Goal: Find specific page/section: Find specific page/section

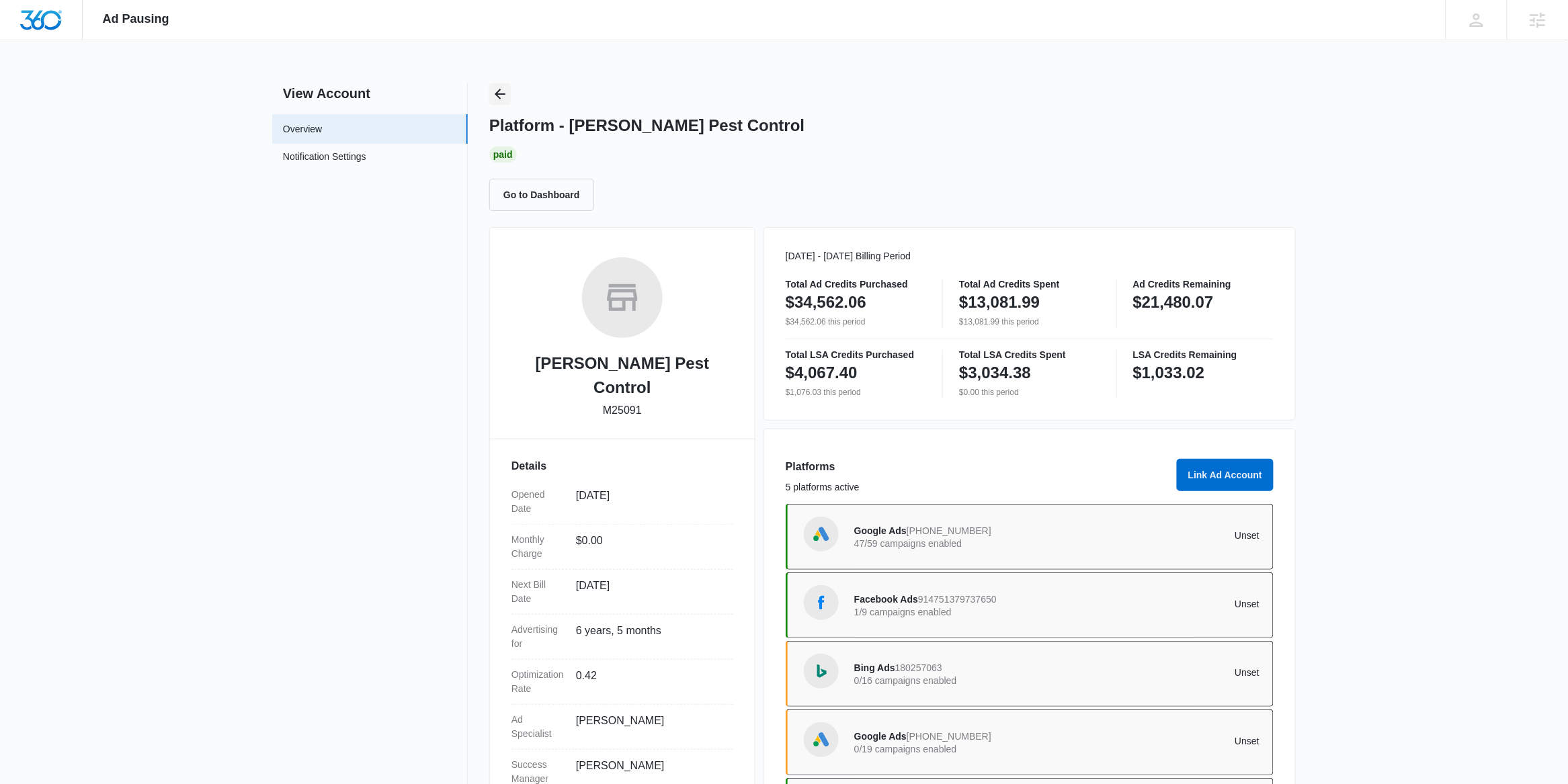
click at [504, 86] on icon "Back" at bounding box center [500, 94] width 16 height 16
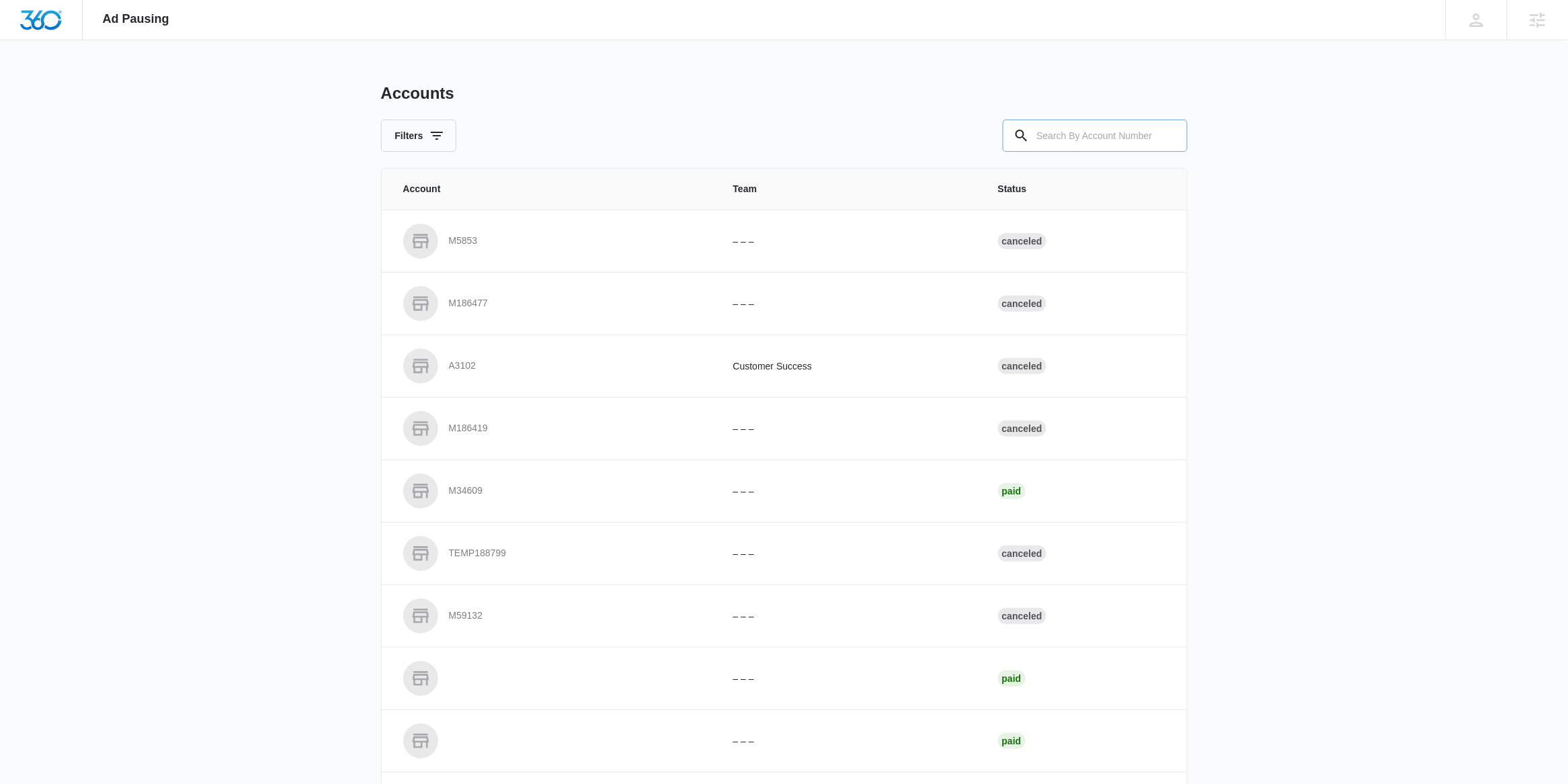
paste input "M12574"
type input "M12574"
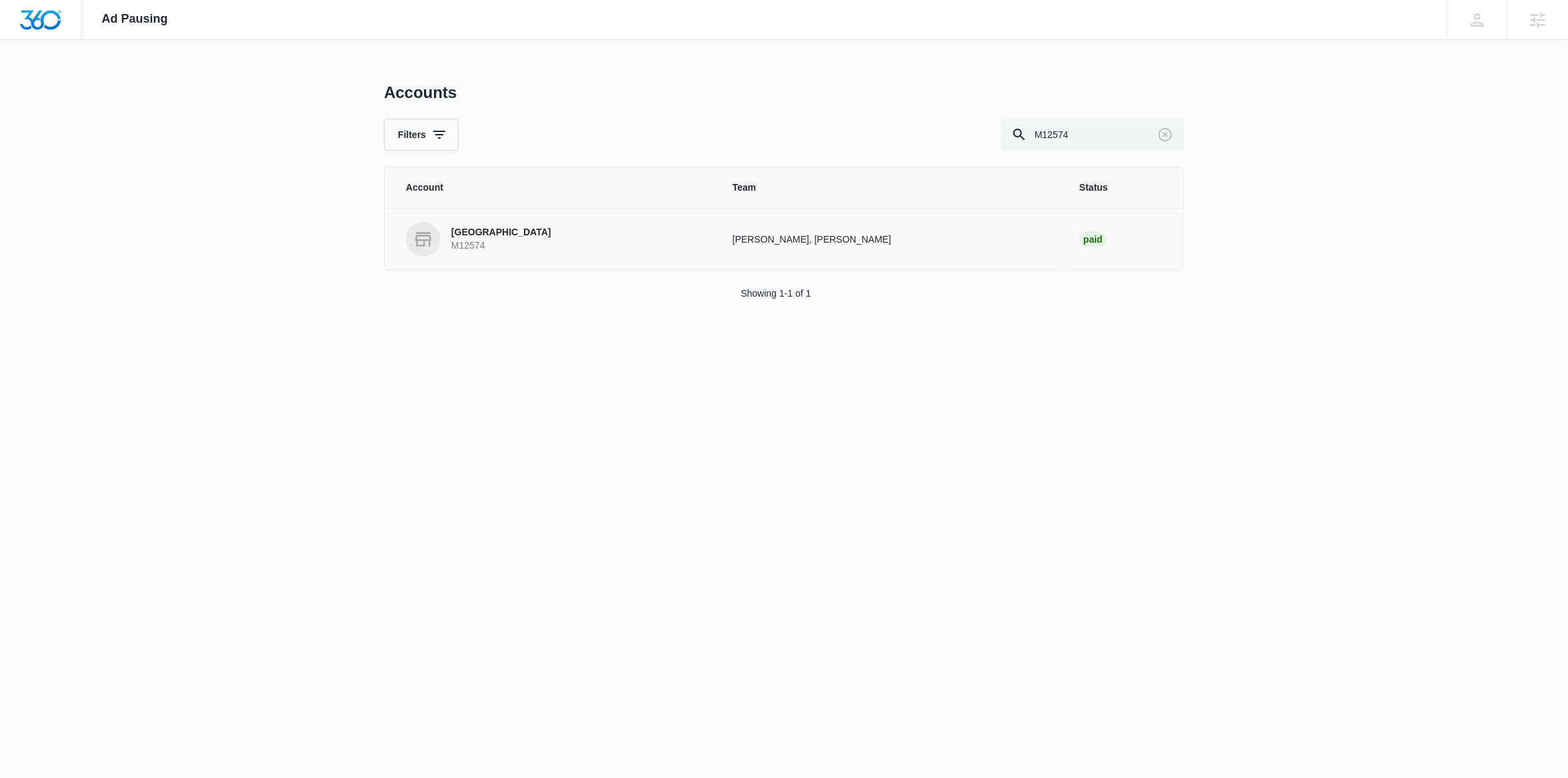
click at [488, 236] on p "Verve College" at bounding box center [500, 232] width 100 height 13
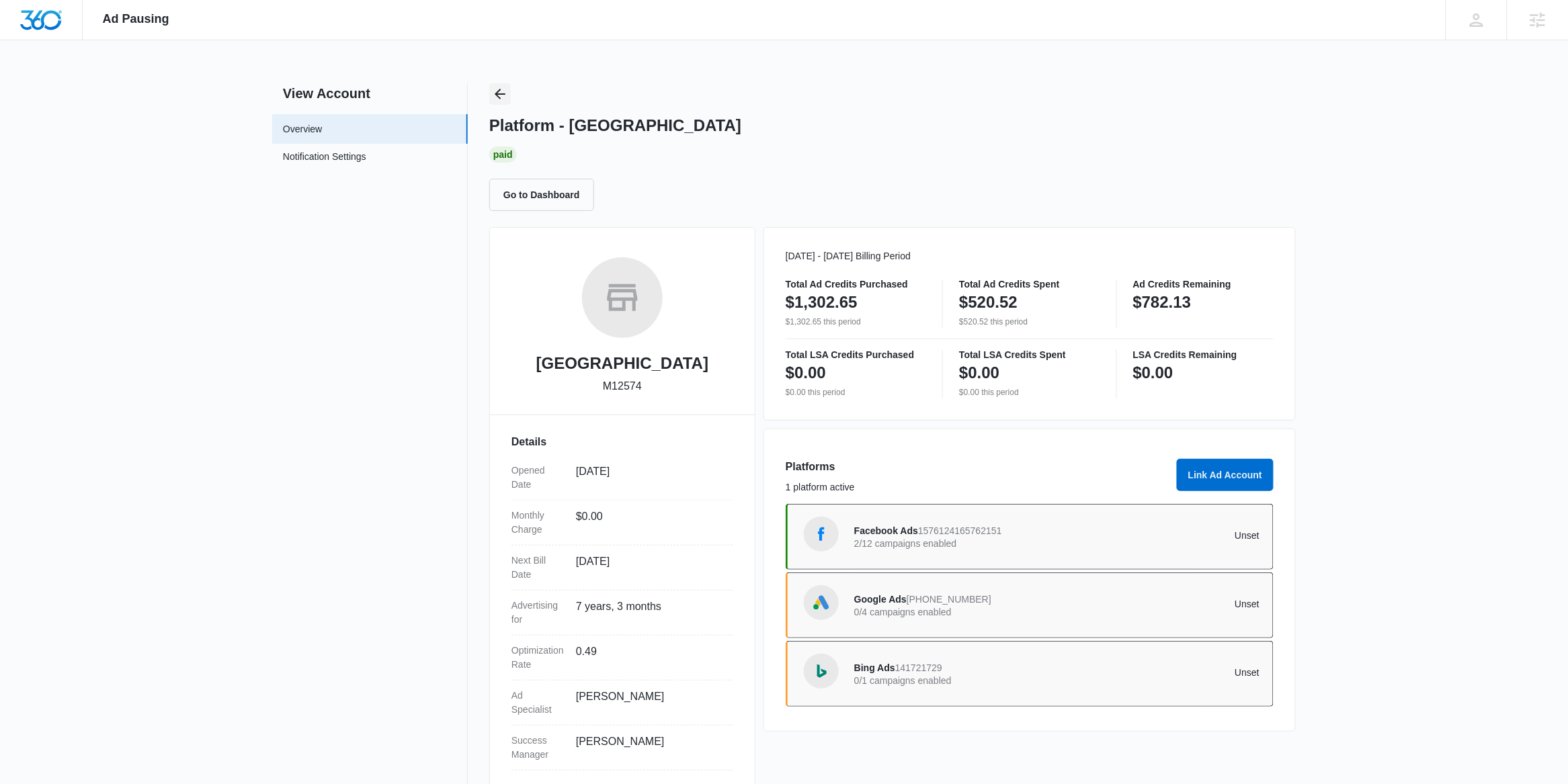
click at [489, 96] on button "Back" at bounding box center [500, 93] width 21 height 21
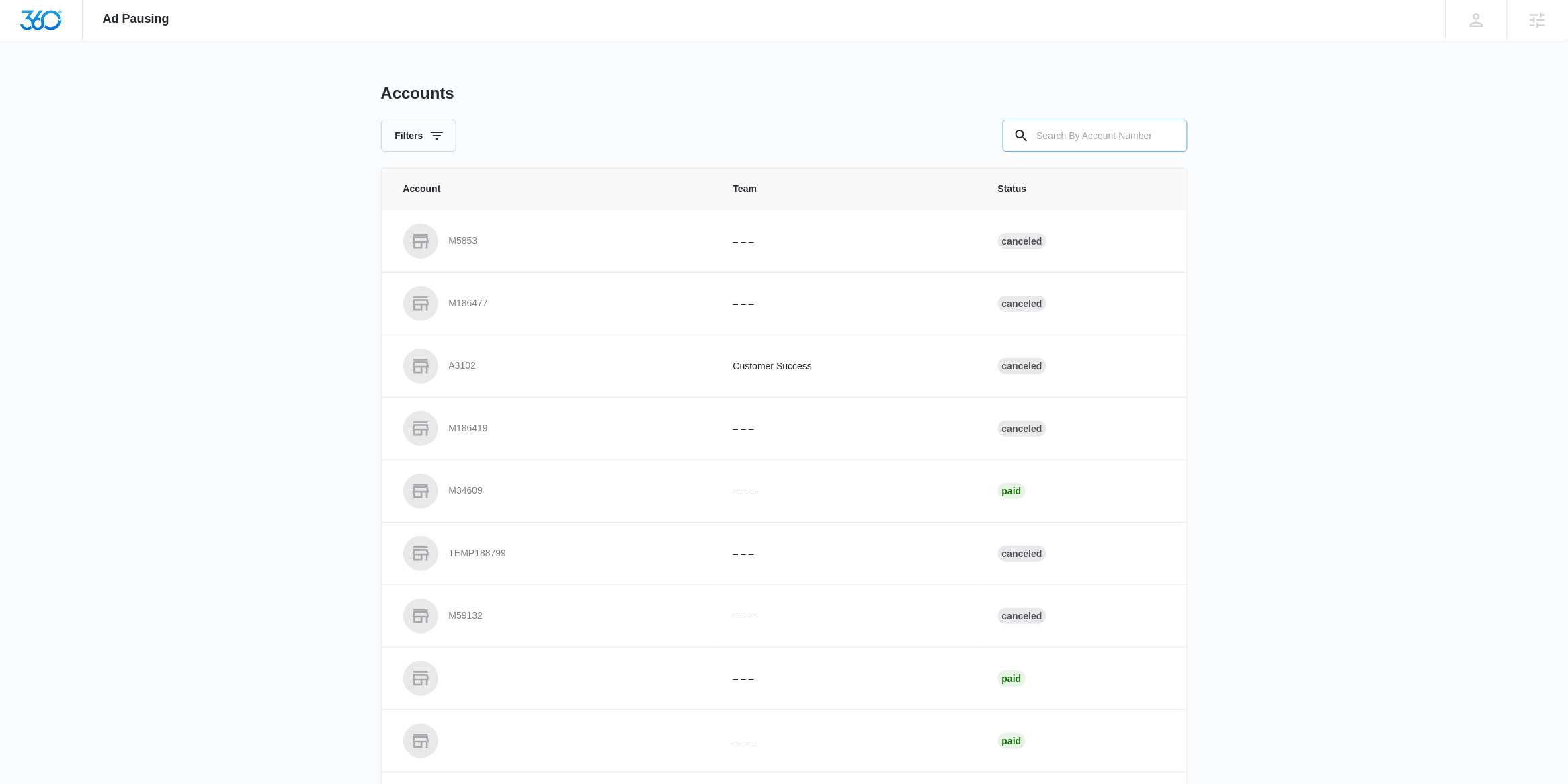
click at [1144, 141] on input "text" at bounding box center [1095, 135] width 185 height 32
paste input "M314829"
type input "M314829"
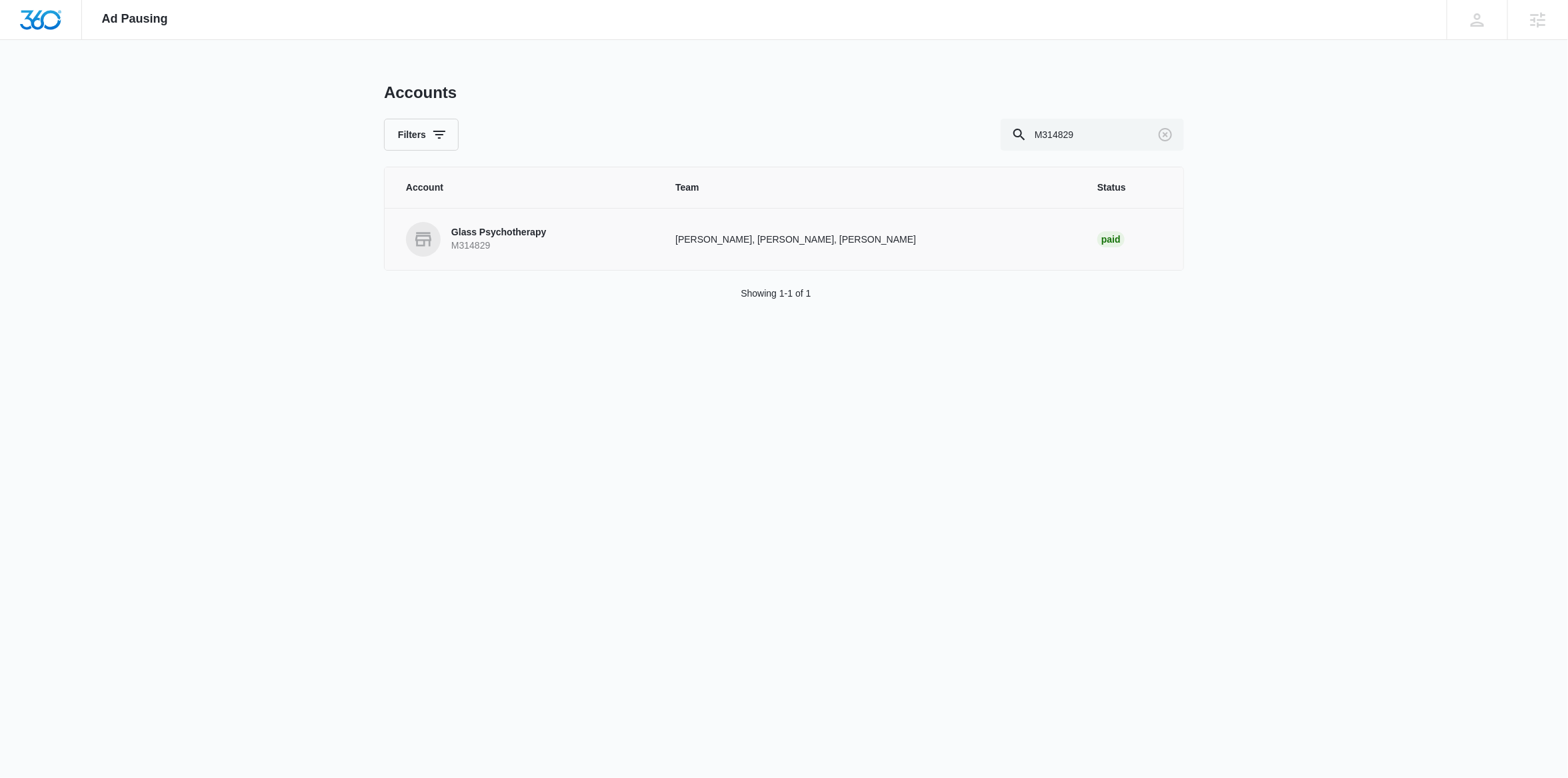
click at [467, 234] on p "Glass Psychotherapy" at bounding box center [498, 232] width 95 height 13
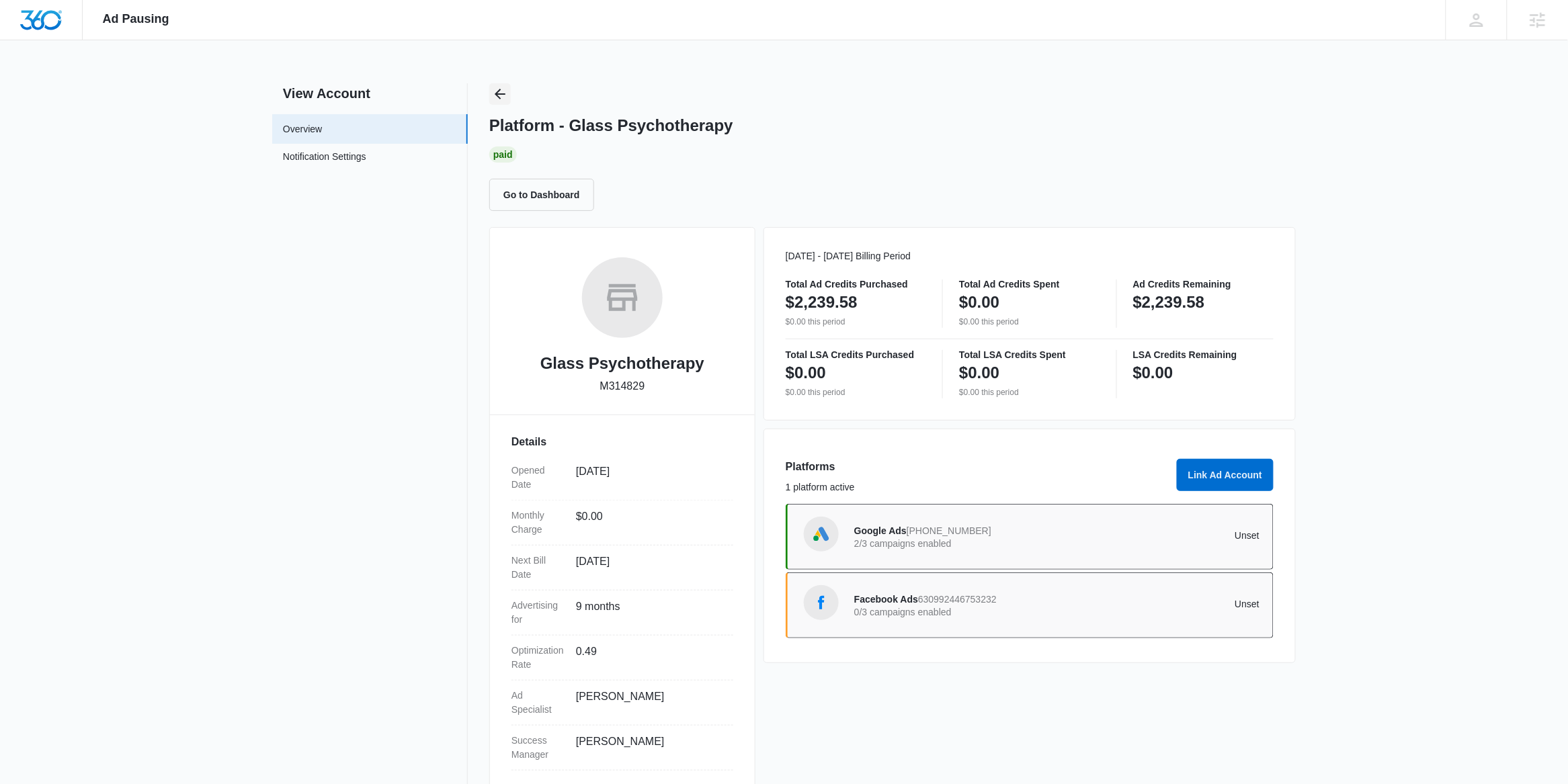
click at [500, 97] on icon "Back" at bounding box center [501, 94] width 11 height 11
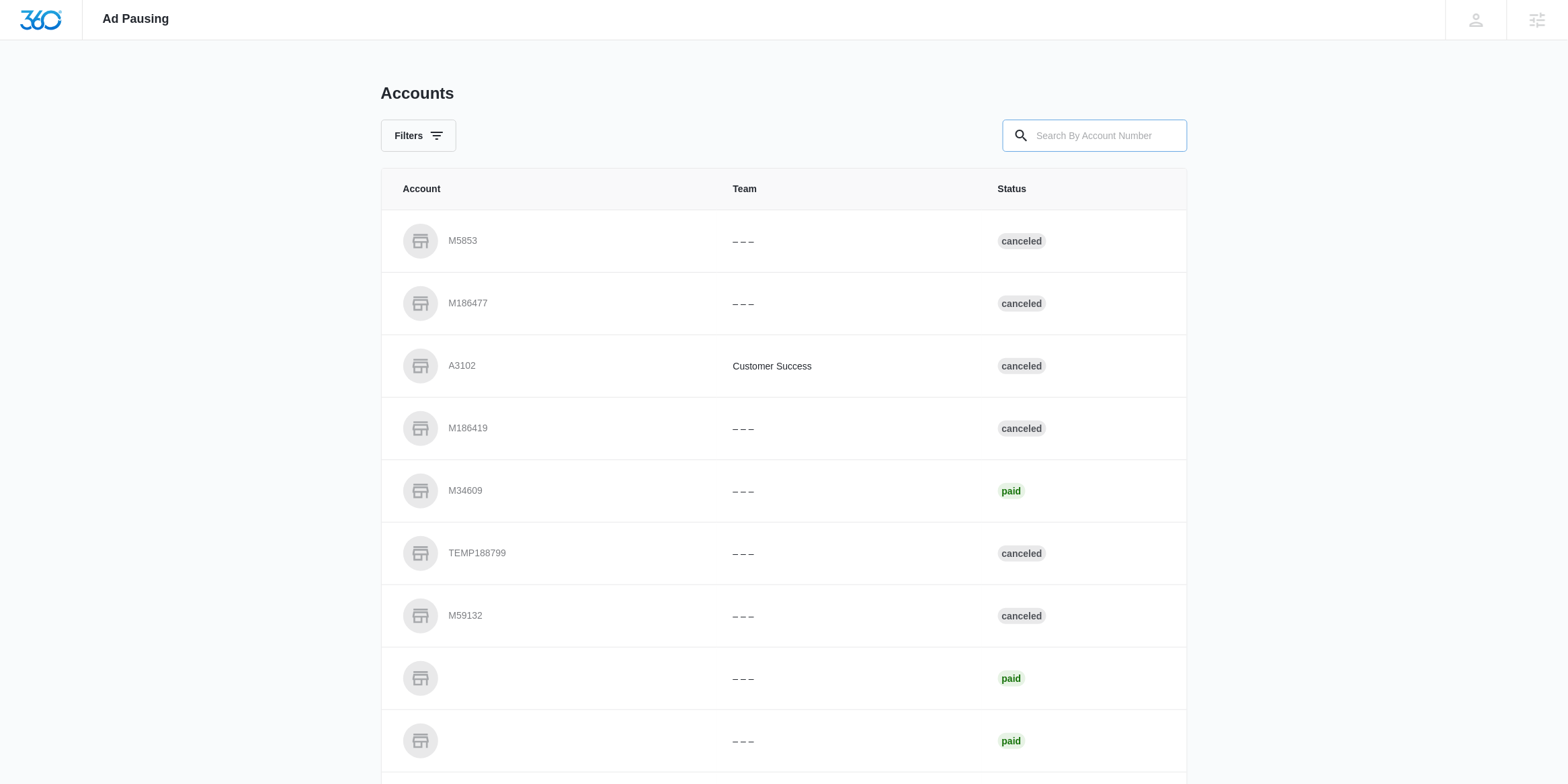
click at [1083, 130] on input "text" at bounding box center [1095, 135] width 185 height 32
paste input "M104701"
type input "M104701"
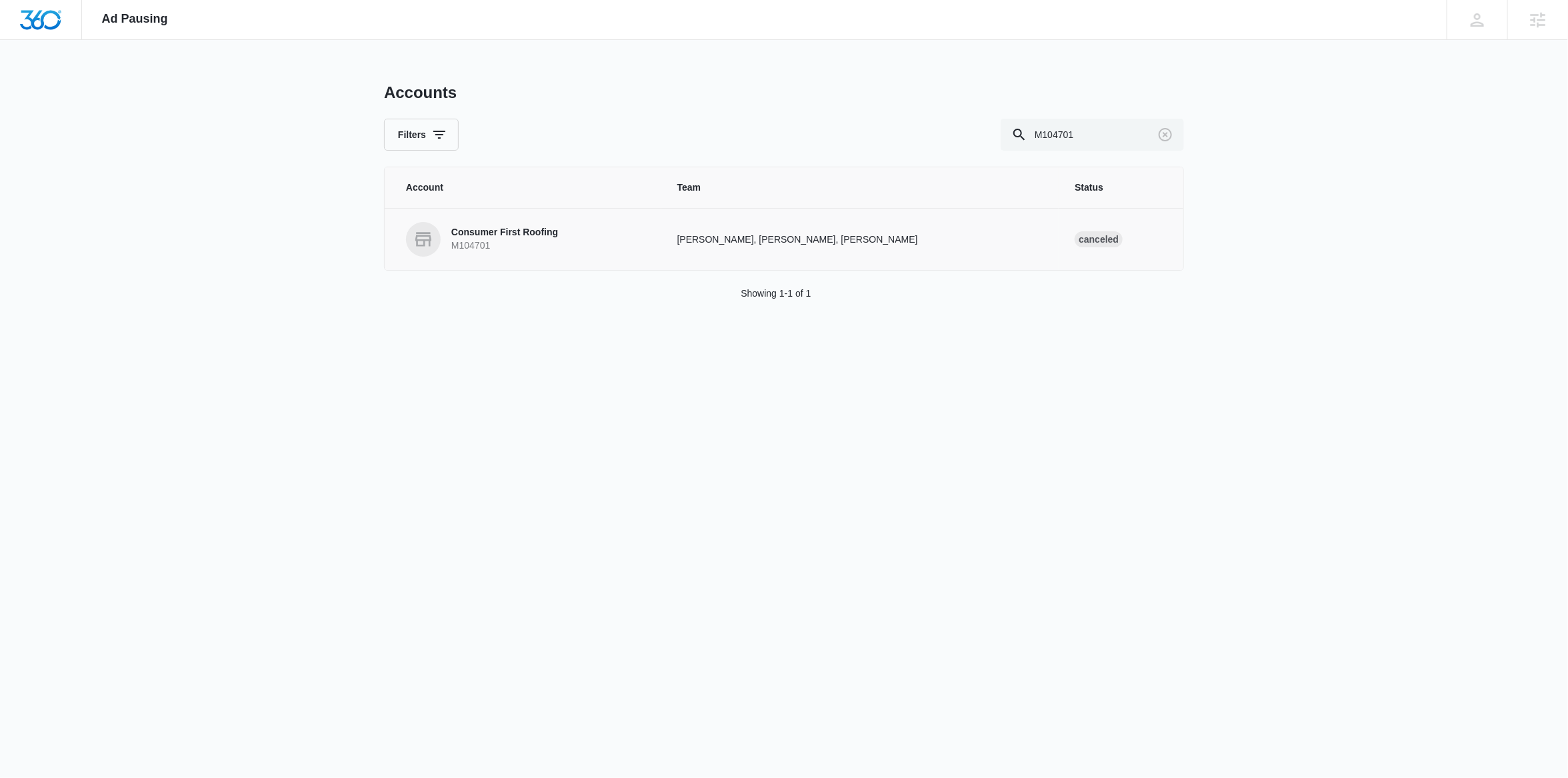
click at [540, 231] on p "Consumer First Roofing" at bounding box center [504, 232] width 107 height 13
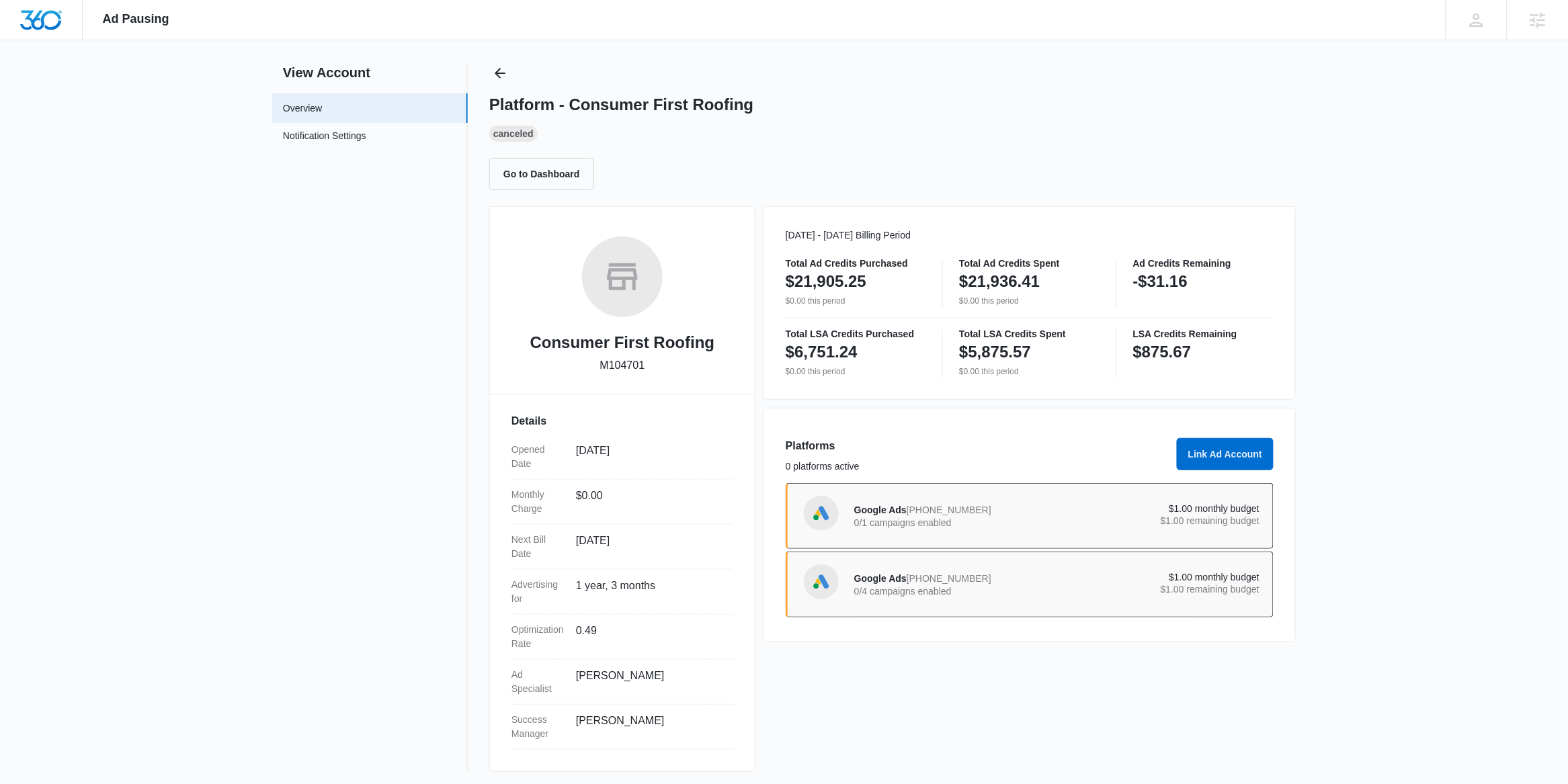
scroll to position [25, 0]
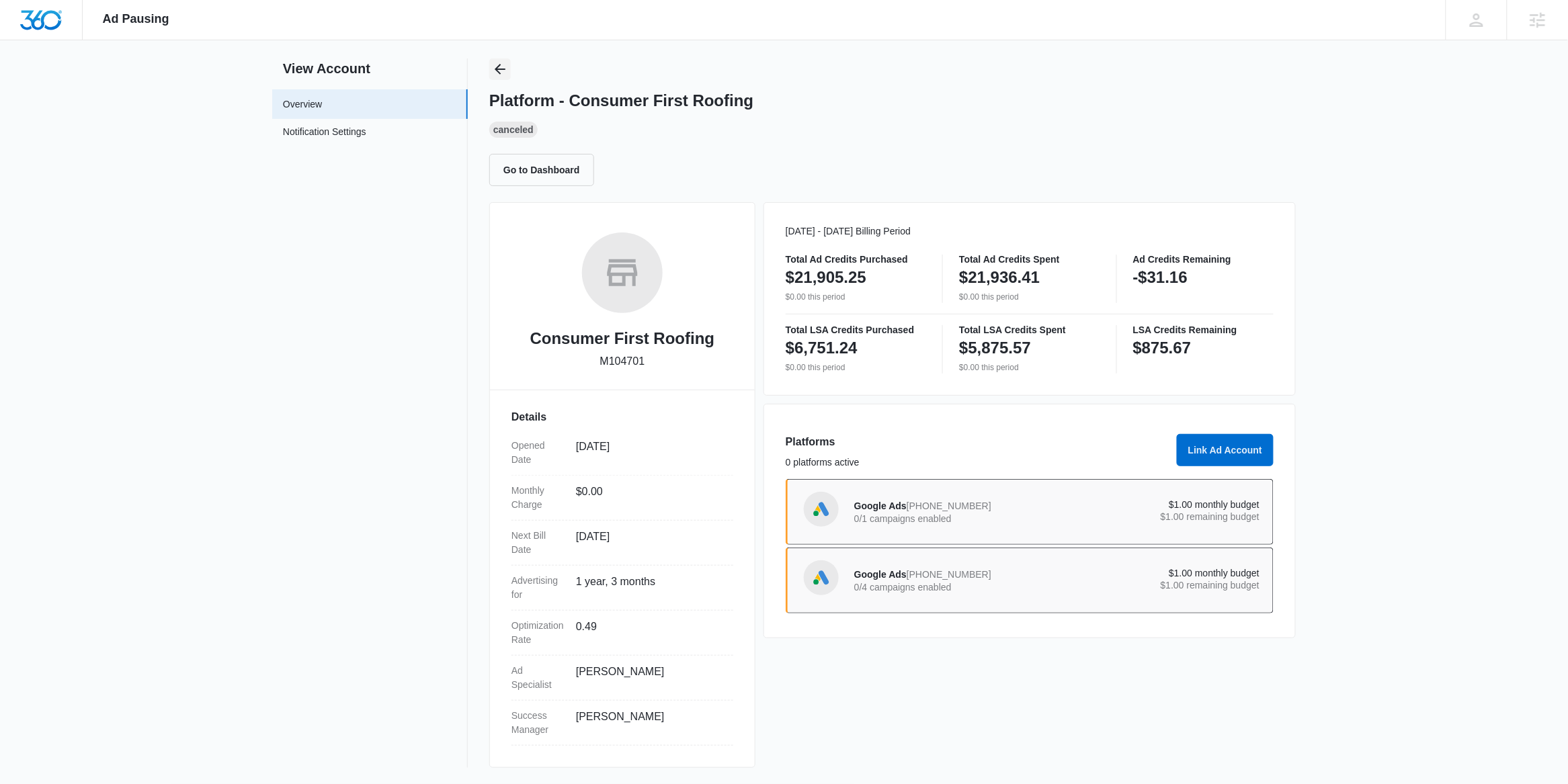
click at [497, 65] on icon "Back" at bounding box center [500, 69] width 16 height 16
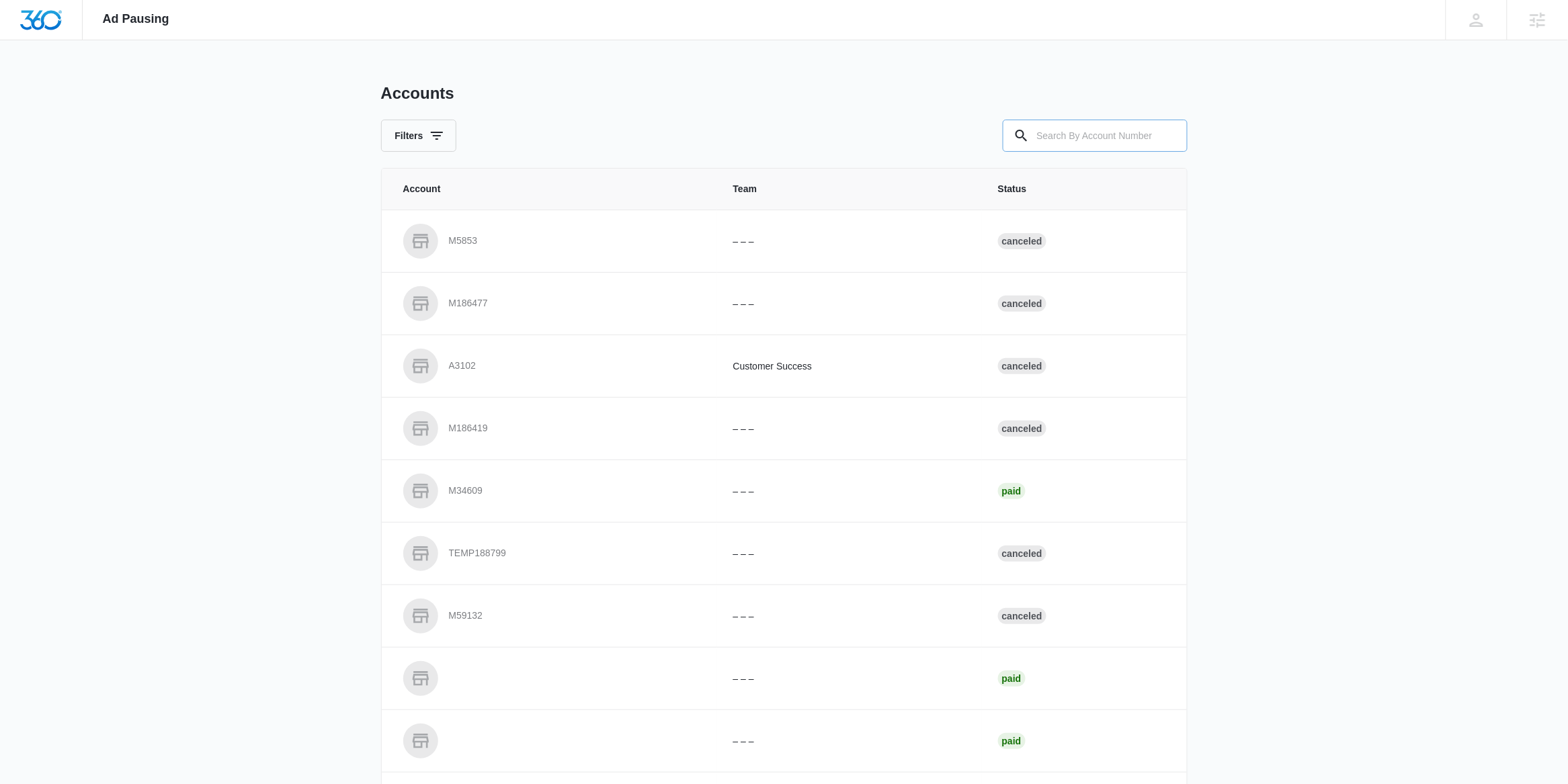
click at [1062, 132] on input "text" at bounding box center [1095, 135] width 185 height 32
paste input "M105136"
type input "M105136"
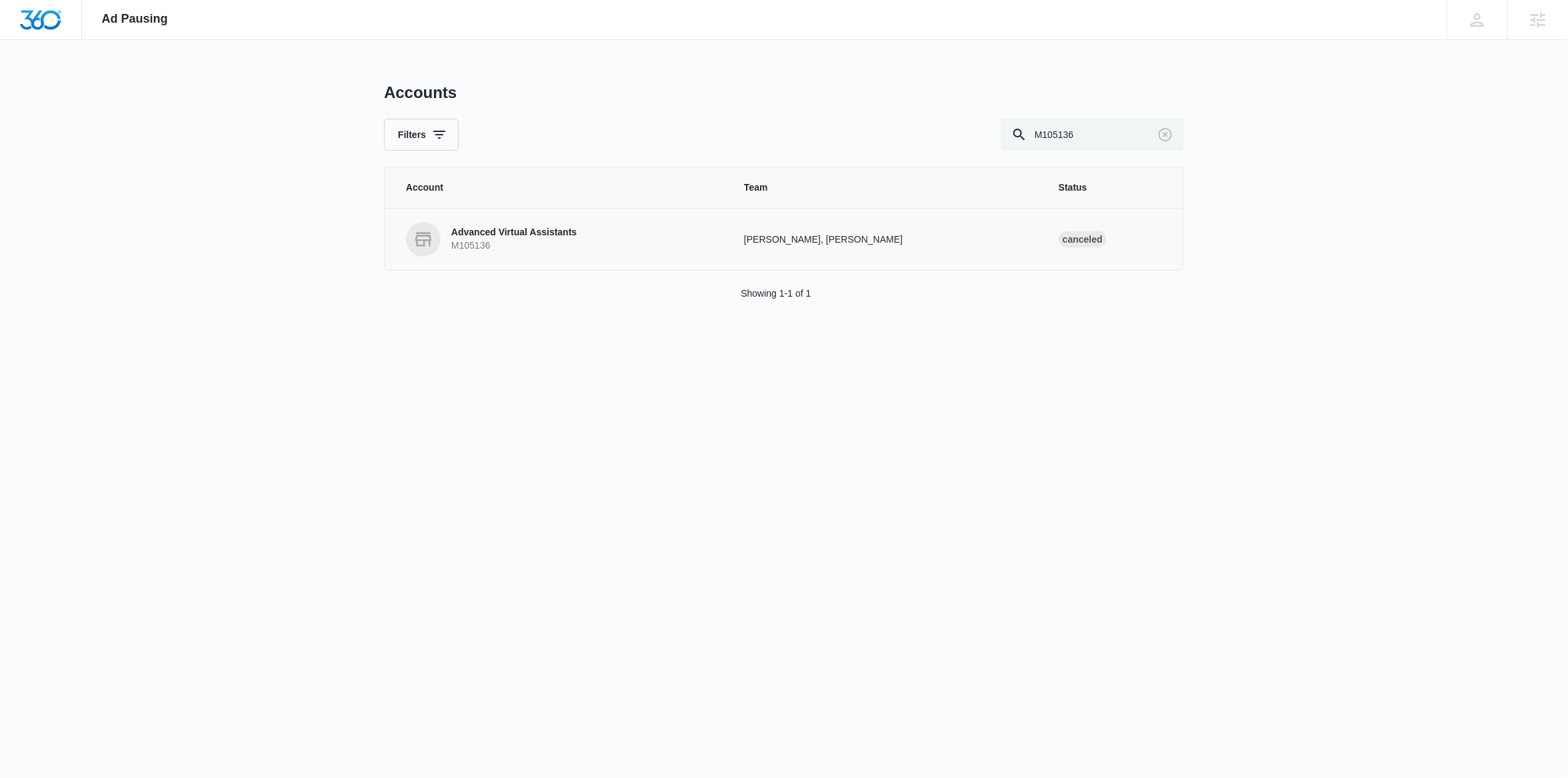
click at [489, 238] on p "Advanced Virtual Assistants" at bounding box center [514, 232] width 126 height 13
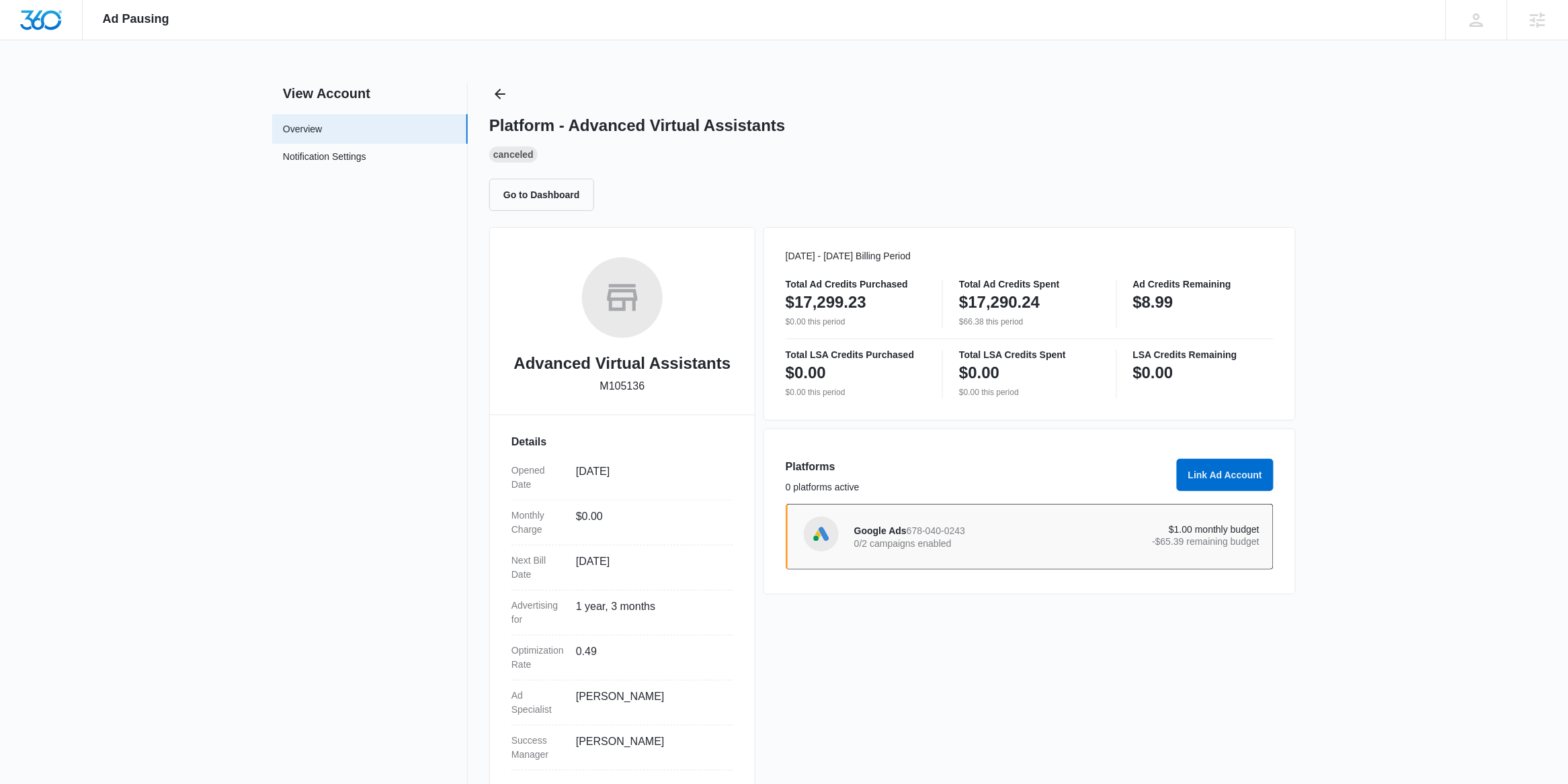
click at [892, 548] on p "0/2 campaigns enabled" at bounding box center [955, 544] width 203 height 9
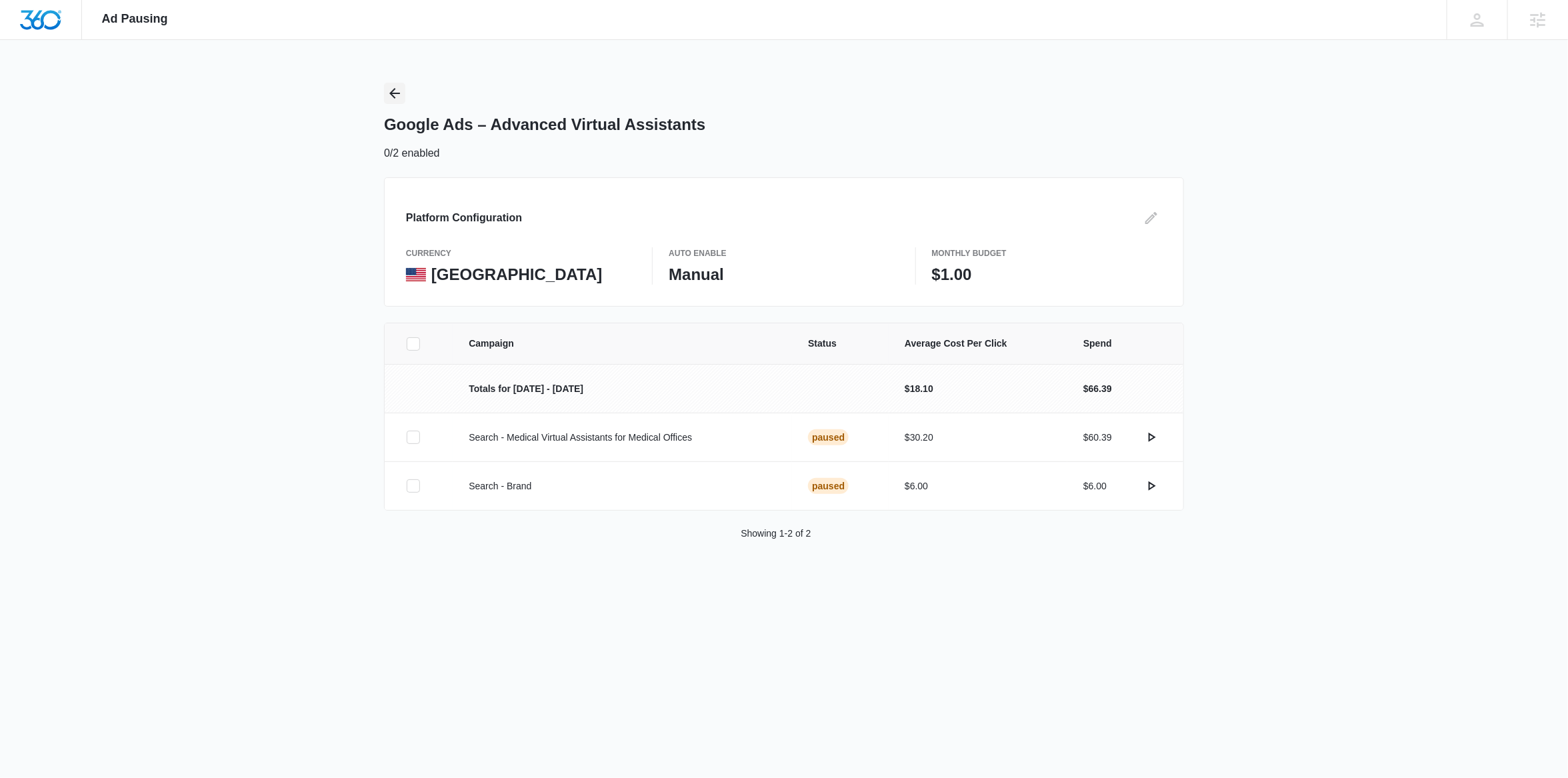
click at [387, 93] on icon "Back" at bounding box center [395, 93] width 16 height 16
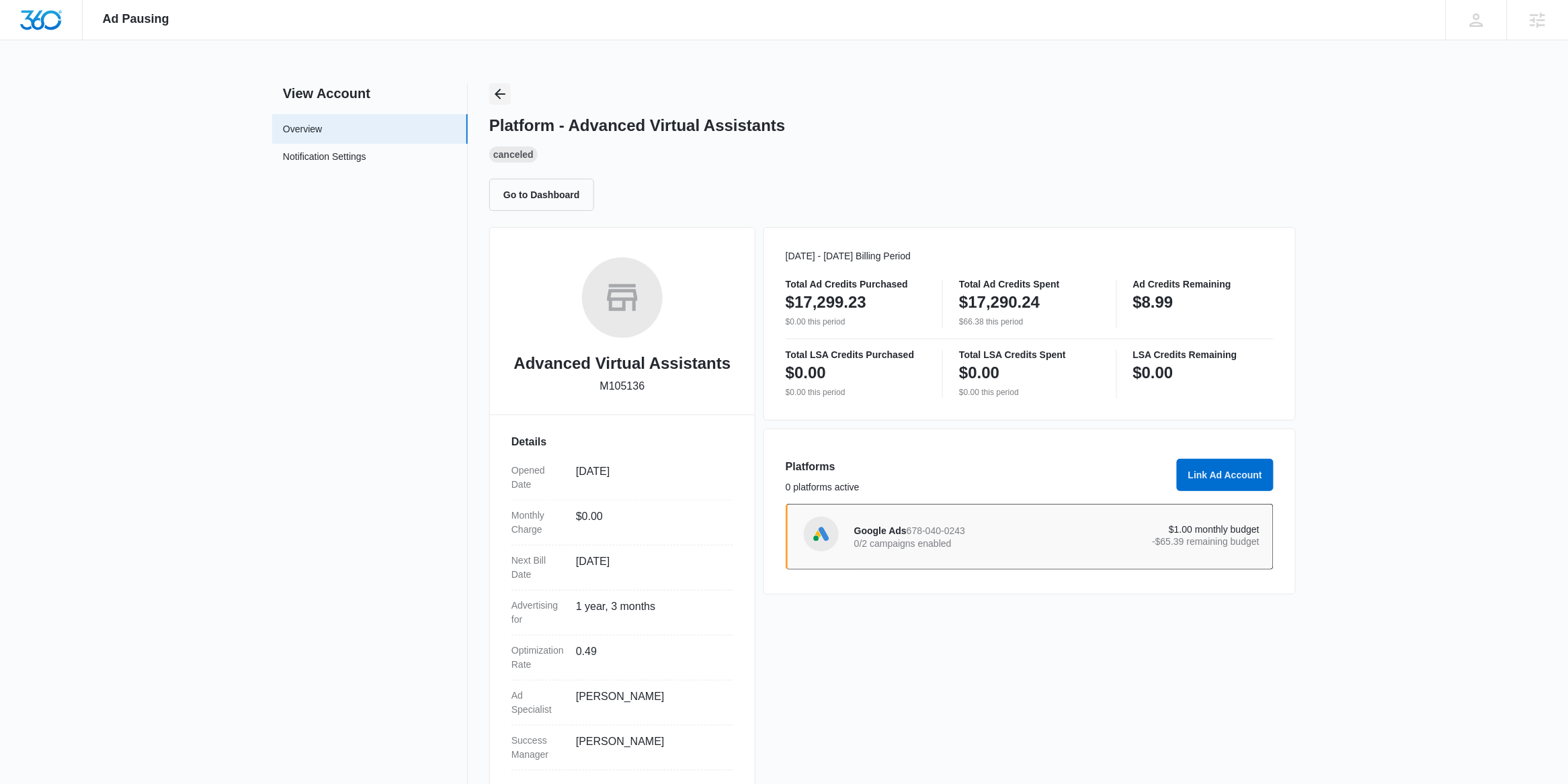
click at [501, 90] on icon "Back" at bounding box center [500, 94] width 16 height 16
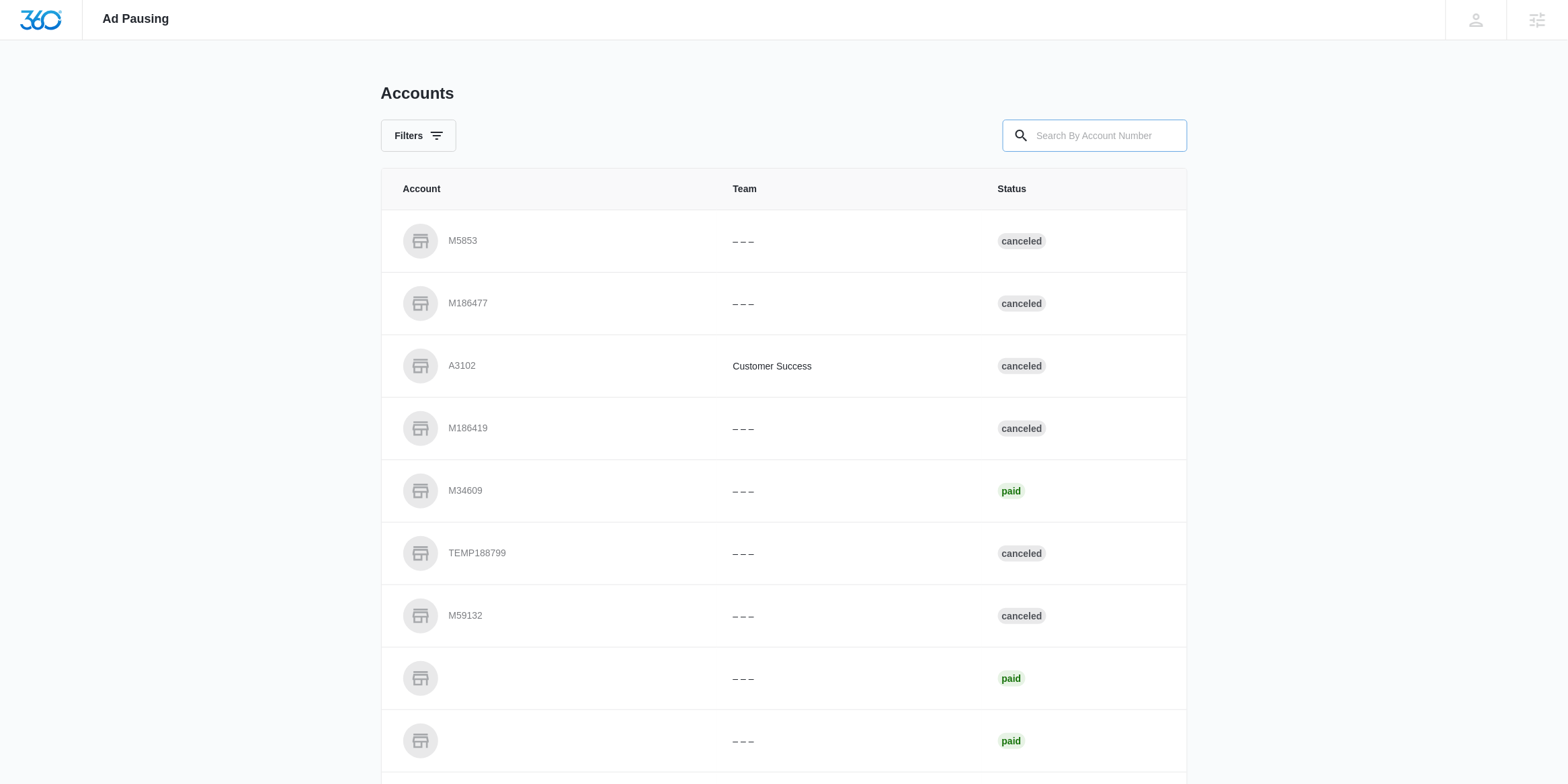
click at [1101, 139] on input "text" at bounding box center [1095, 135] width 185 height 32
paste input "M104701"
type input "M104701"
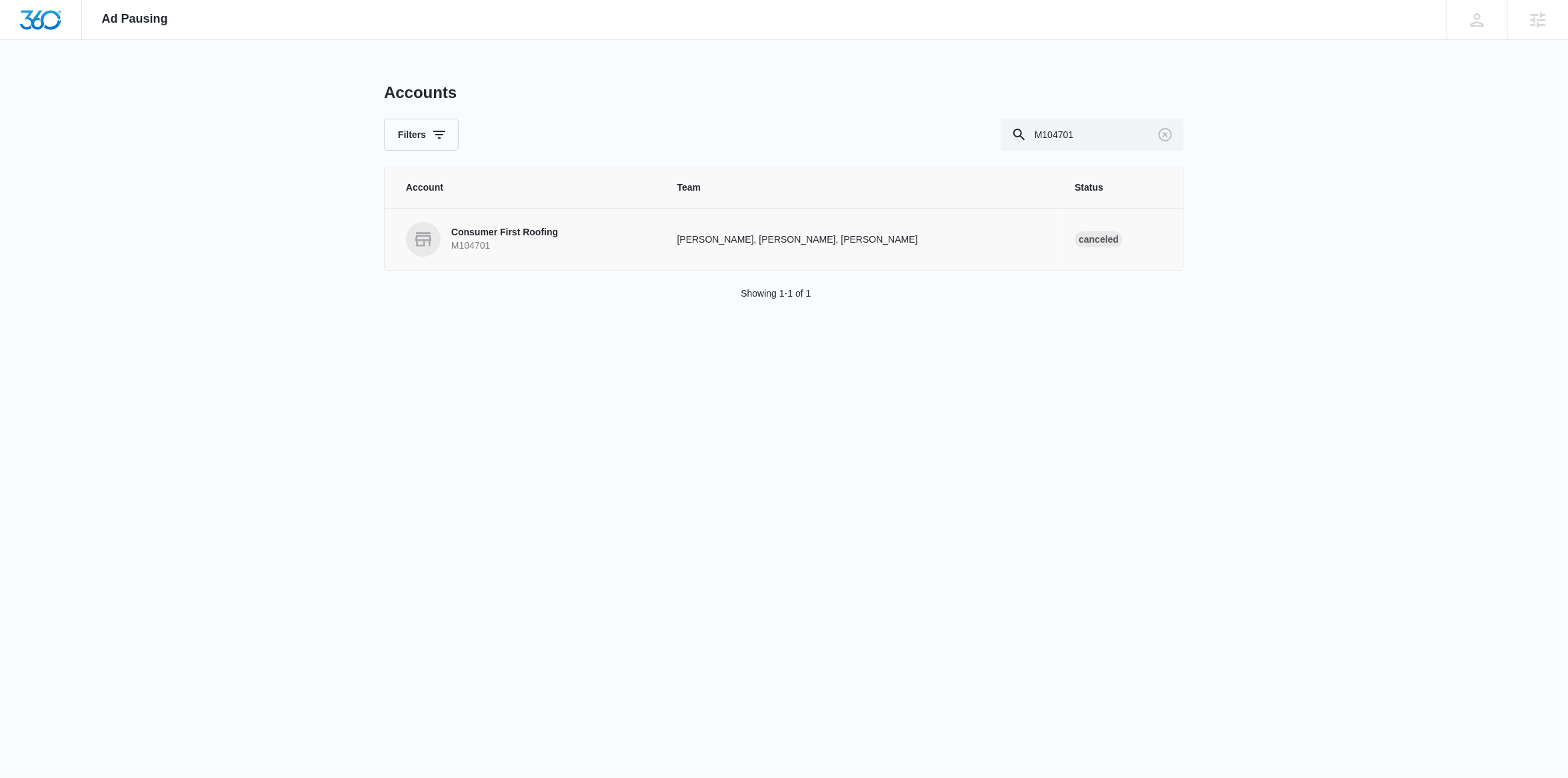
click at [533, 233] on p "Consumer First Roofing" at bounding box center [504, 232] width 107 height 13
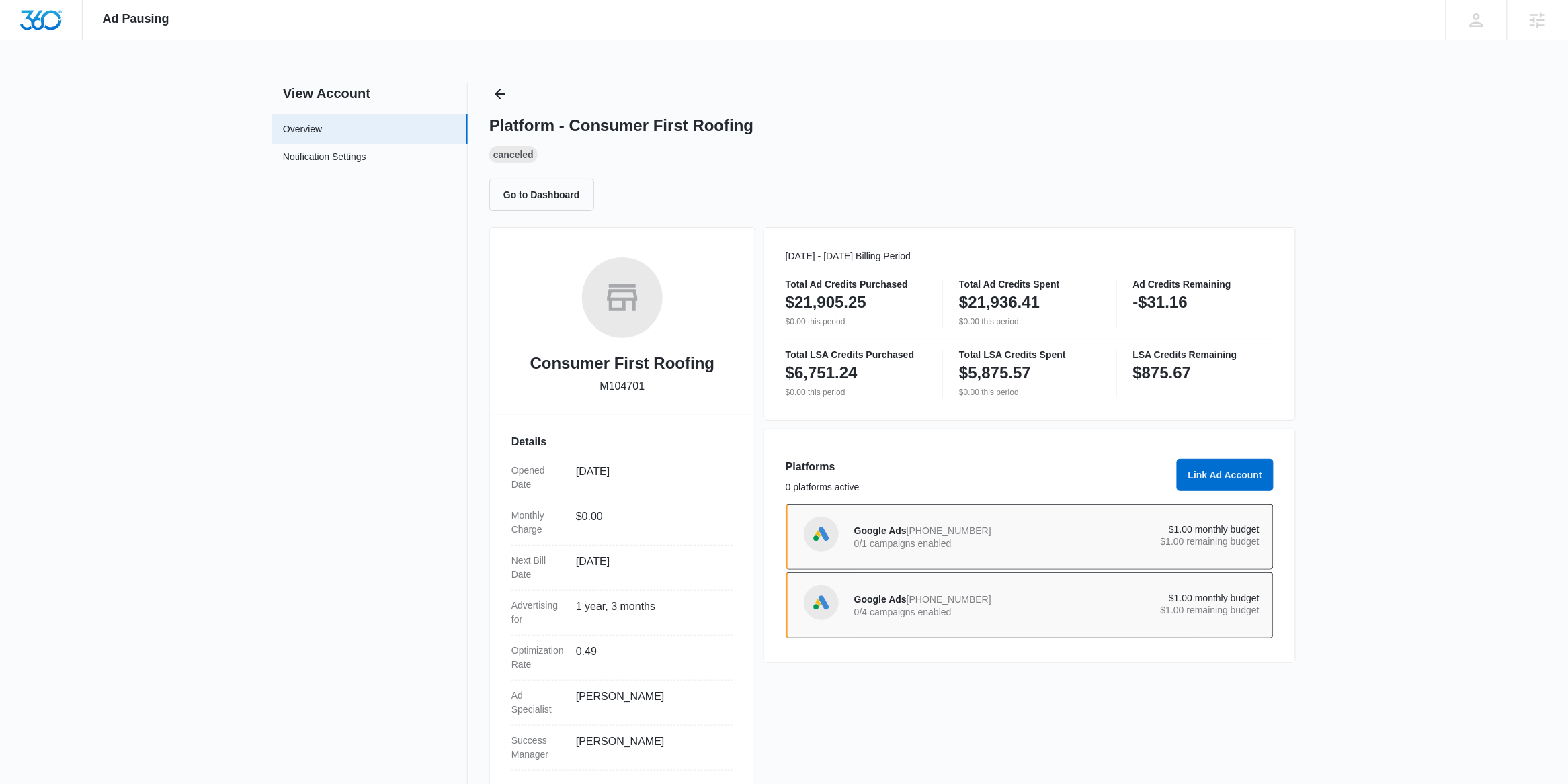
click at [965, 545] on p "0/1 campaigns enabled" at bounding box center [955, 544] width 203 height 9
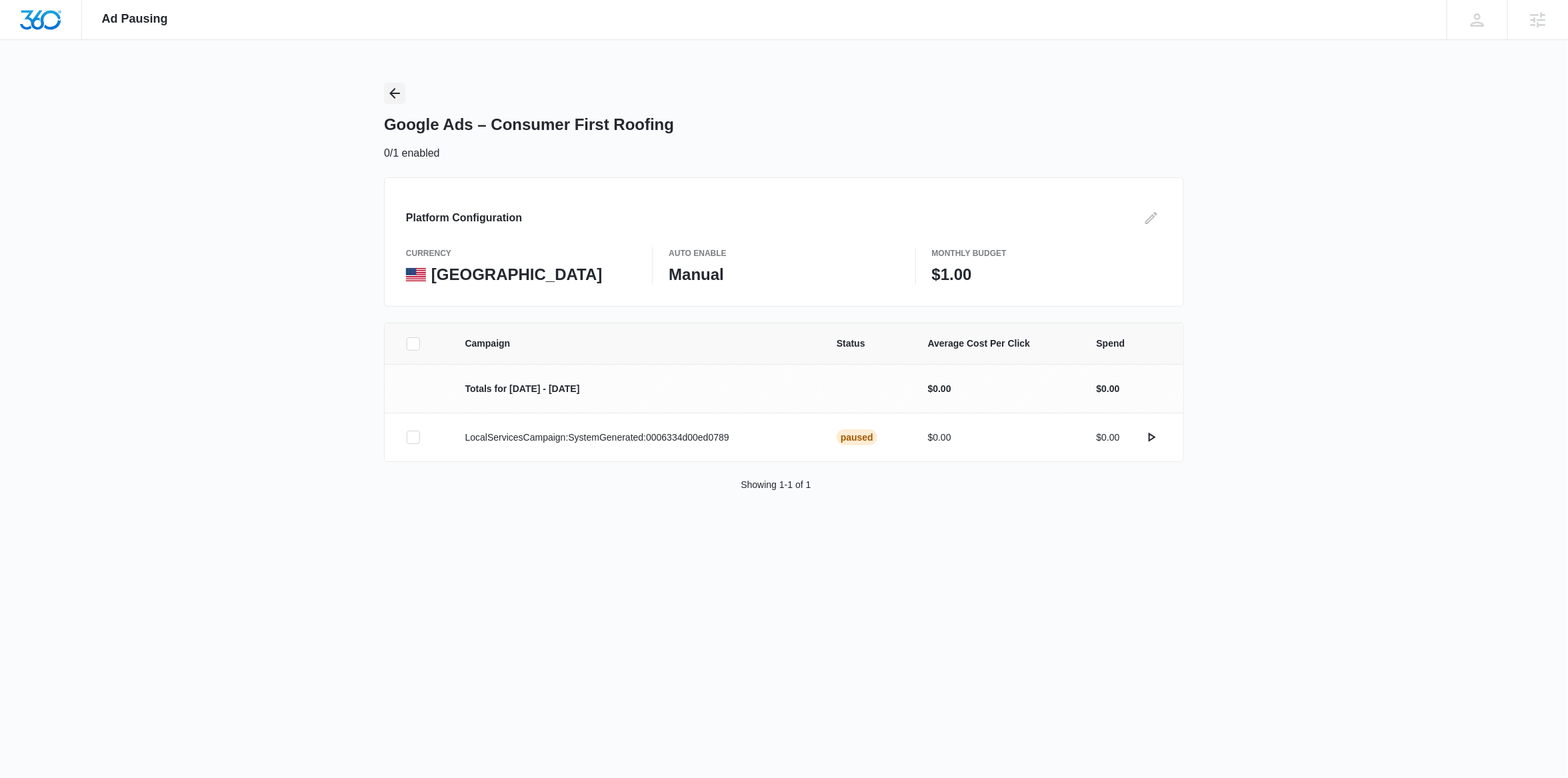
click at [395, 103] on button "Back" at bounding box center [395, 93] width 21 height 21
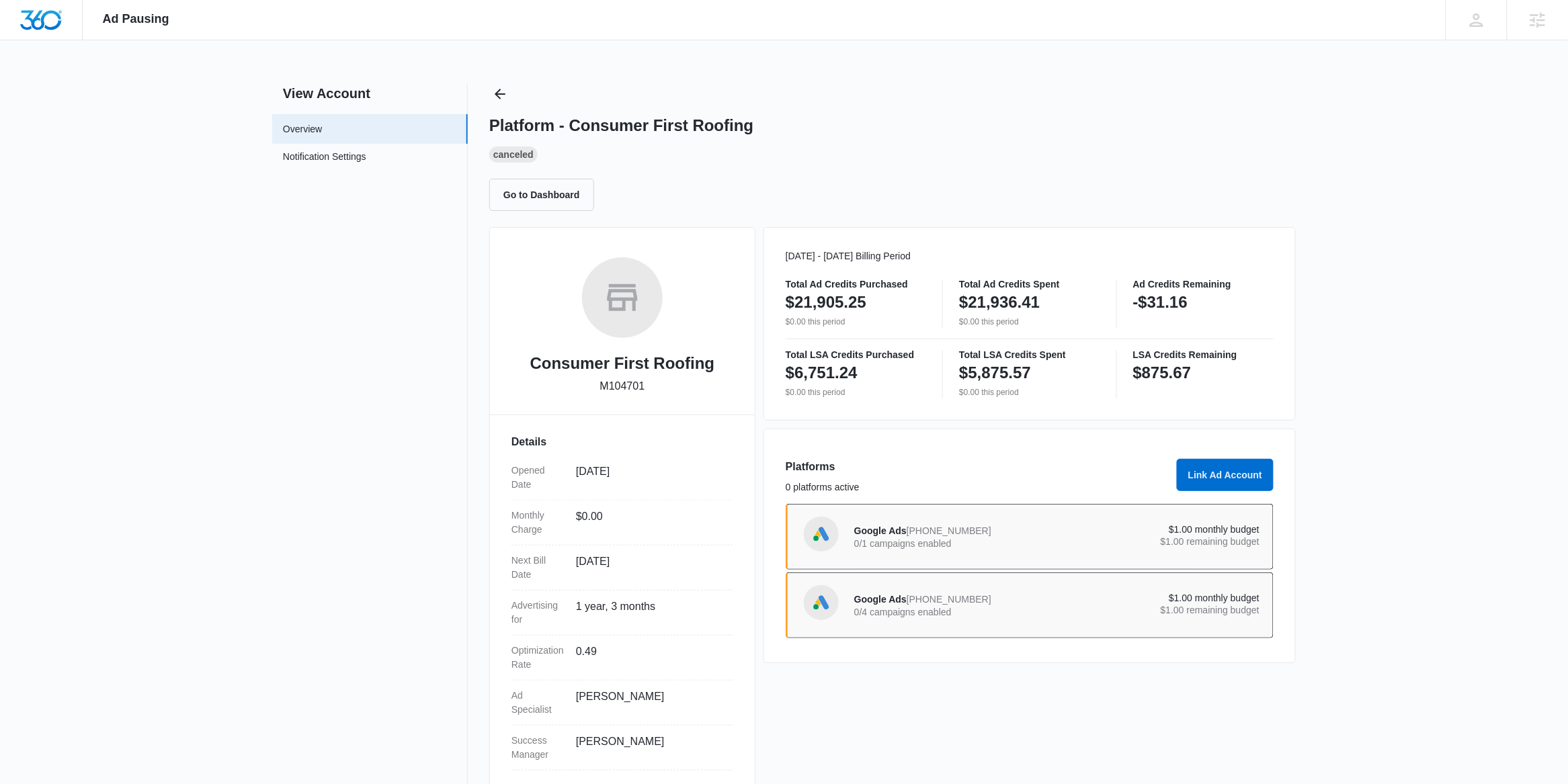
click at [923, 615] on p "0/4 campaigns enabled" at bounding box center [955, 612] width 203 height 9
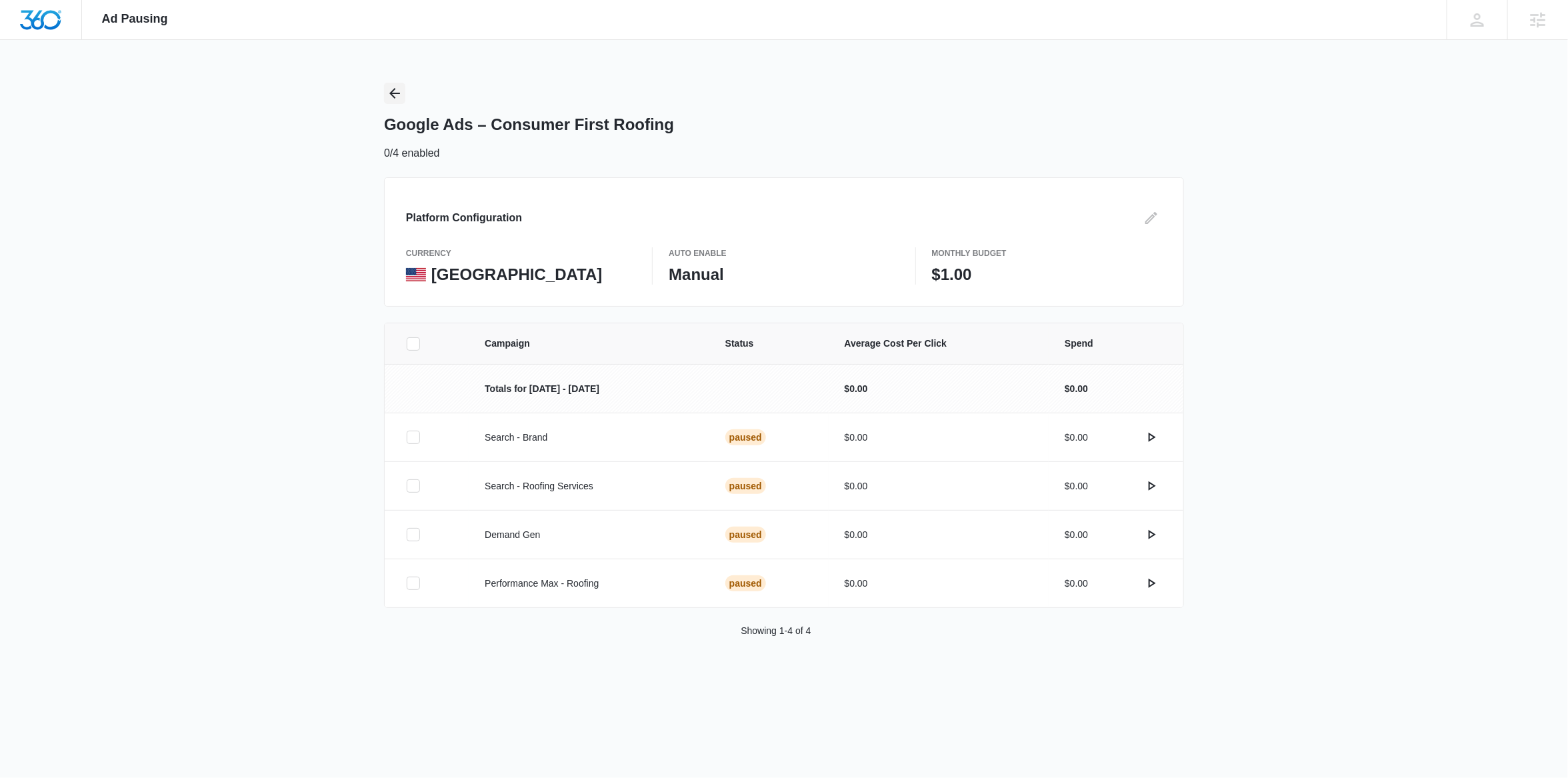
click at [387, 90] on icon "Back" at bounding box center [395, 93] width 16 height 16
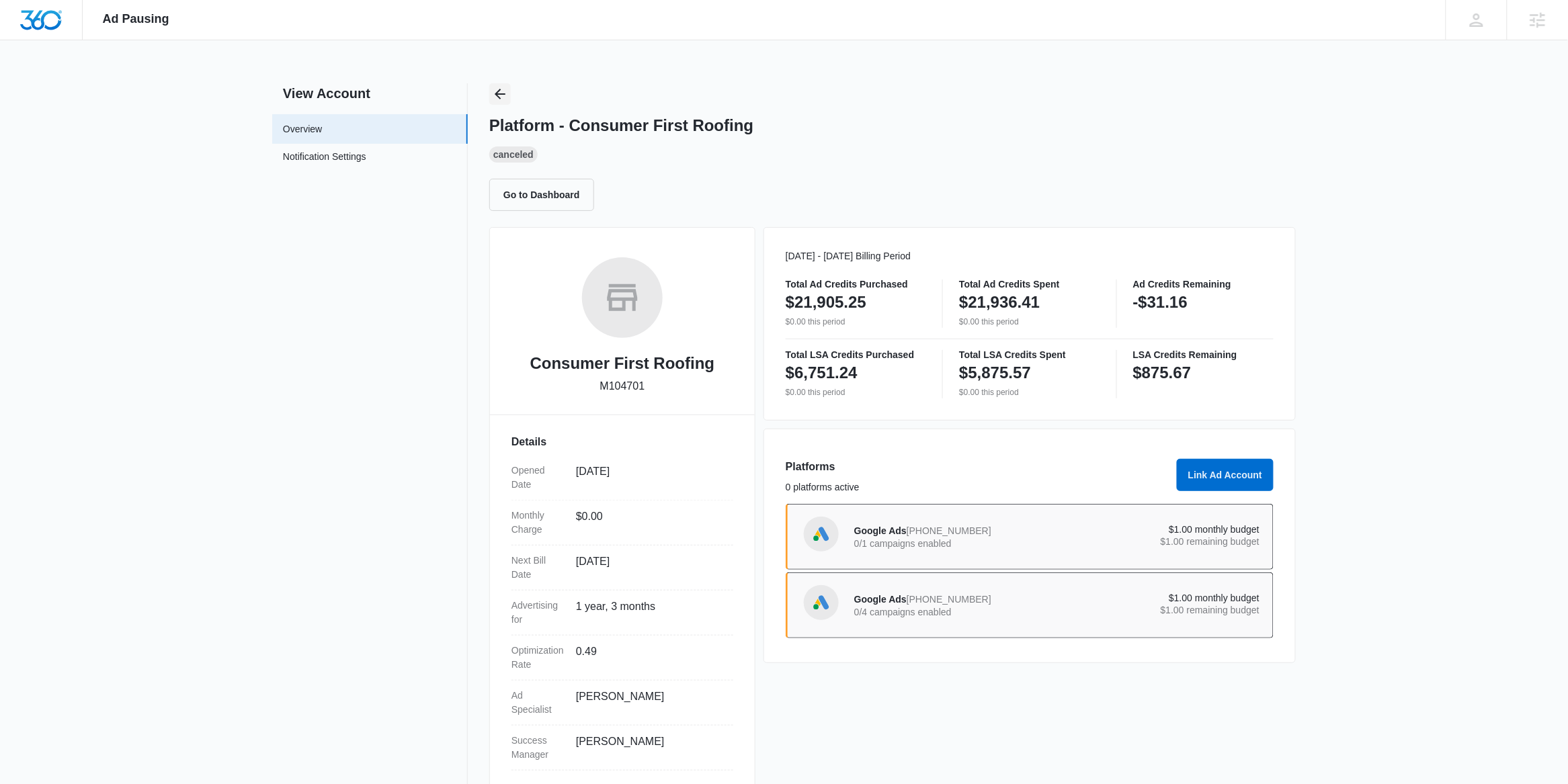
click at [507, 96] on icon "Back" at bounding box center [500, 94] width 16 height 16
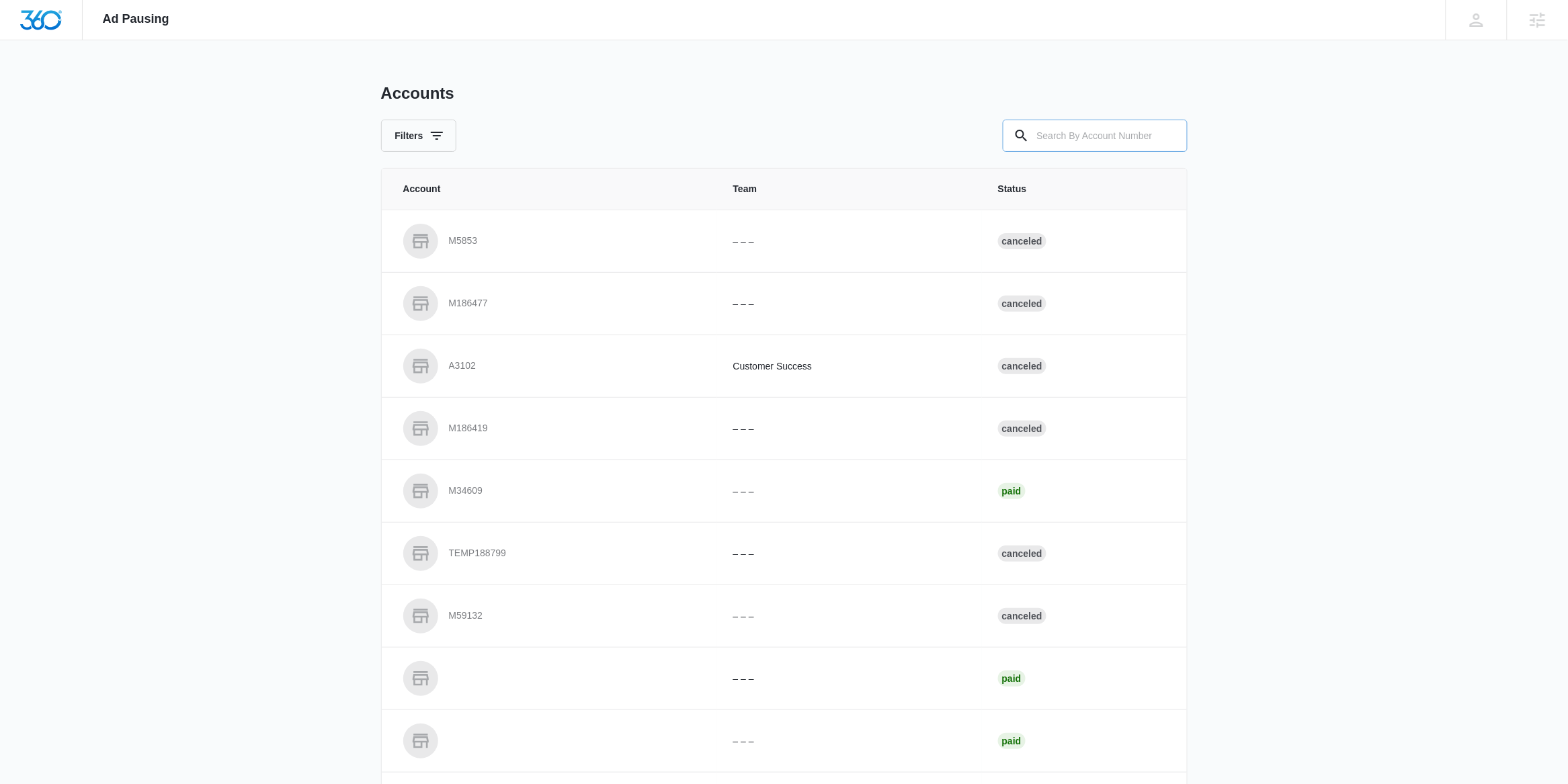
click at [1127, 134] on input "text" at bounding box center [1095, 135] width 185 height 32
paste input "M33915"
type input "M33915"
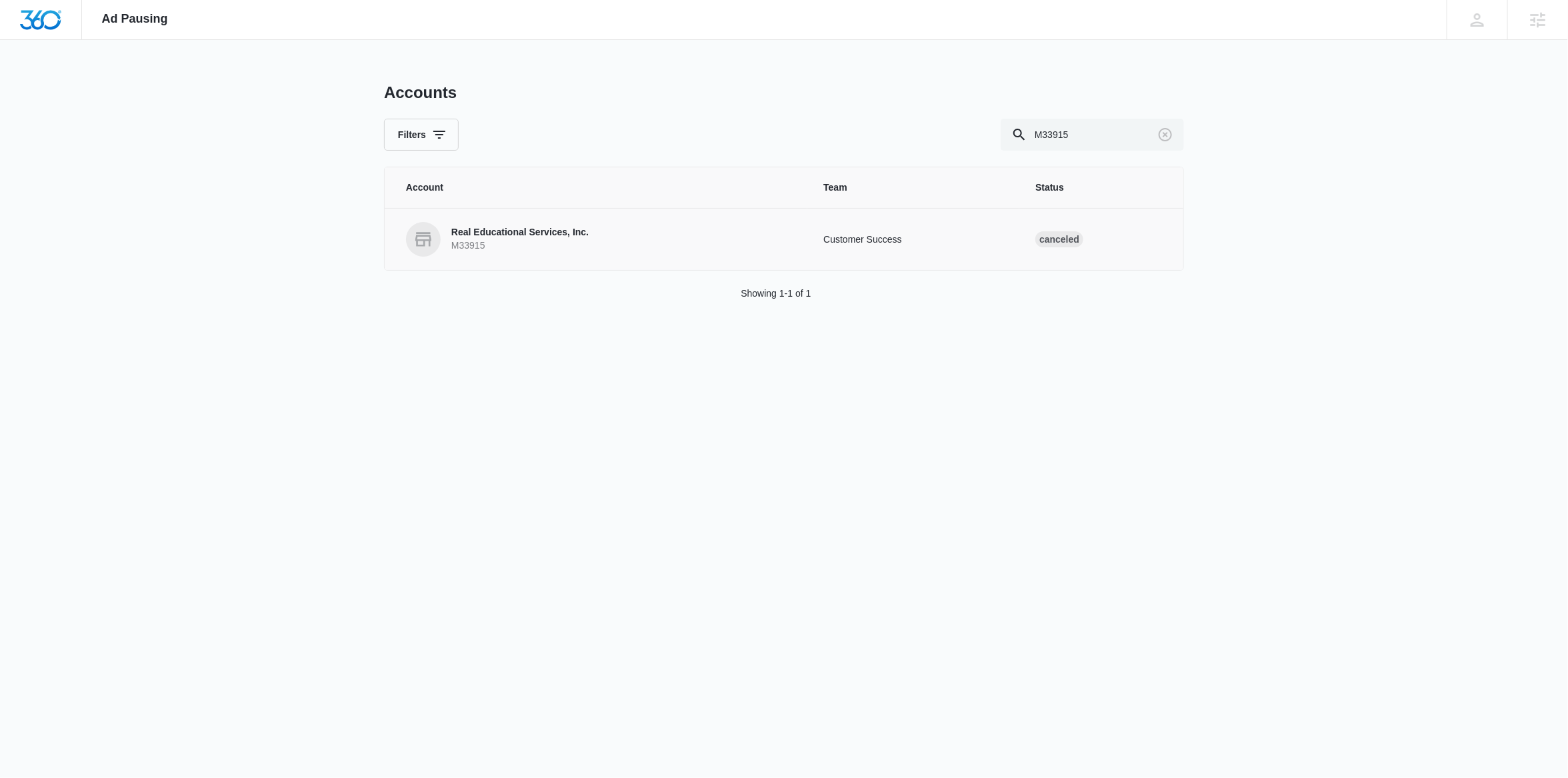
click at [526, 238] on p "Real Educational Services, Inc." at bounding box center [519, 232] width 137 height 13
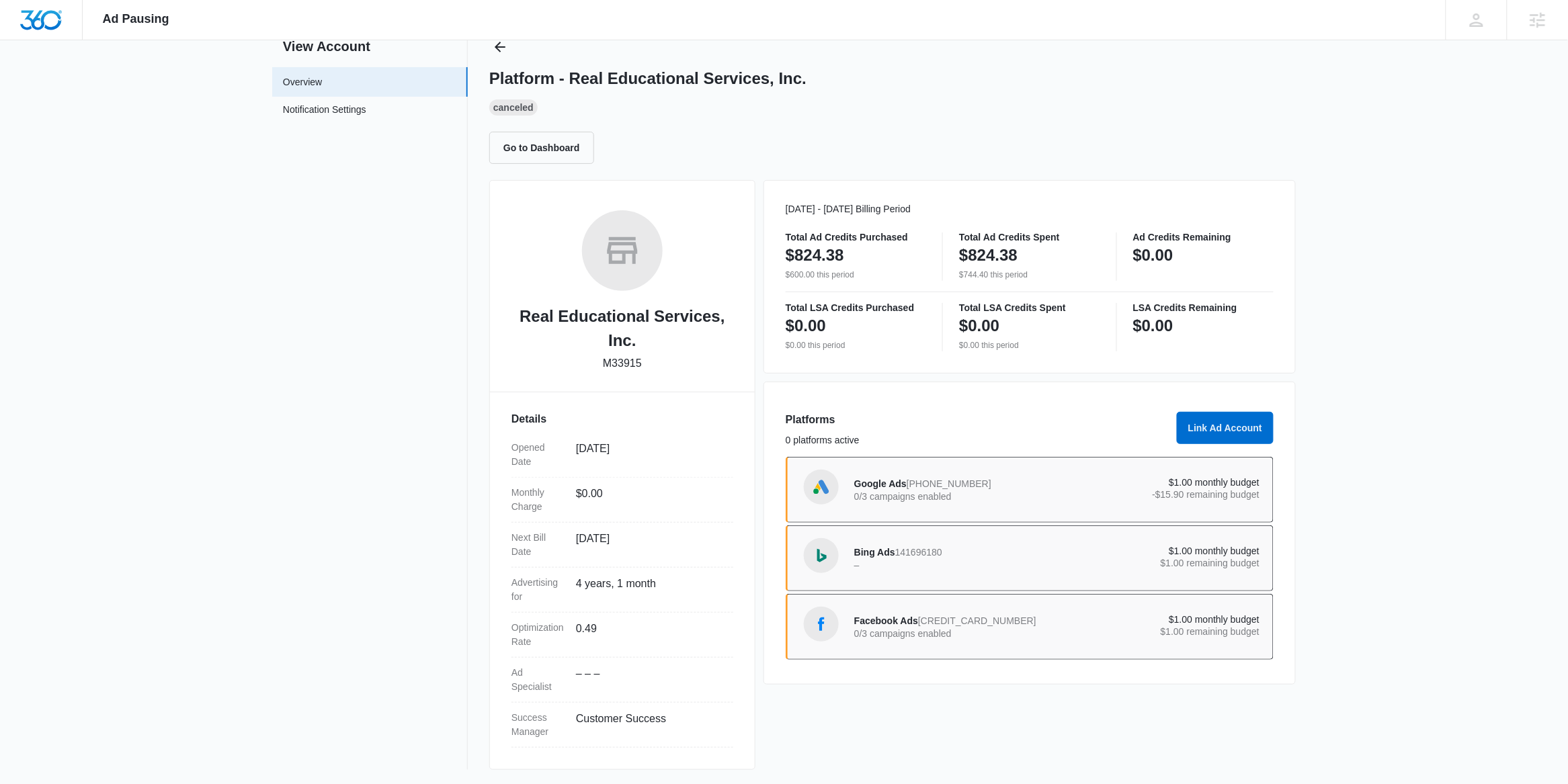
scroll to position [48, 0]
click at [977, 481] on div "Google Ads 881-408-0447 0/3 campaigns enabled" at bounding box center [955, 488] width 203 height 28
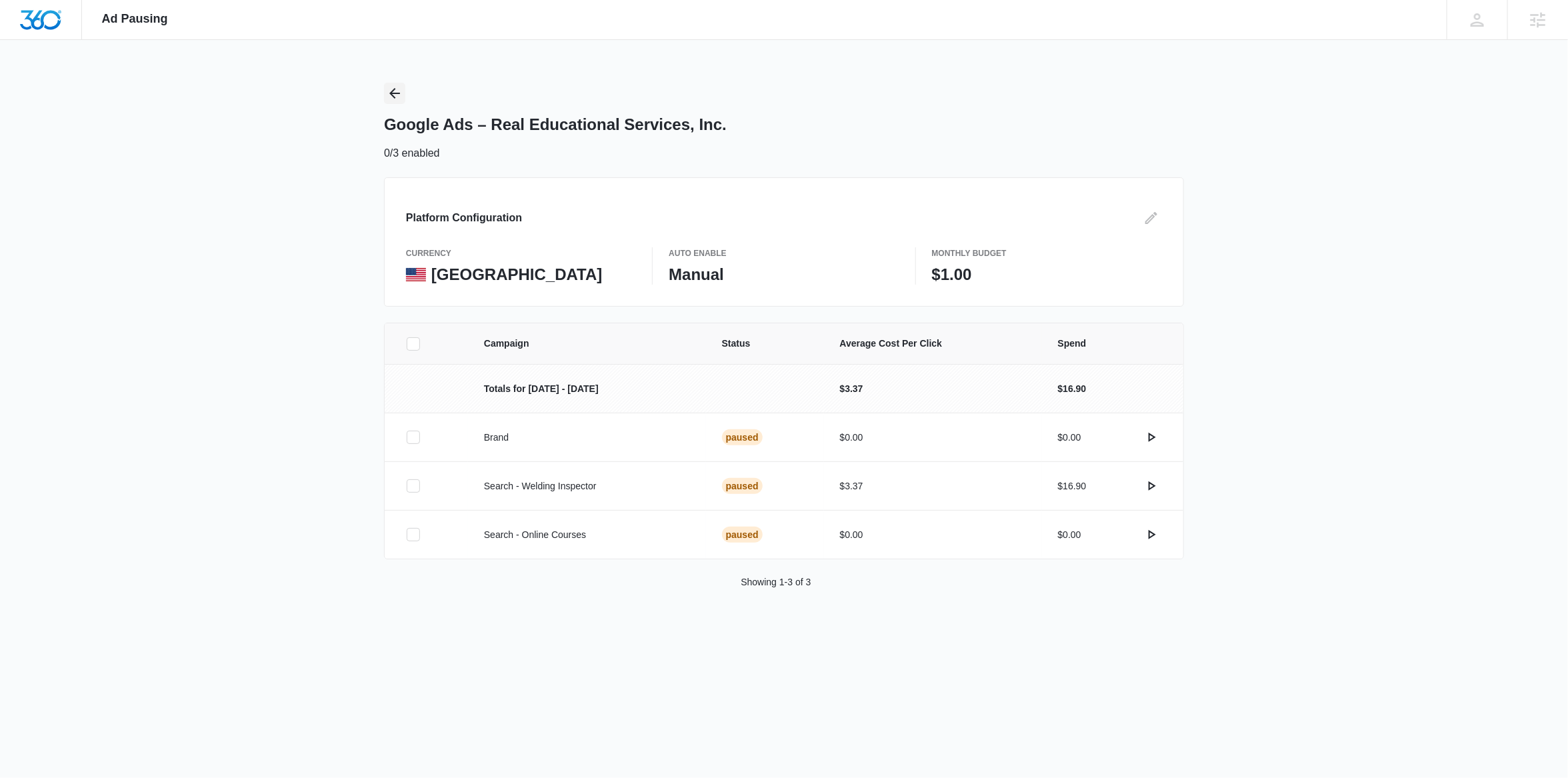
click at [398, 95] on icon "Back" at bounding box center [395, 93] width 16 height 16
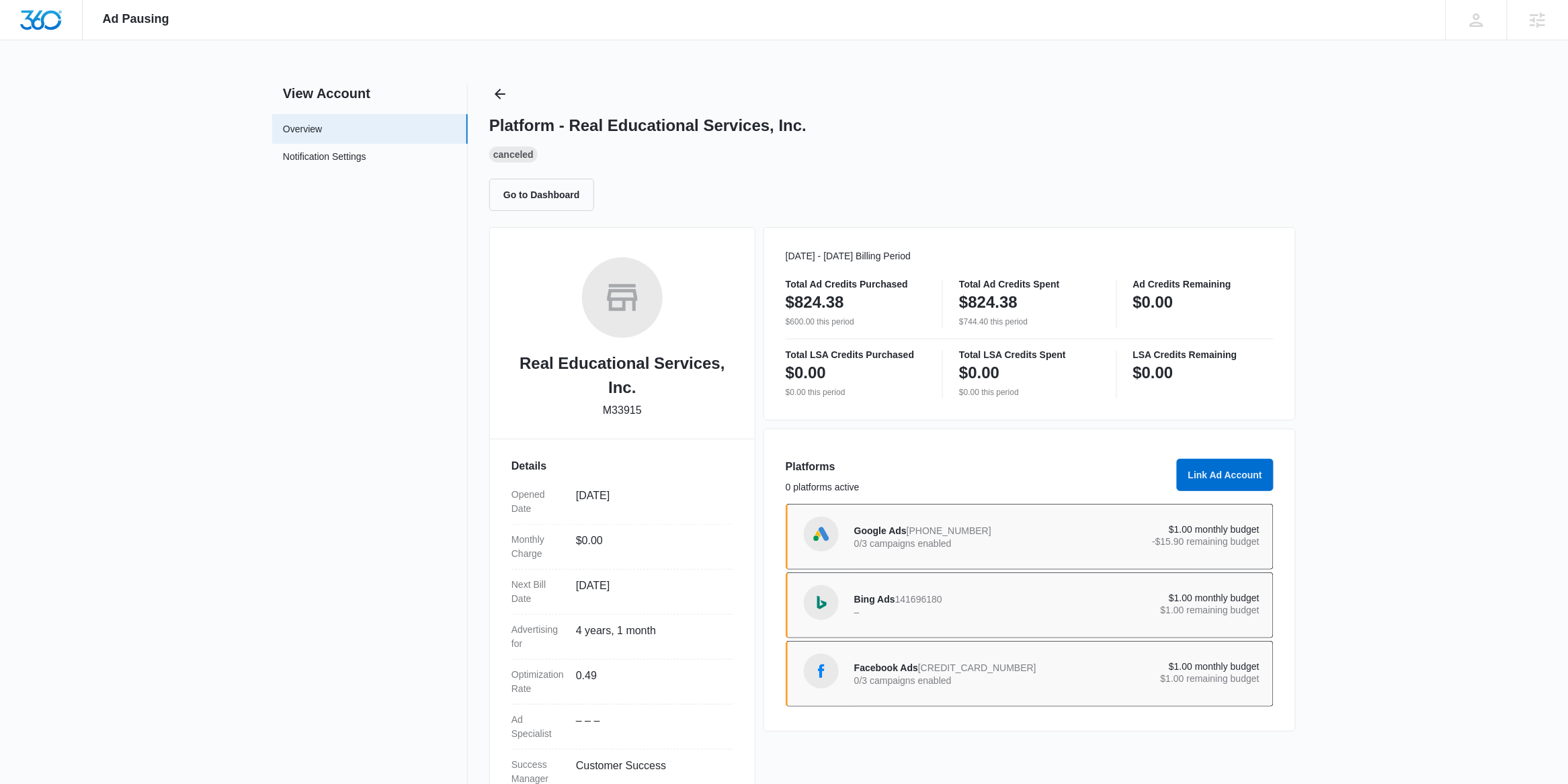
click at [999, 615] on p "–" at bounding box center [955, 612] width 203 height 9
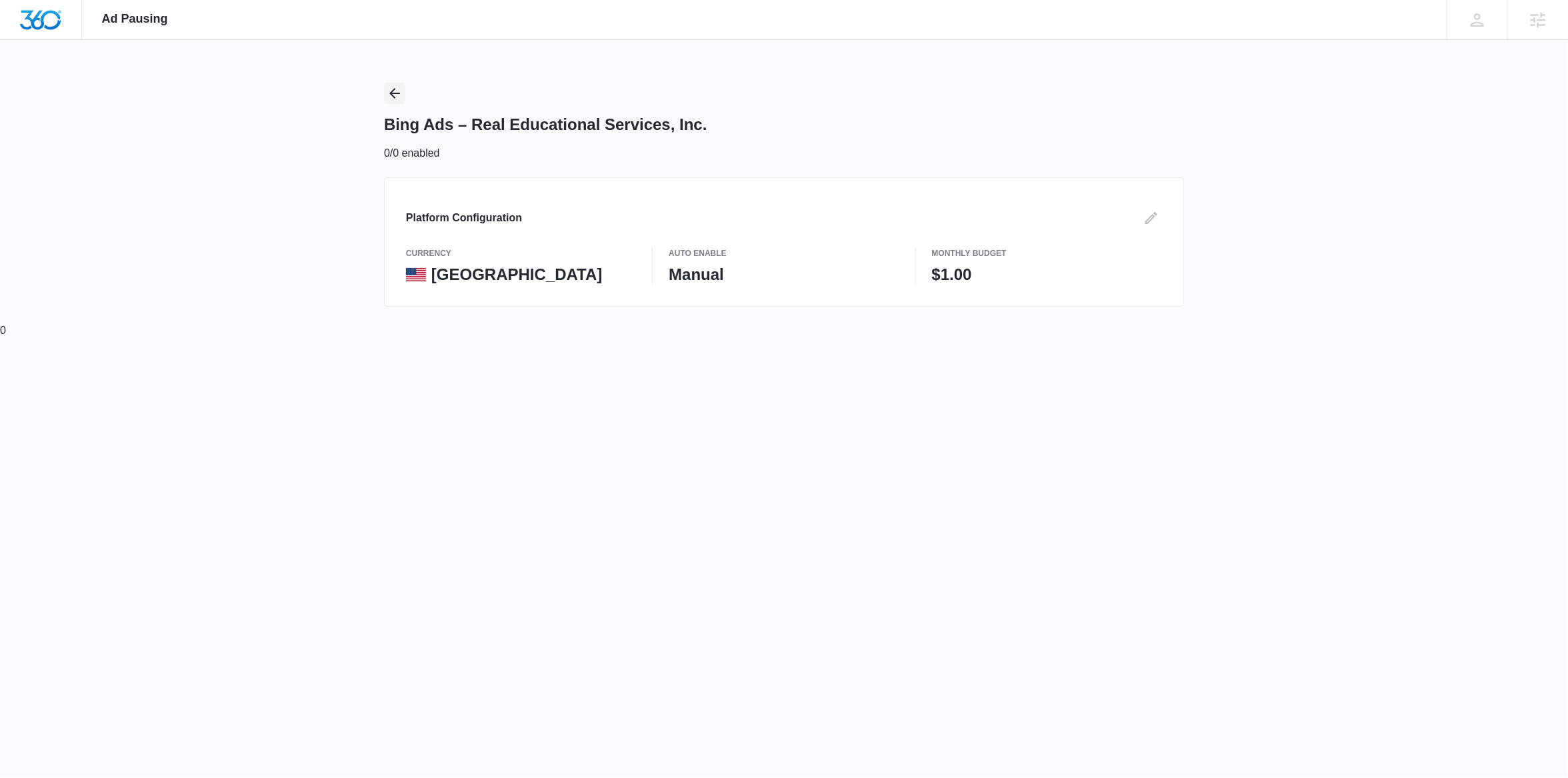
click at [395, 99] on icon "Back" at bounding box center [395, 93] width 16 height 16
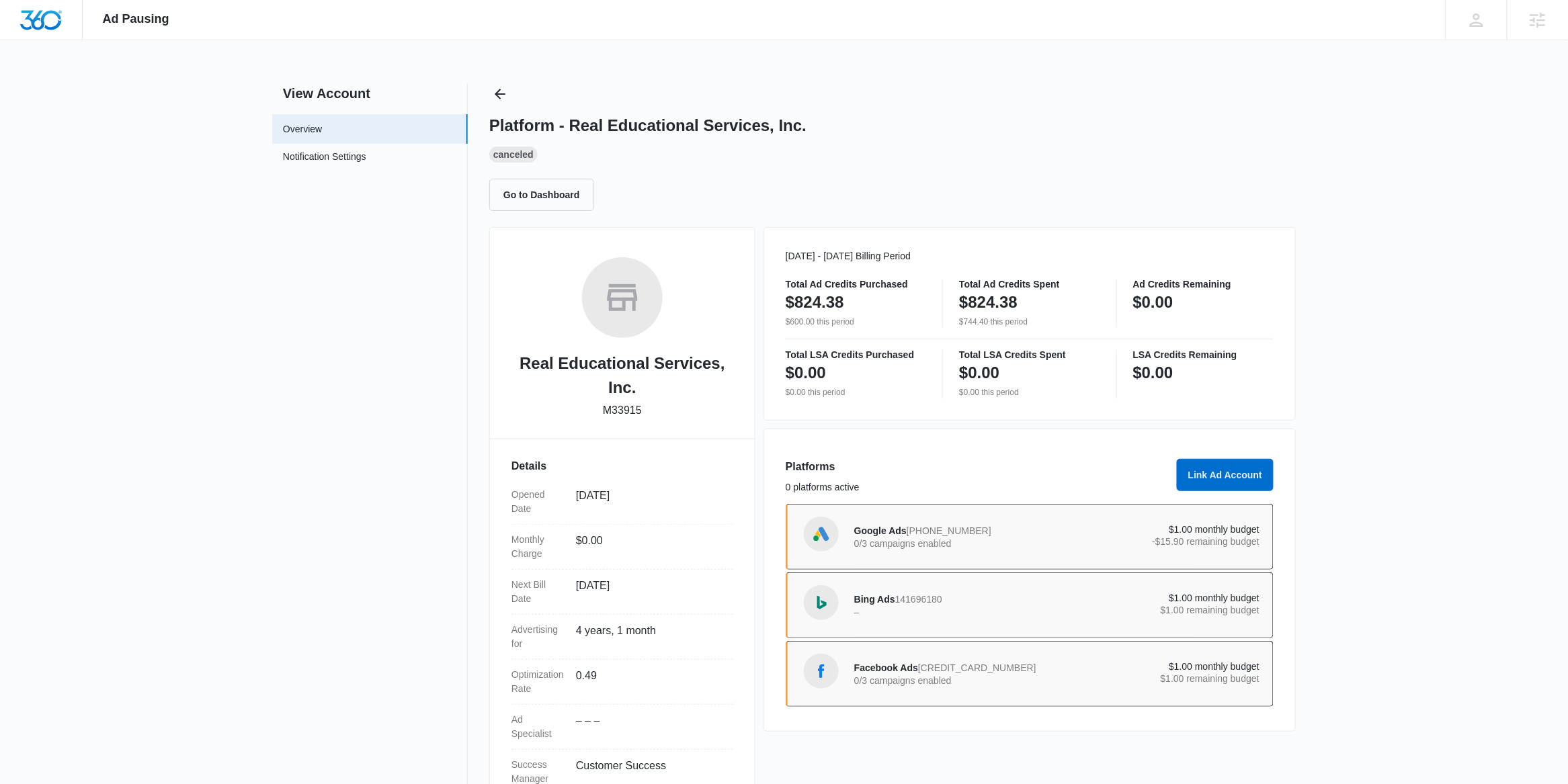
drag, startPoint x: 1057, startPoint y: 678, endPoint x: 1046, endPoint y: 671, distance: 13.0
click at [1057, 677] on p "$1.00 remaining budget" at bounding box center [1158, 679] width 203 height 9
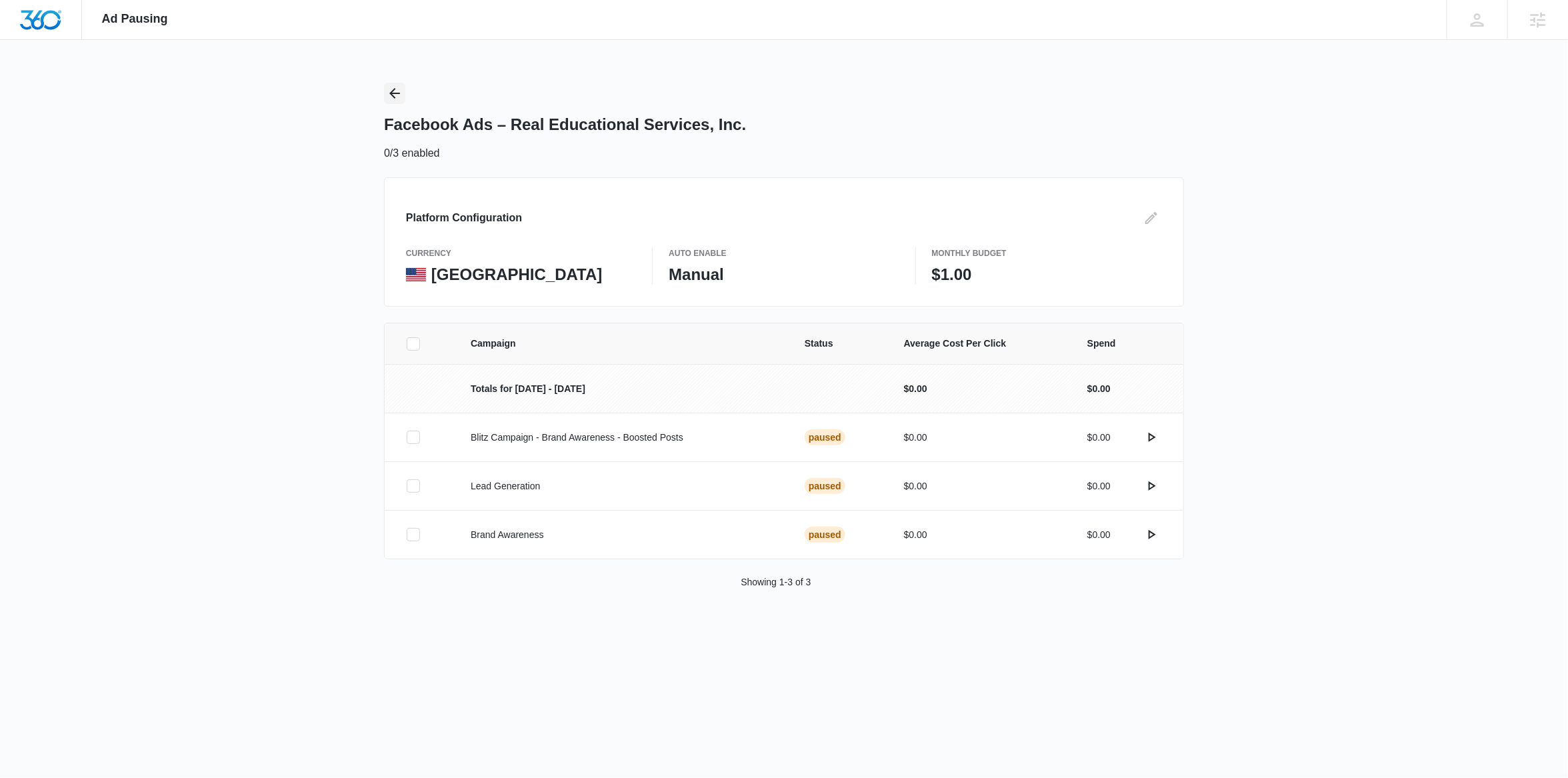
click at [397, 96] on icon "Back" at bounding box center [395, 93] width 16 height 16
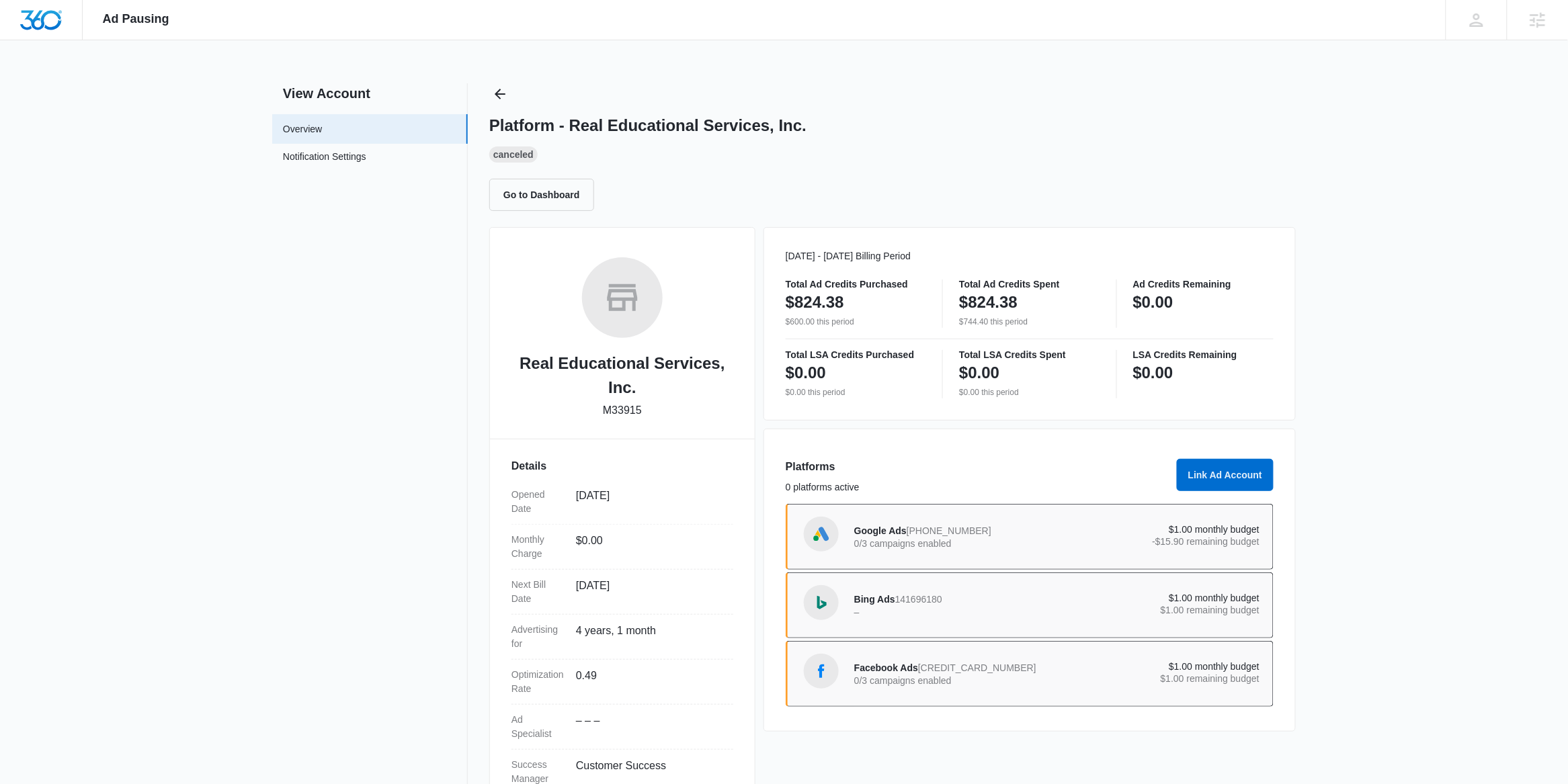
click at [952, 539] on p "0/3 campaigns enabled" at bounding box center [955, 544] width 203 height 9
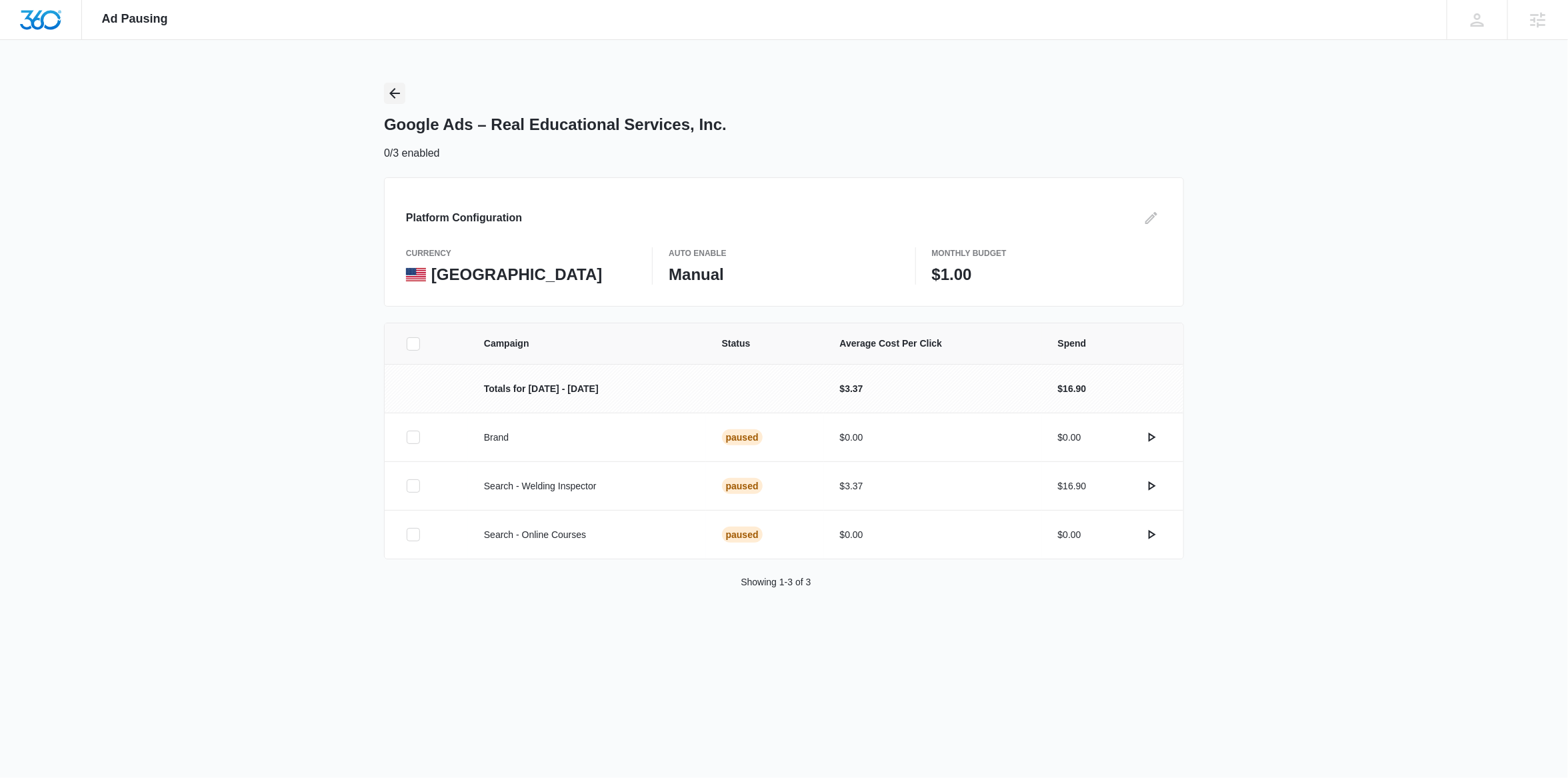
click at [395, 90] on icon "Back" at bounding box center [395, 93] width 16 height 16
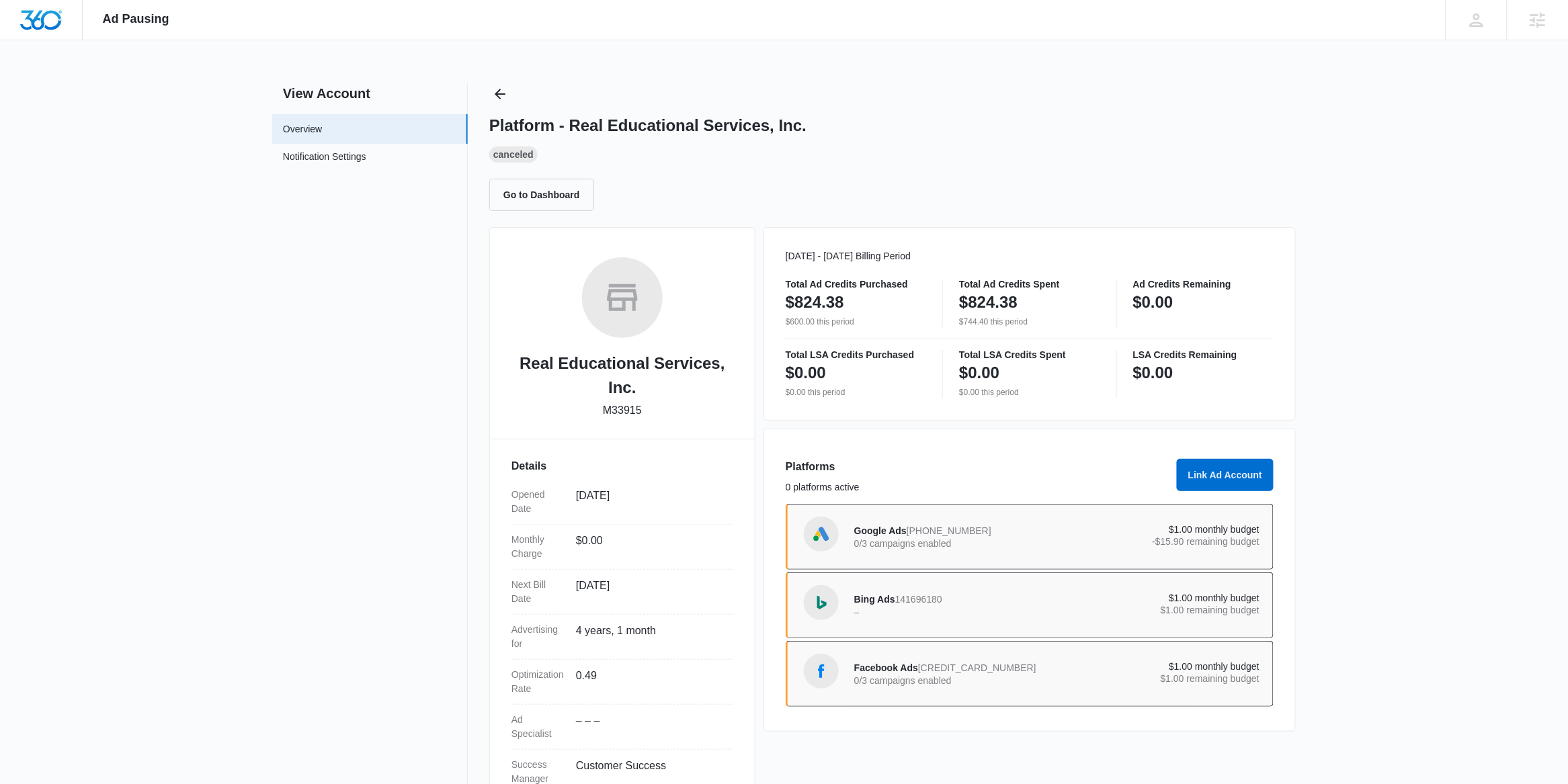
click at [938, 590] on div "Bing Ads 141696180 – $1.00 monthly budget $1.00 remaining budget" at bounding box center [1056, 605] width 406 height 38
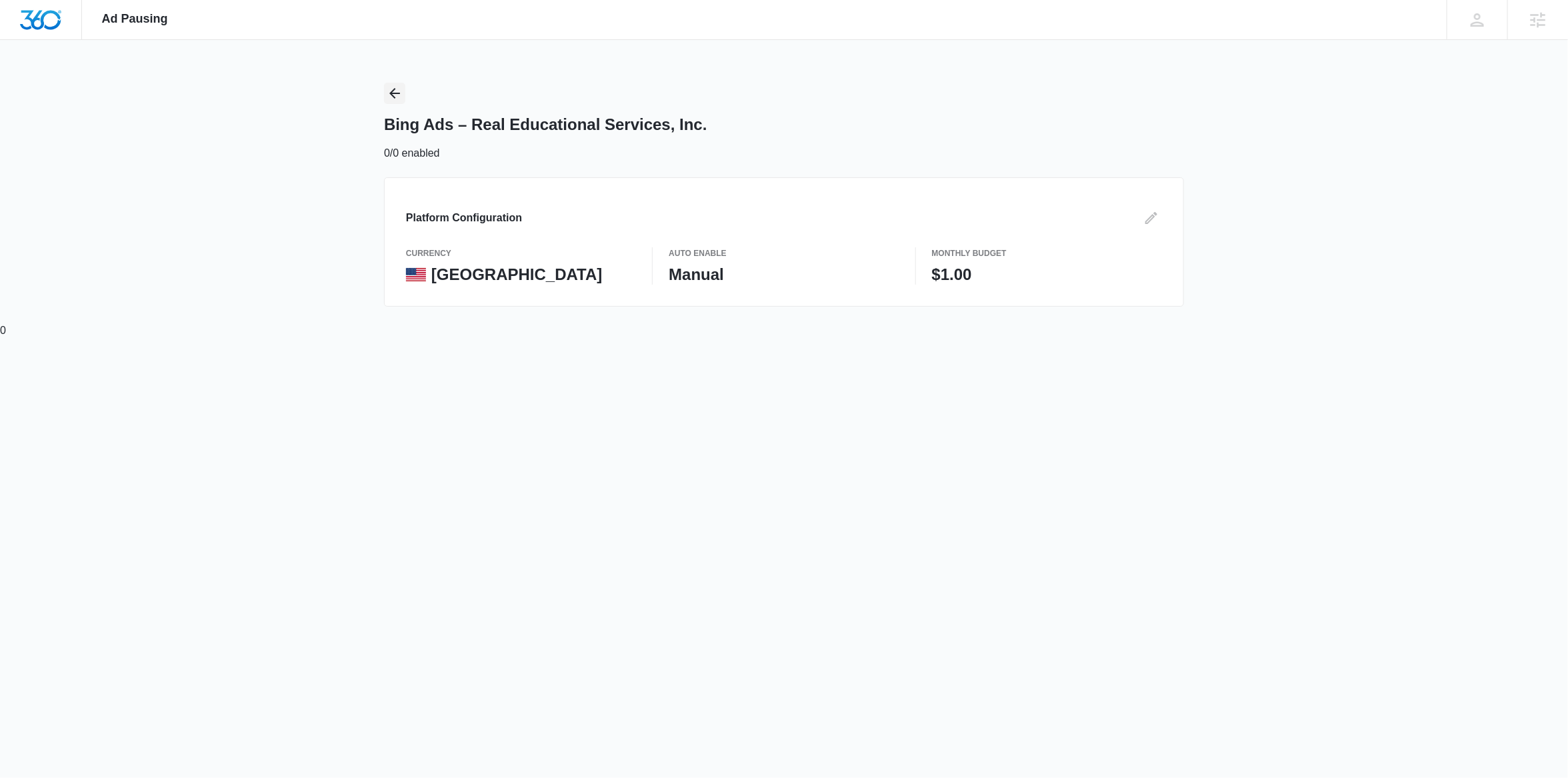
click at [393, 88] on icon "Back" at bounding box center [395, 93] width 16 height 16
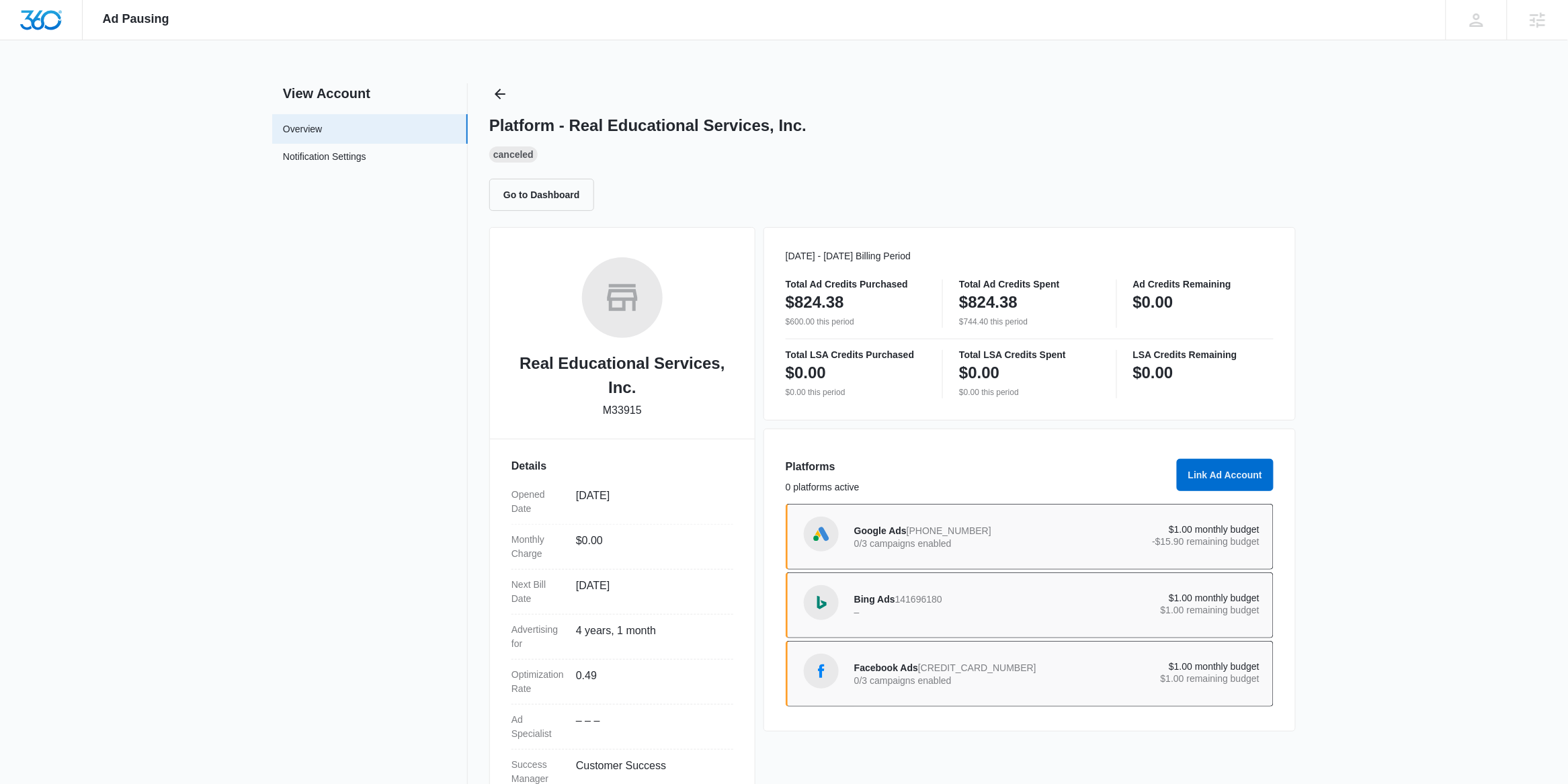
click at [886, 669] on span "Facebook Ads" at bounding box center [886, 668] width 64 height 11
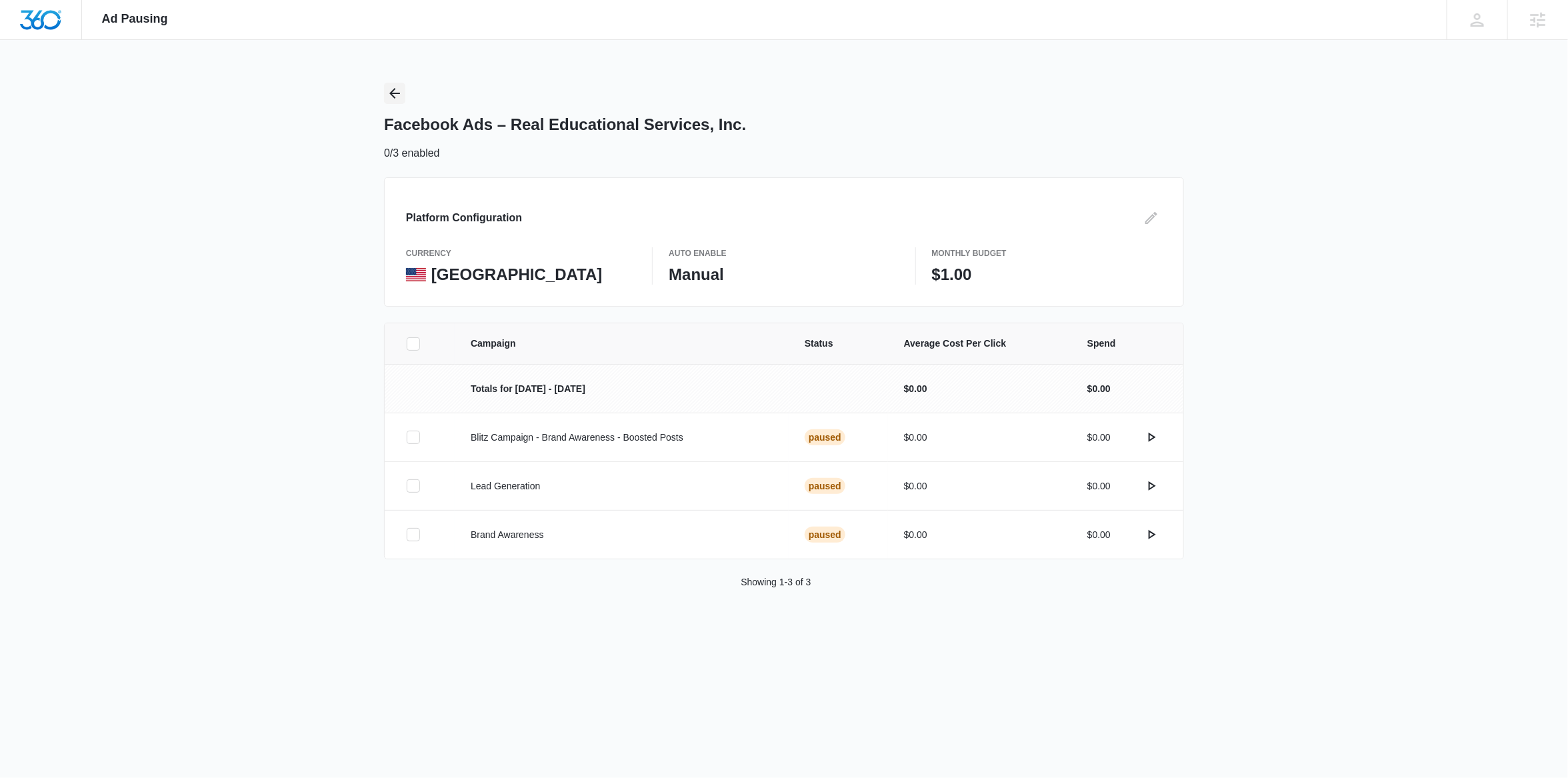
click at [399, 95] on icon "Back" at bounding box center [395, 93] width 16 height 16
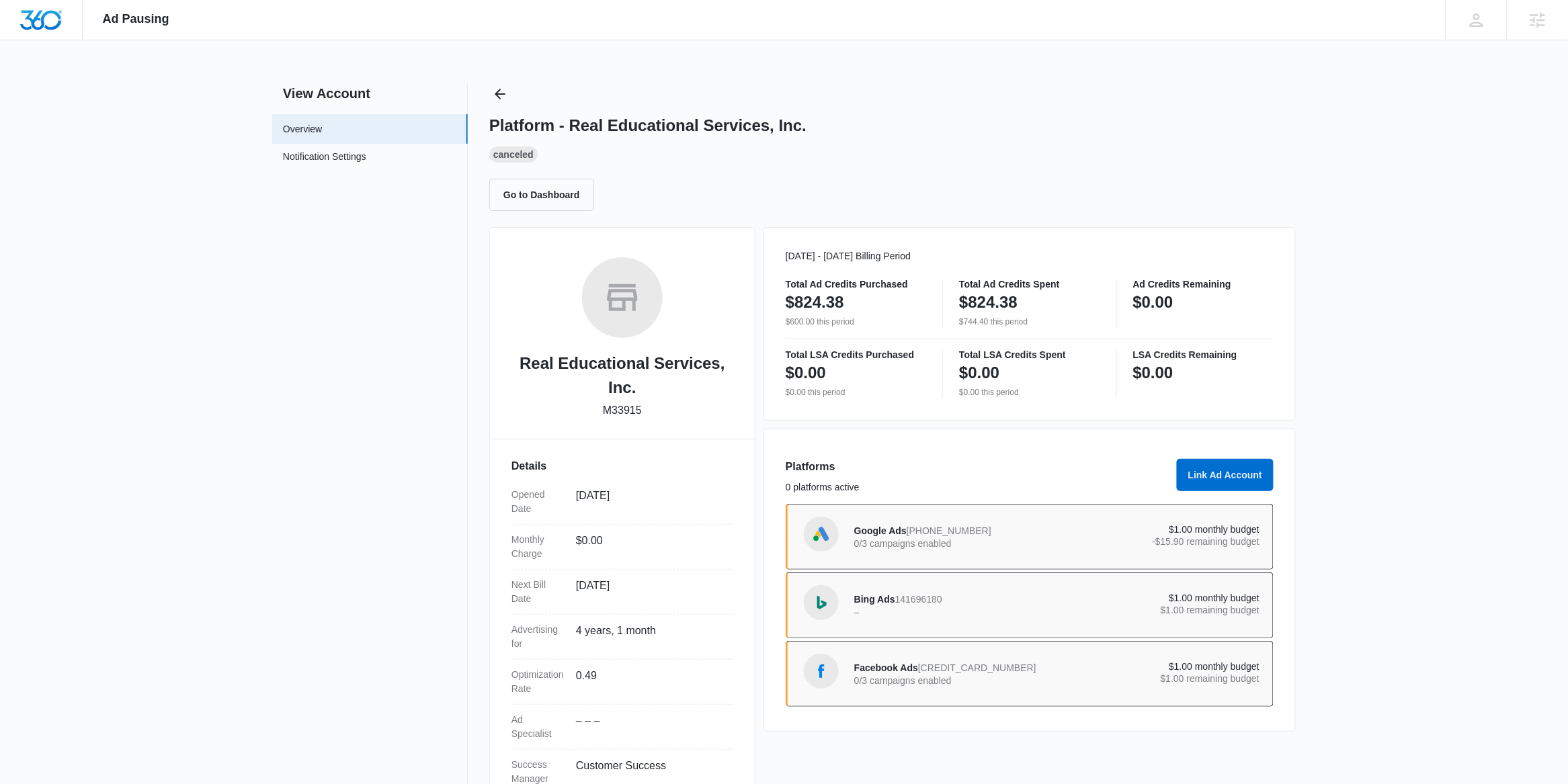
click at [512, 100] on div "Platform - Real Educational Services, Inc. Canceled Go to Dashboard" at bounding box center [893, 146] width 807 height 127
click at [508, 96] on icon "Back" at bounding box center [500, 94] width 16 height 16
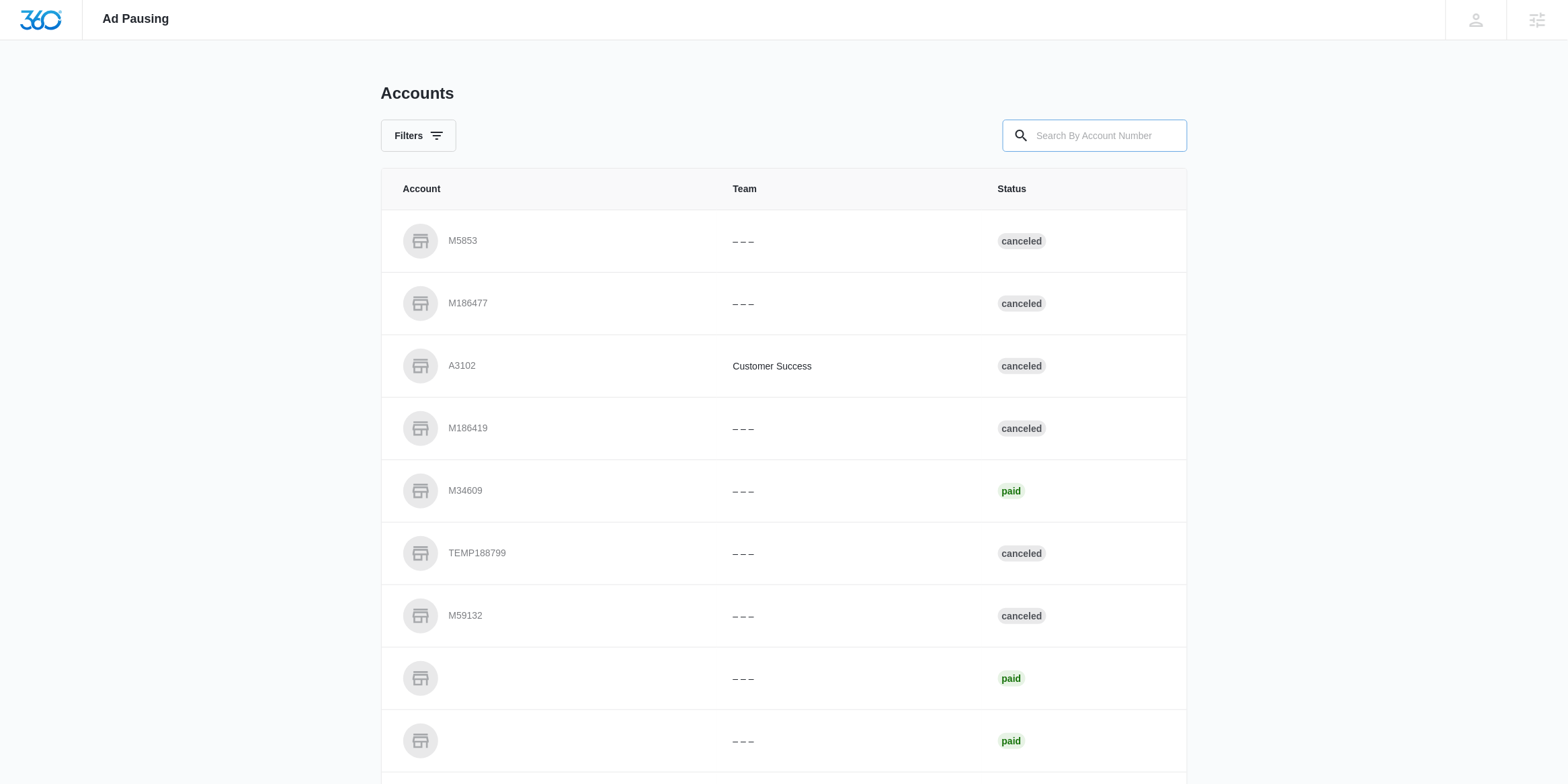
click at [1064, 140] on input "text" at bounding box center [1095, 135] width 185 height 32
paste input "M31229"
type input "M31229"
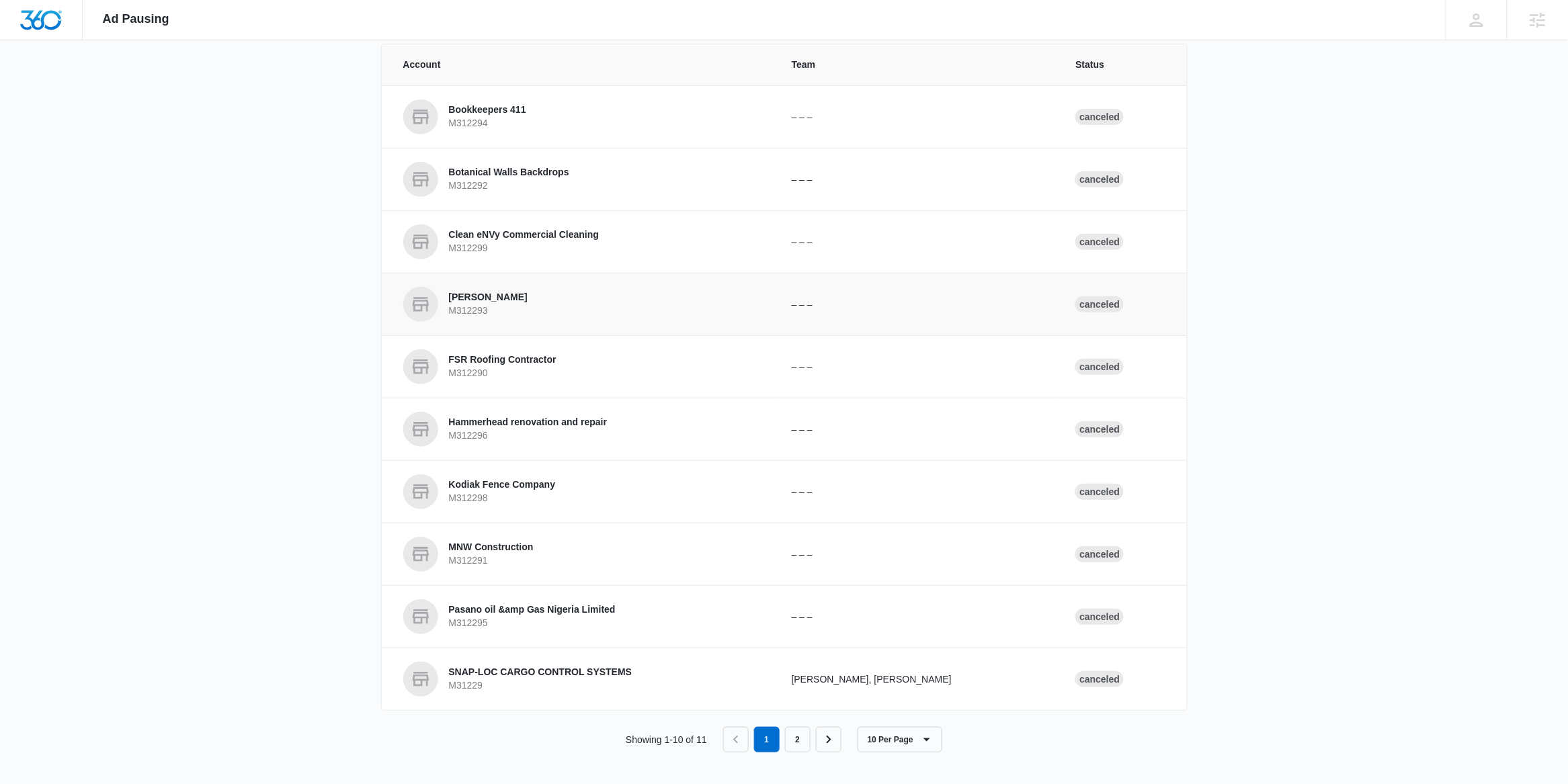
scroll to position [126, 0]
click at [584, 670] on p "SNAP-LOC CARGO CONTROL SYSTEMS" at bounding box center [541, 671] width 183 height 13
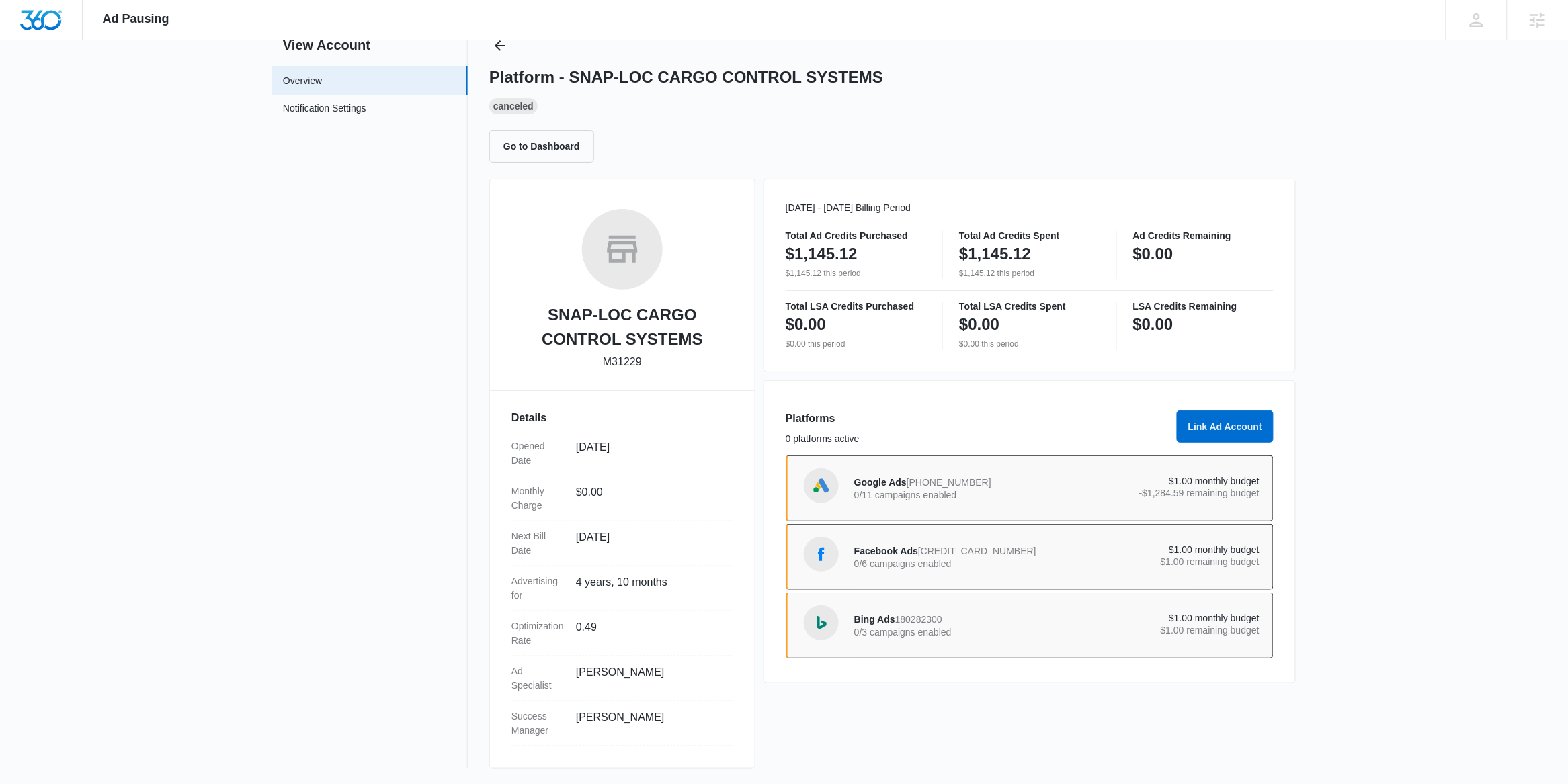
scroll to position [51, 0]
click at [924, 490] on p "0/11 campaigns enabled" at bounding box center [955, 495] width 203 height 9
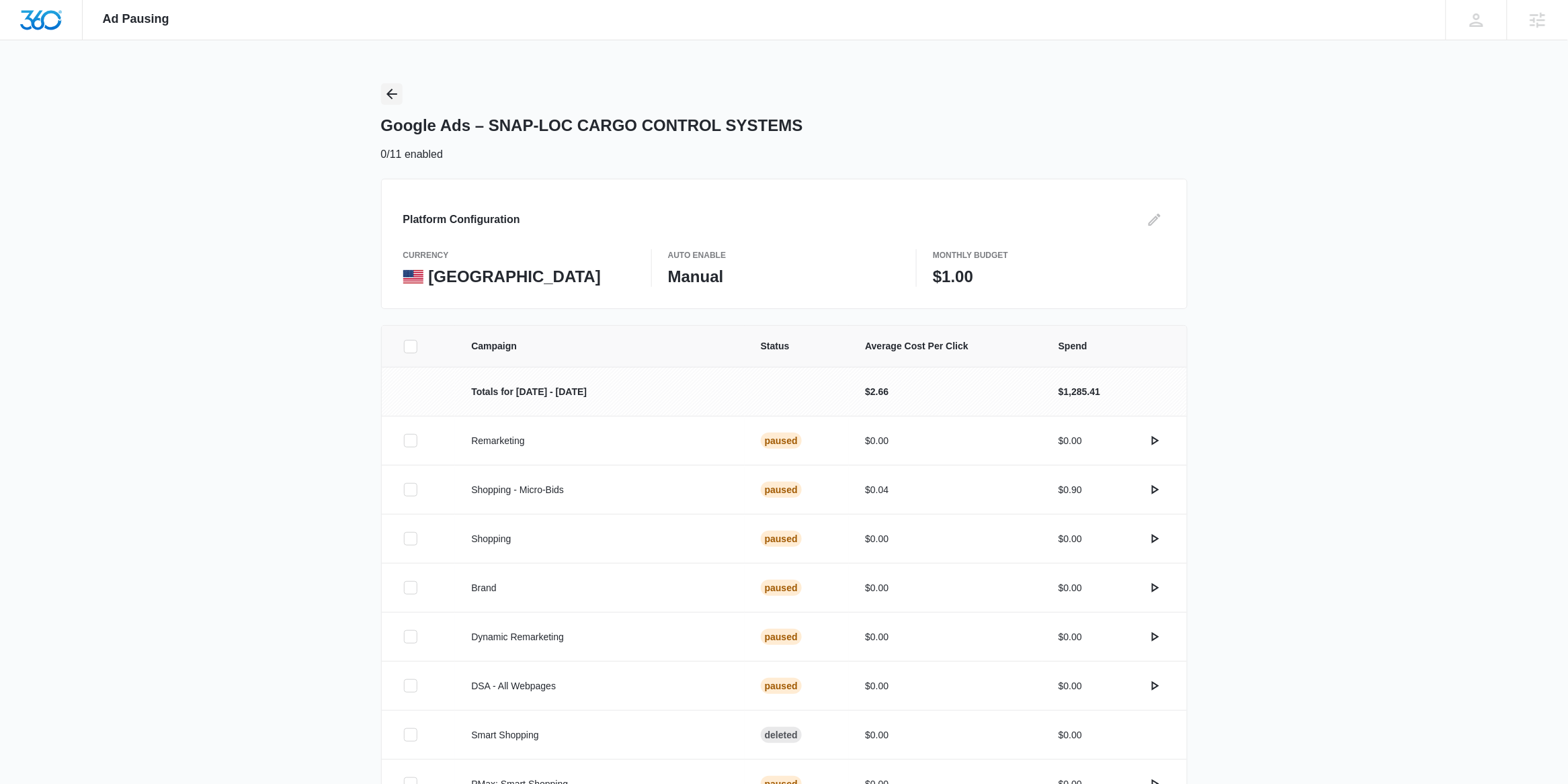
click at [399, 94] on icon "Back" at bounding box center [391, 94] width 16 height 16
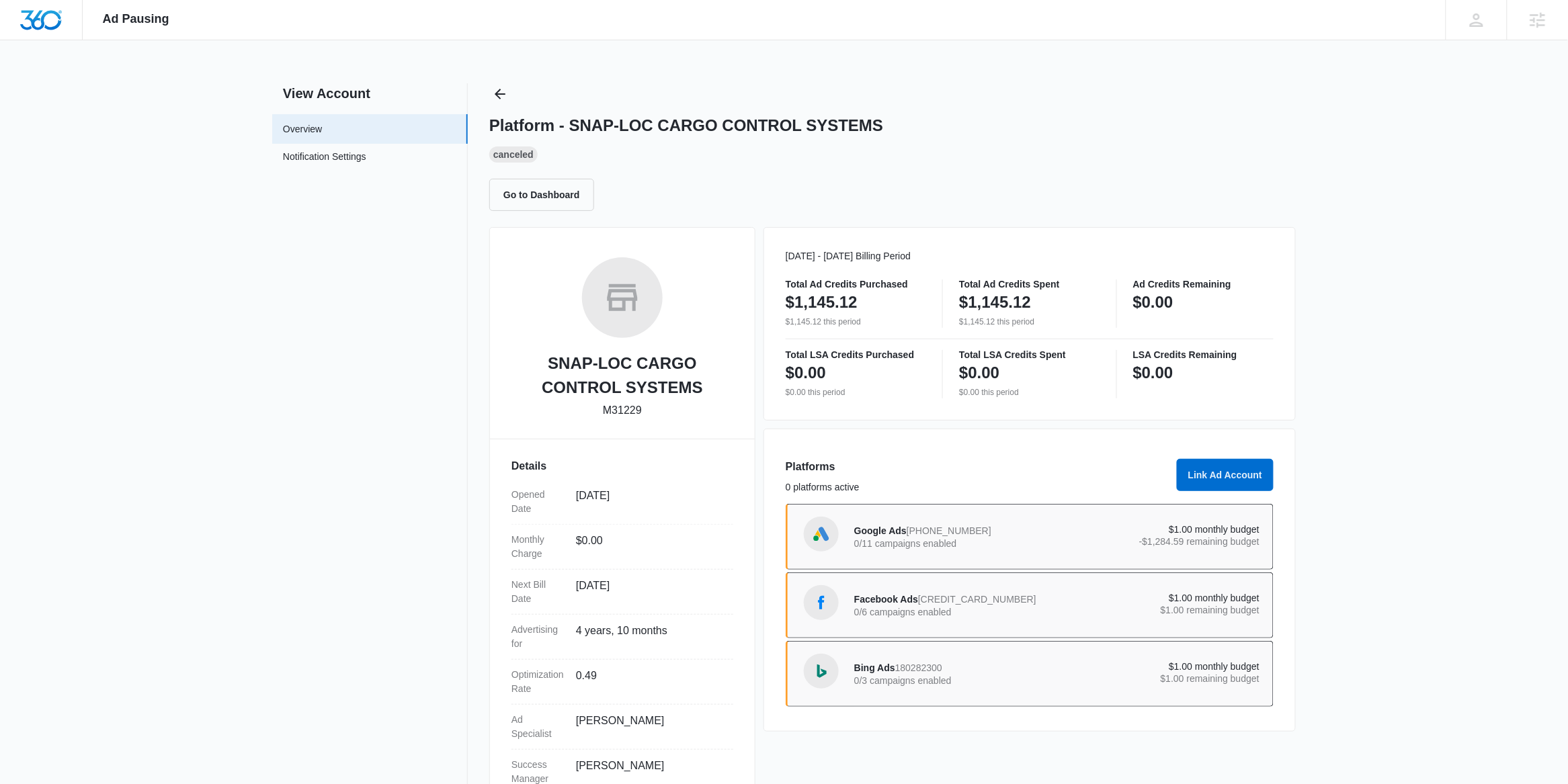
click at [987, 615] on p "0/6 campaigns enabled" at bounding box center [955, 612] width 203 height 9
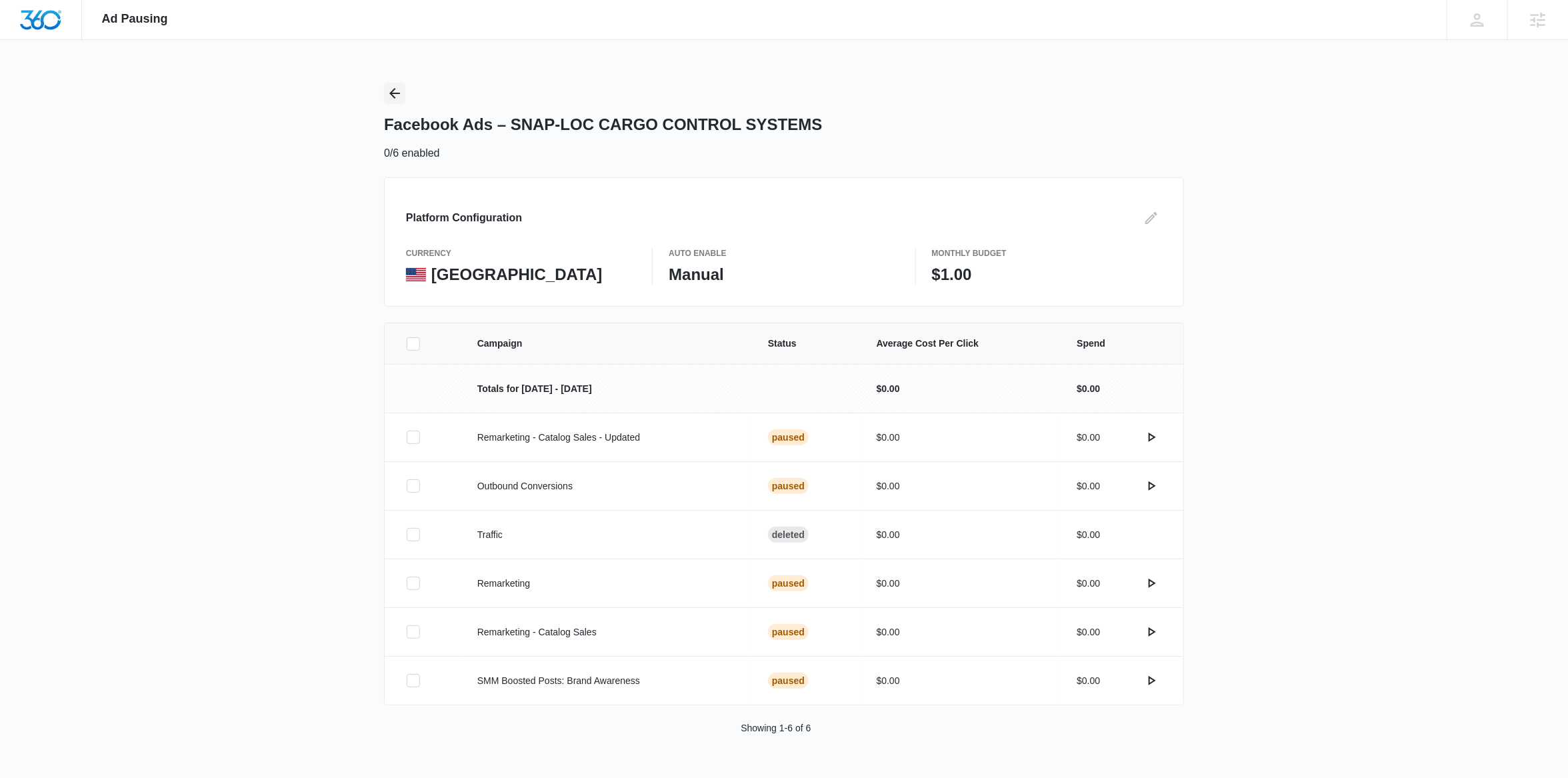
click at [395, 100] on icon "Back" at bounding box center [395, 93] width 16 height 16
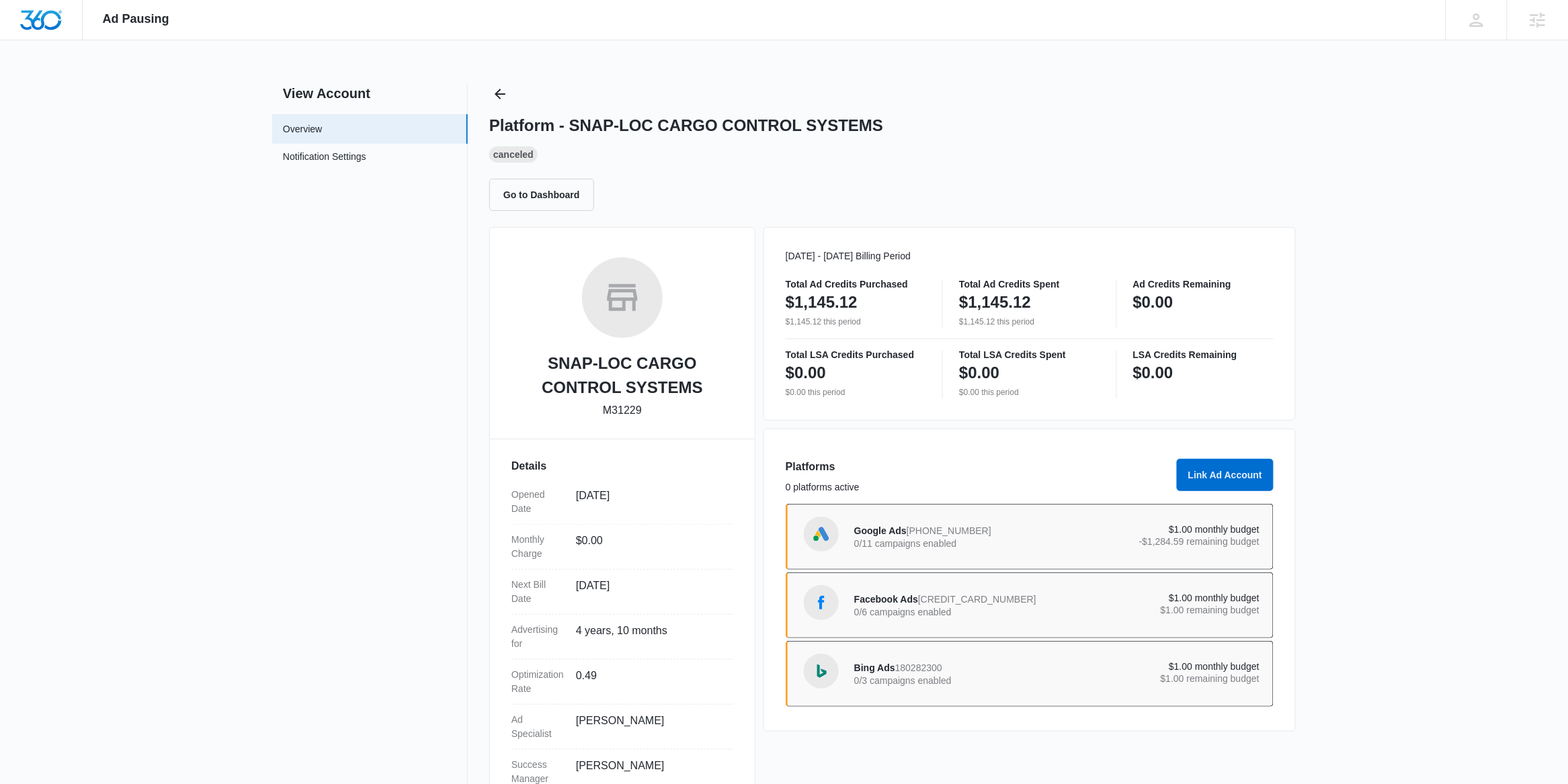
click at [922, 677] on p "0/3 campaigns enabled" at bounding box center [955, 680] width 203 height 9
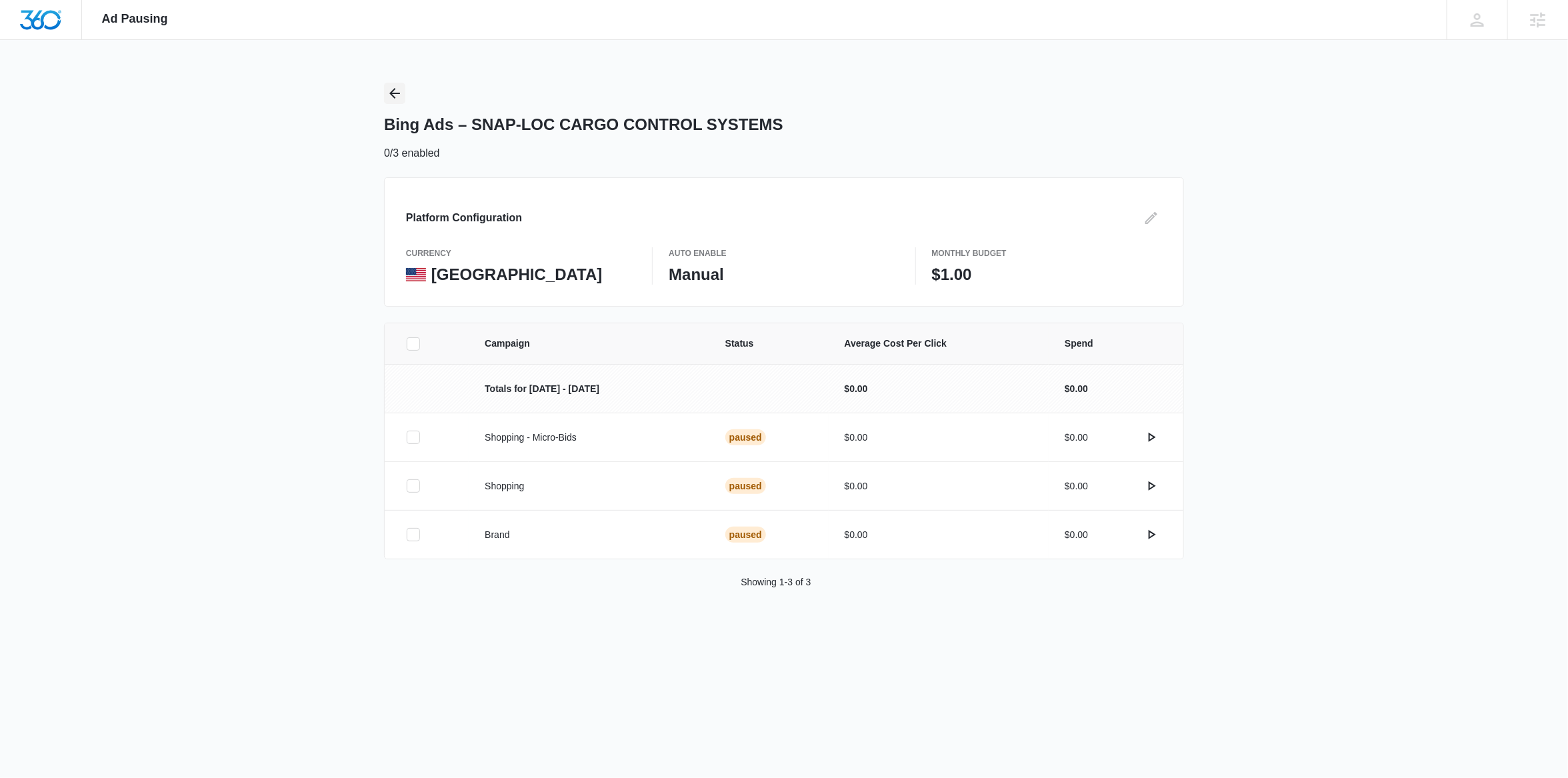
click at [398, 89] on icon "Back" at bounding box center [395, 93] width 16 height 16
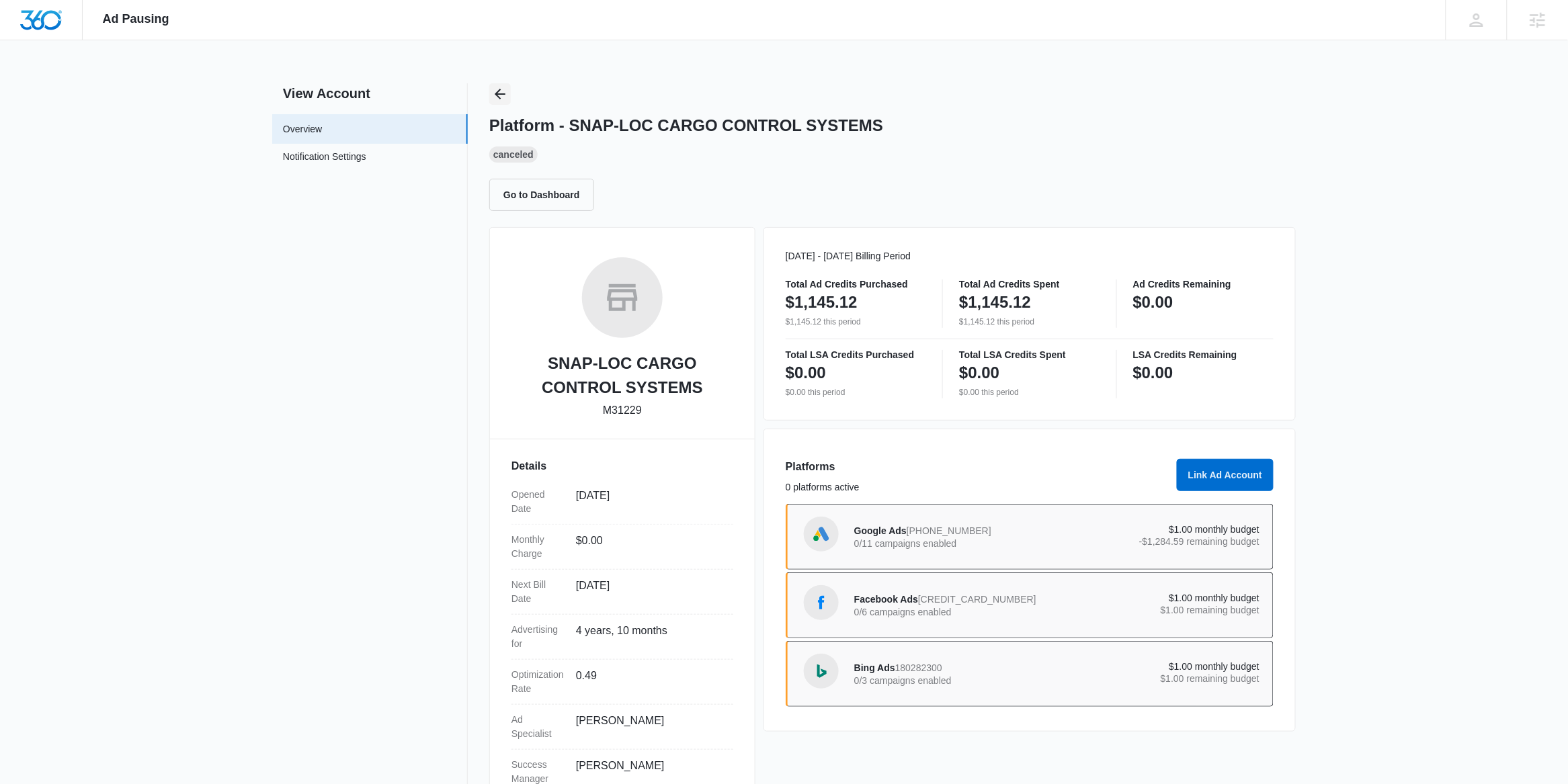
click at [504, 92] on icon "Back" at bounding box center [500, 94] width 16 height 16
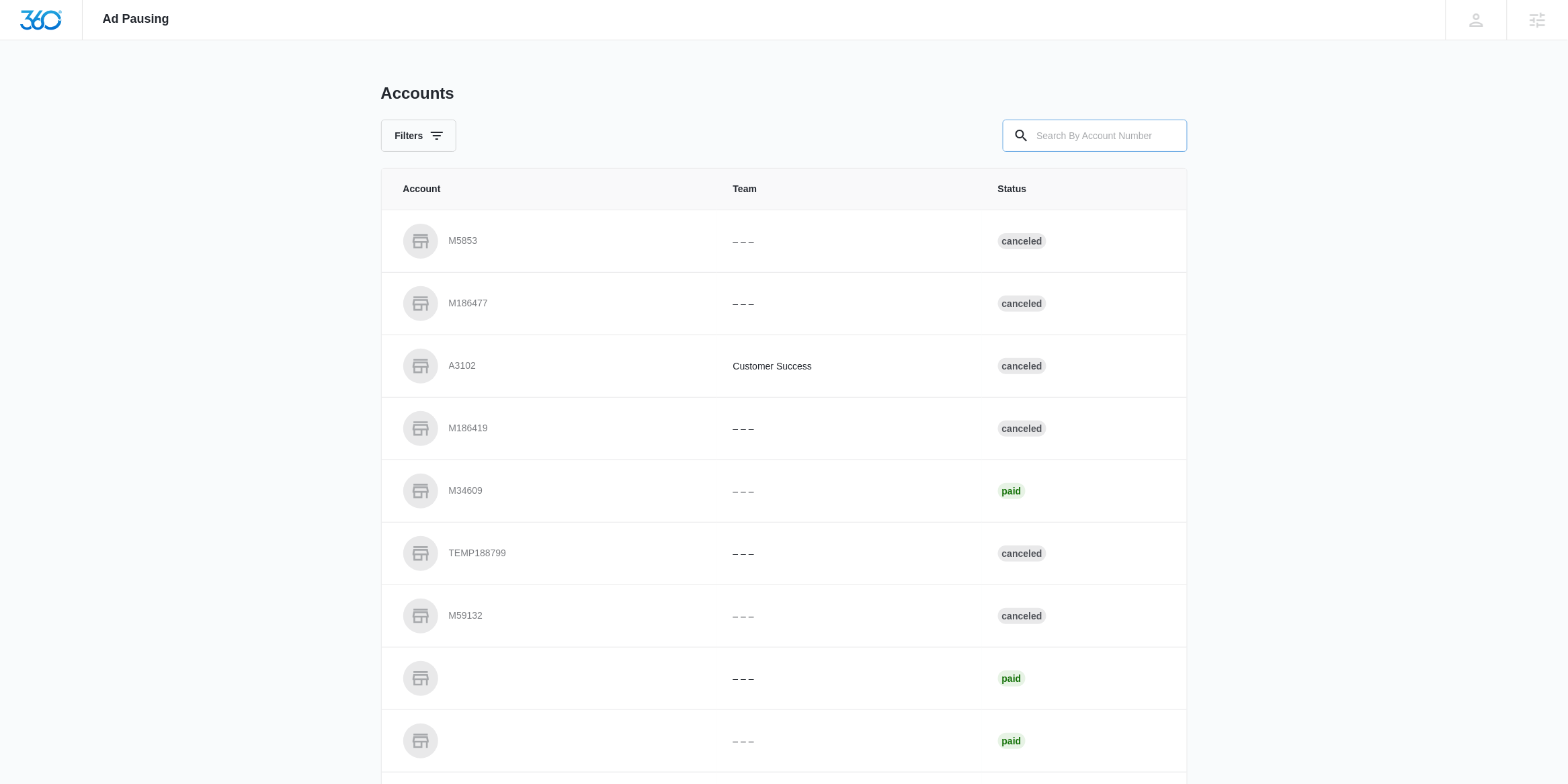
click at [1054, 133] on input "text" at bounding box center [1095, 135] width 185 height 32
paste input "M312580"
type input "M312580"
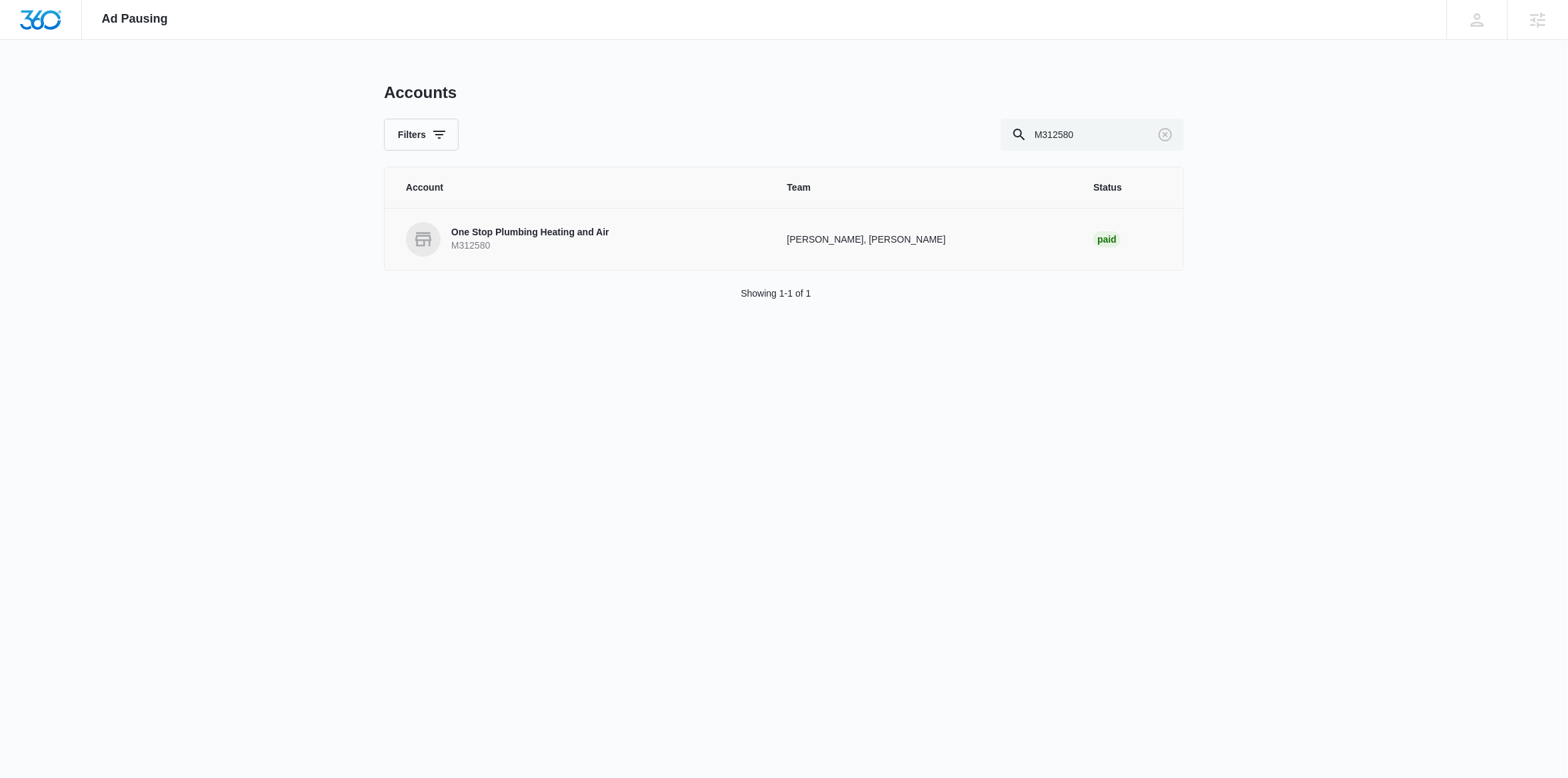
click at [509, 243] on p "M312580" at bounding box center [529, 245] width 158 height 13
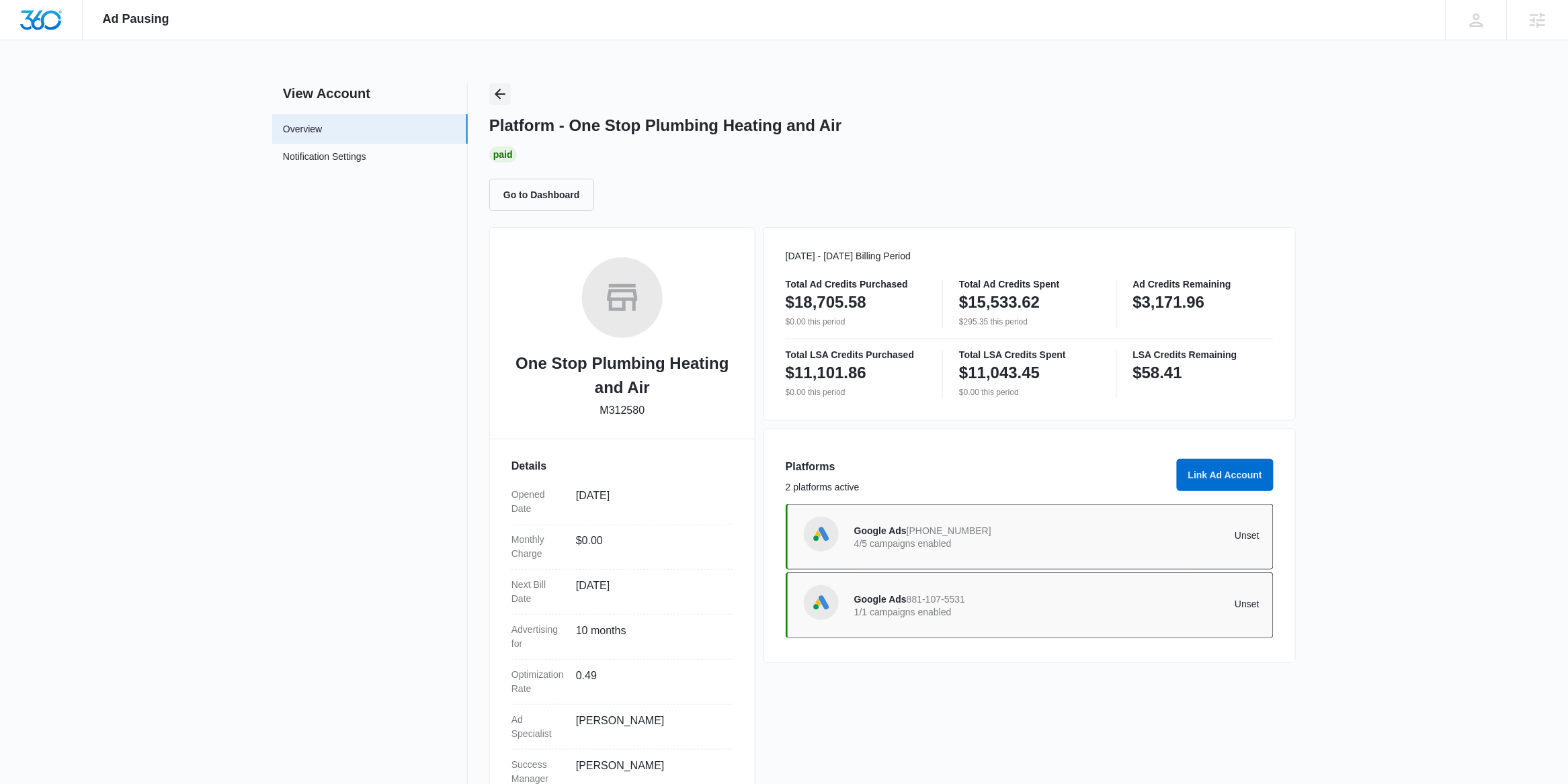
click at [497, 92] on icon "Back" at bounding box center [501, 94] width 11 height 11
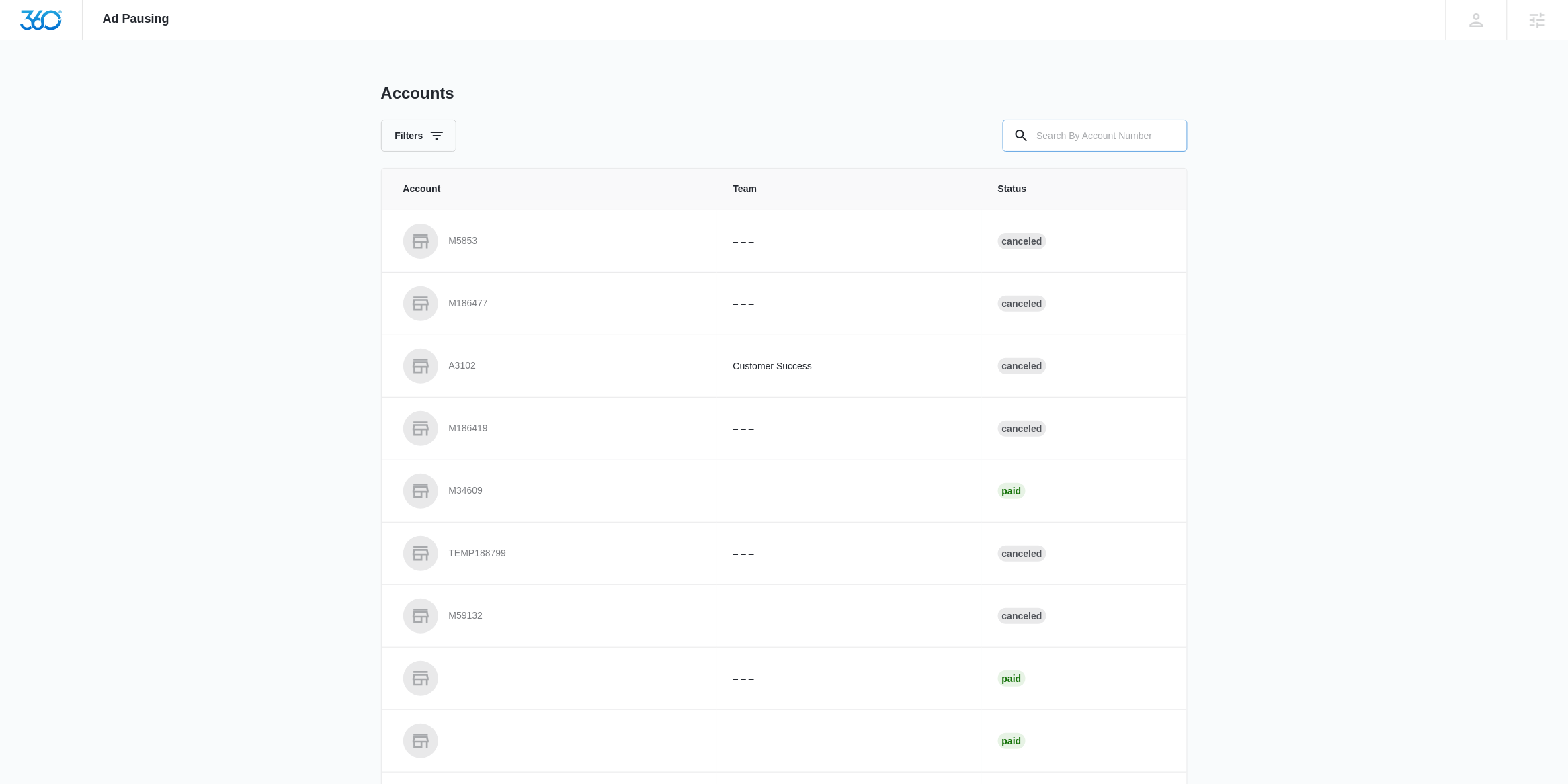
click at [1070, 141] on input "text" at bounding box center [1095, 135] width 185 height 32
paste input "M10145"
type input "M10145"
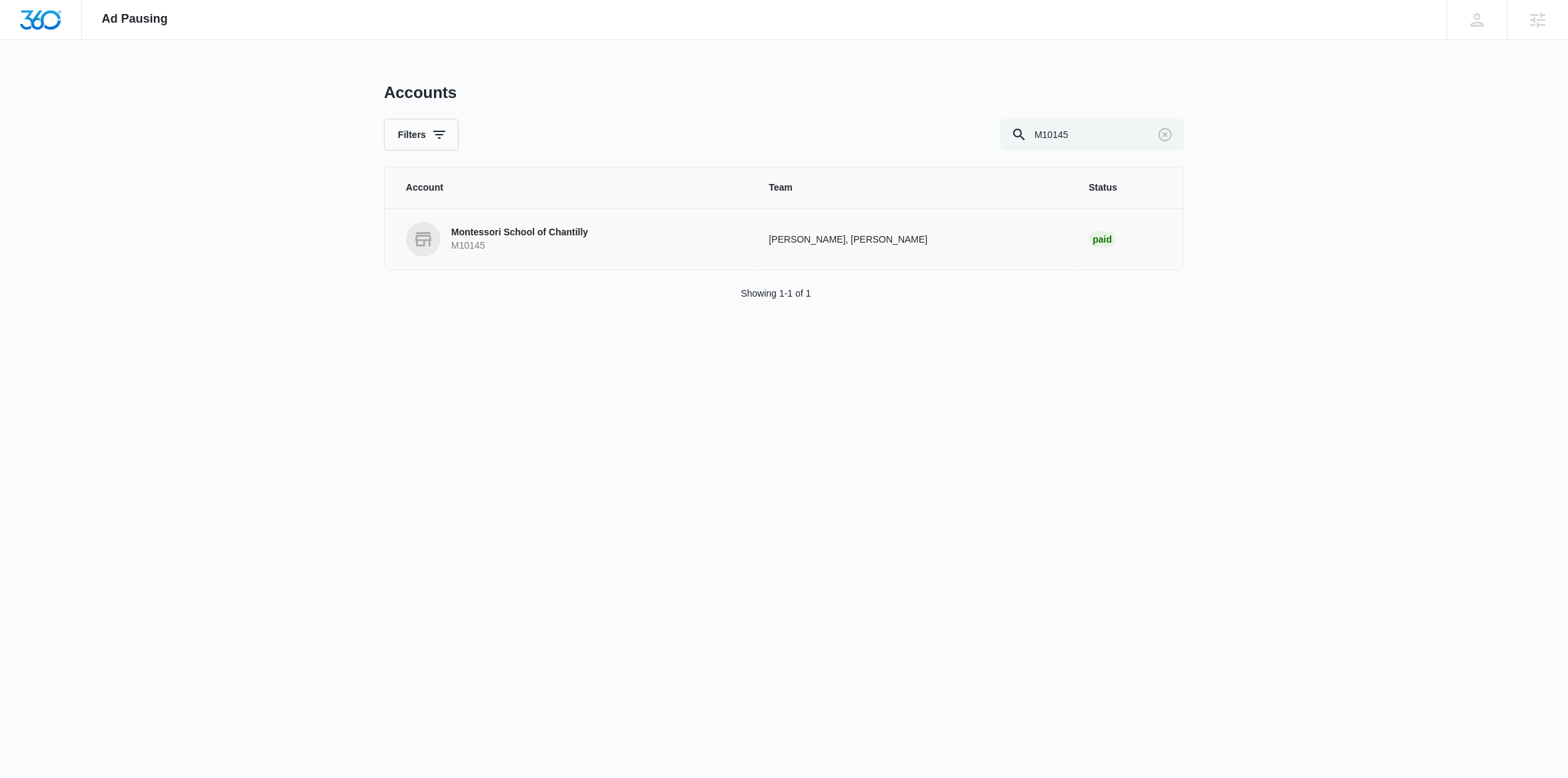
click at [533, 239] on p "Montessori School of Chantilly" at bounding box center [519, 232] width 136 height 13
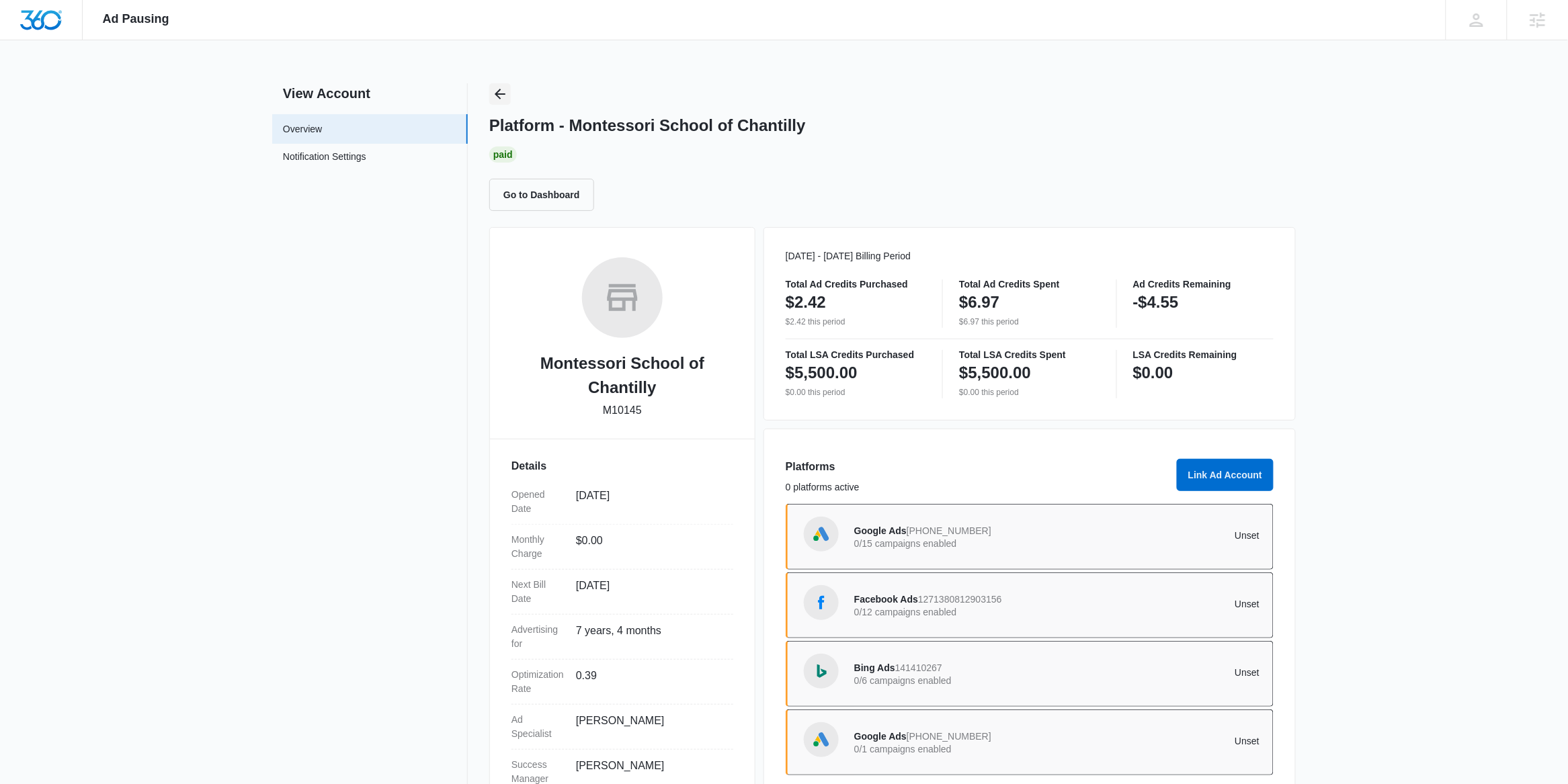
click at [507, 90] on icon "Back" at bounding box center [500, 94] width 16 height 16
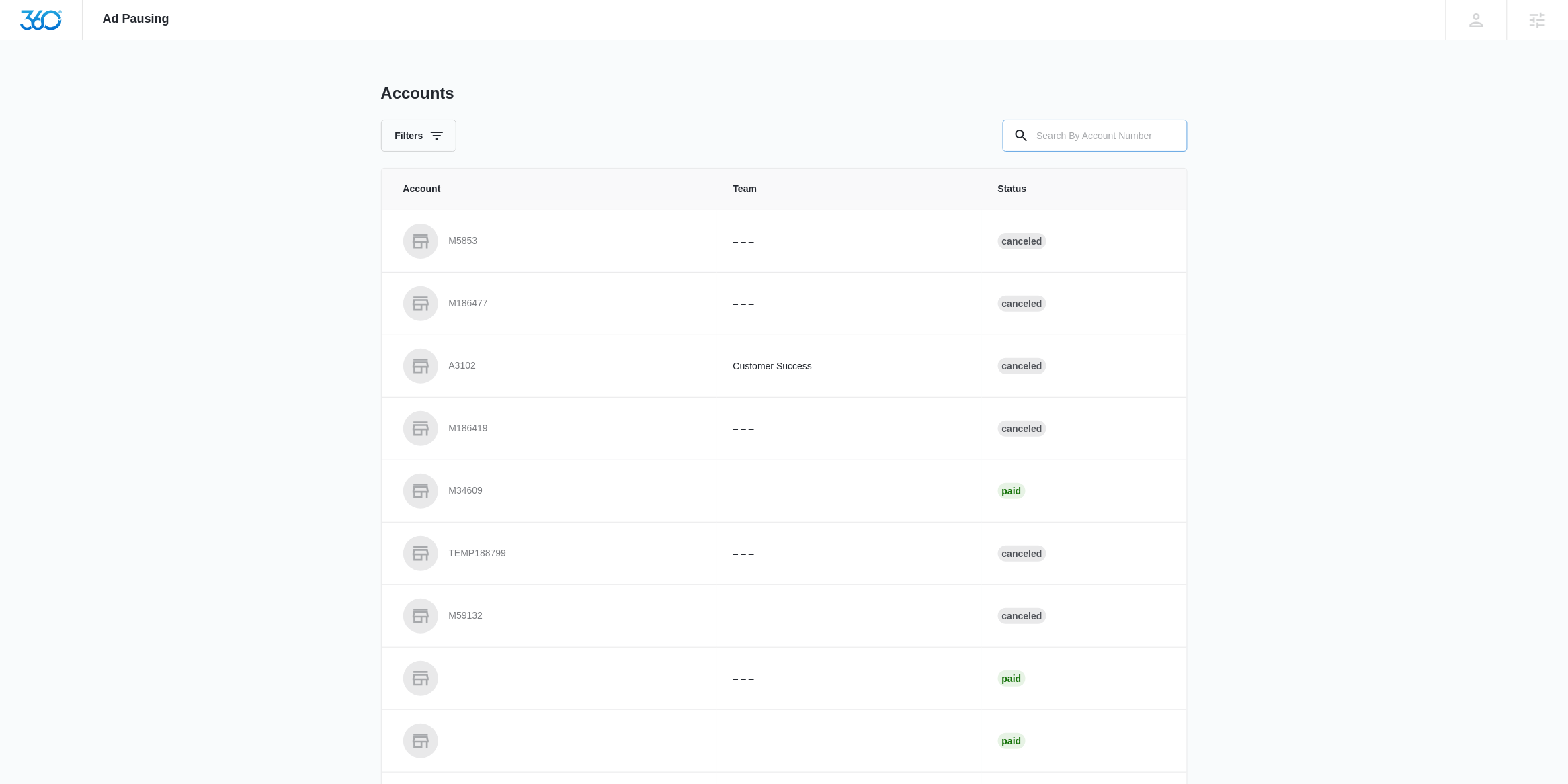
click at [1090, 140] on input "text" at bounding box center [1095, 135] width 185 height 32
paste input "M327154"
type input "M327154"
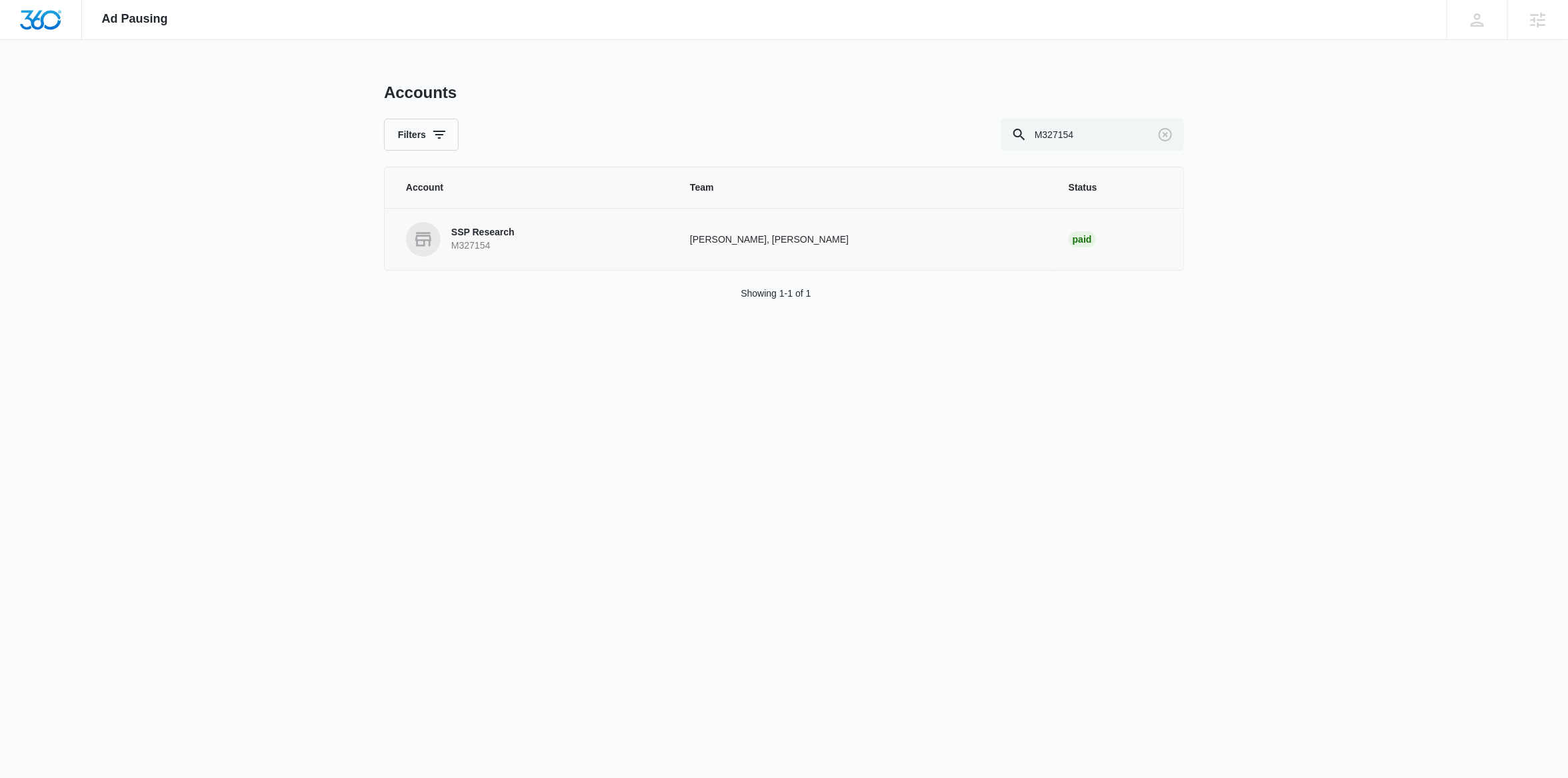
click at [494, 242] on p "M327154" at bounding box center [482, 245] width 64 height 13
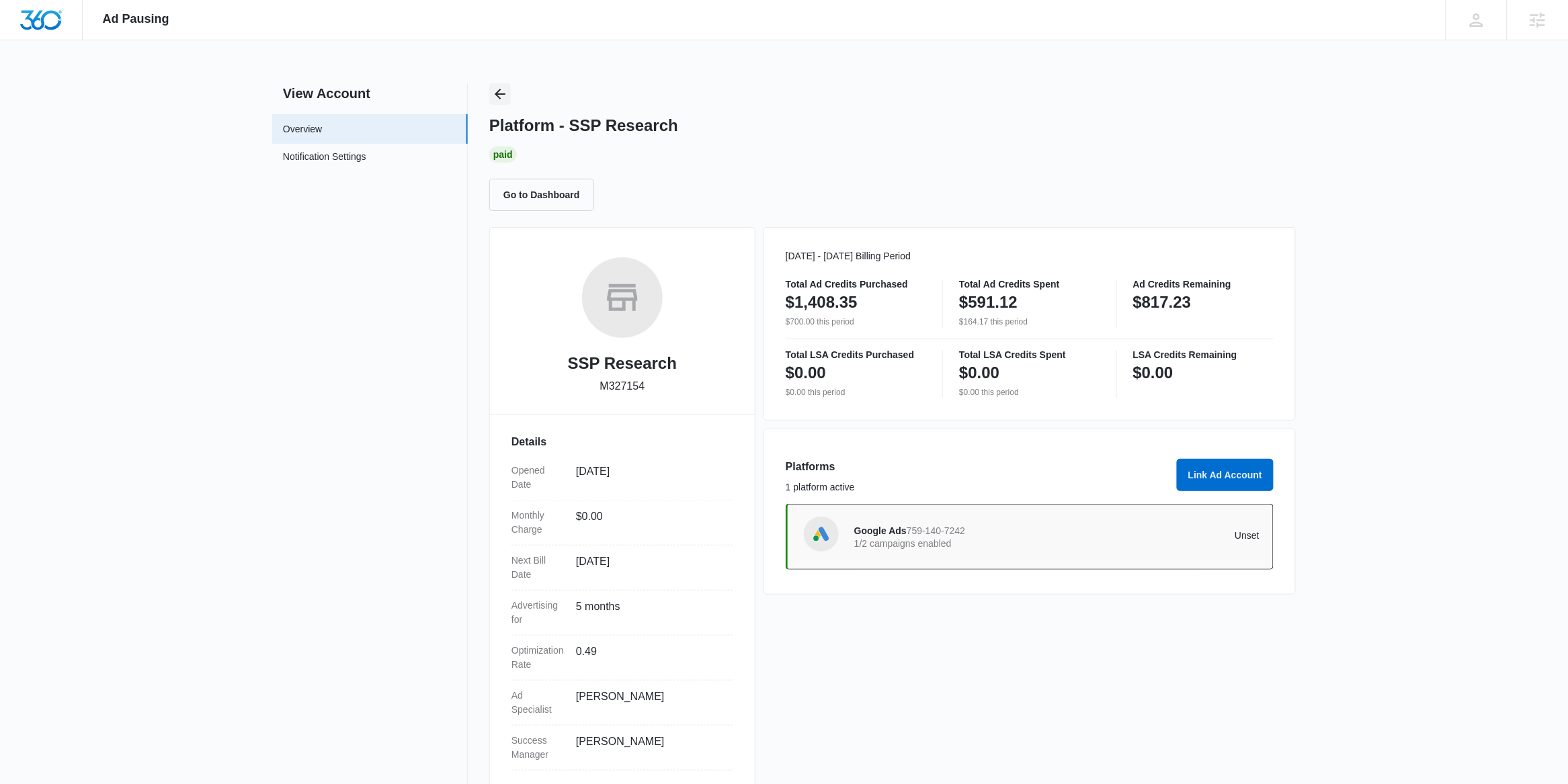
click at [496, 94] on icon "Back" at bounding box center [501, 94] width 11 height 11
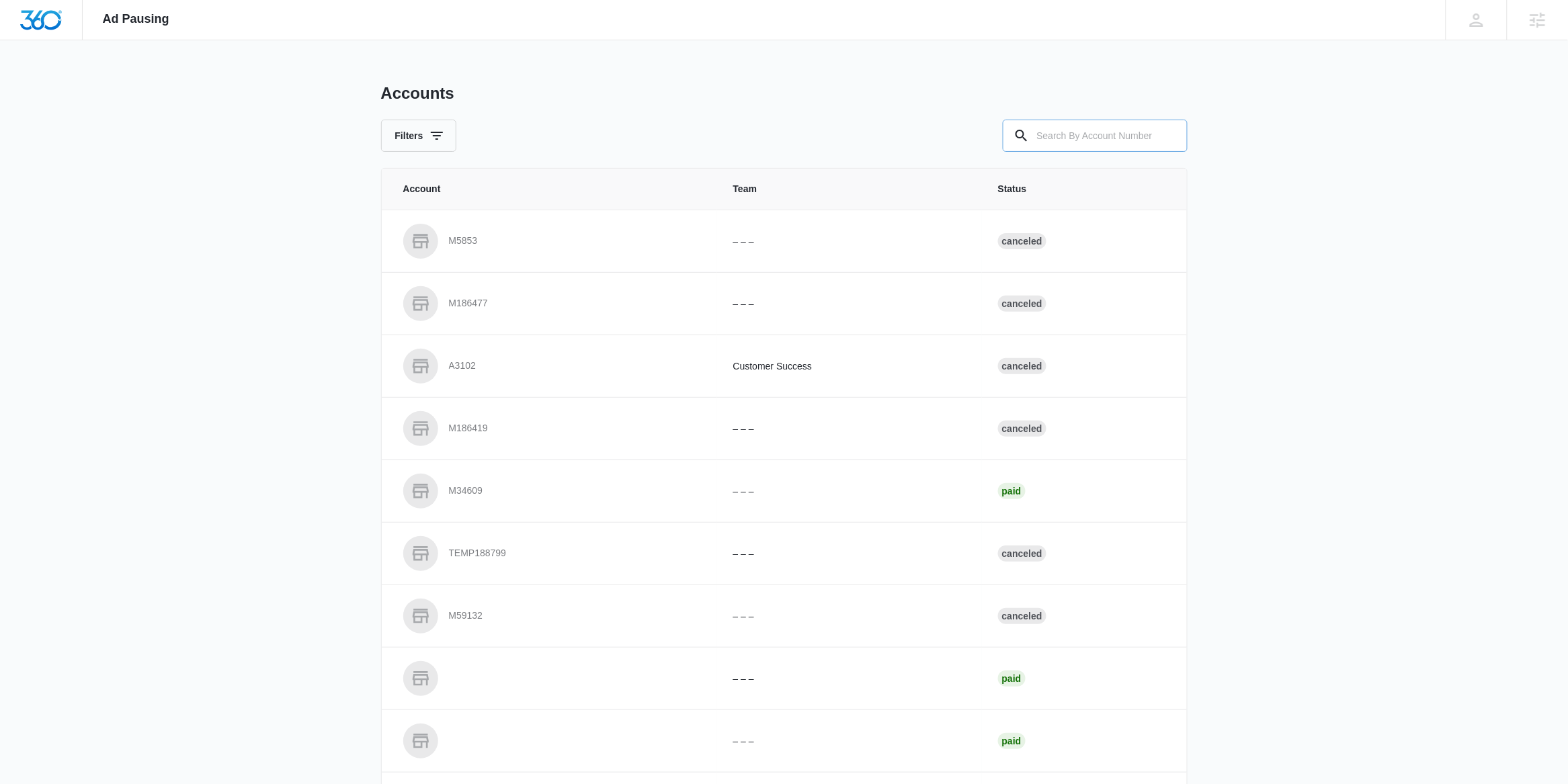
click at [1047, 142] on input "text" at bounding box center [1095, 135] width 185 height 32
paste input "M10876"
type input "M10876"
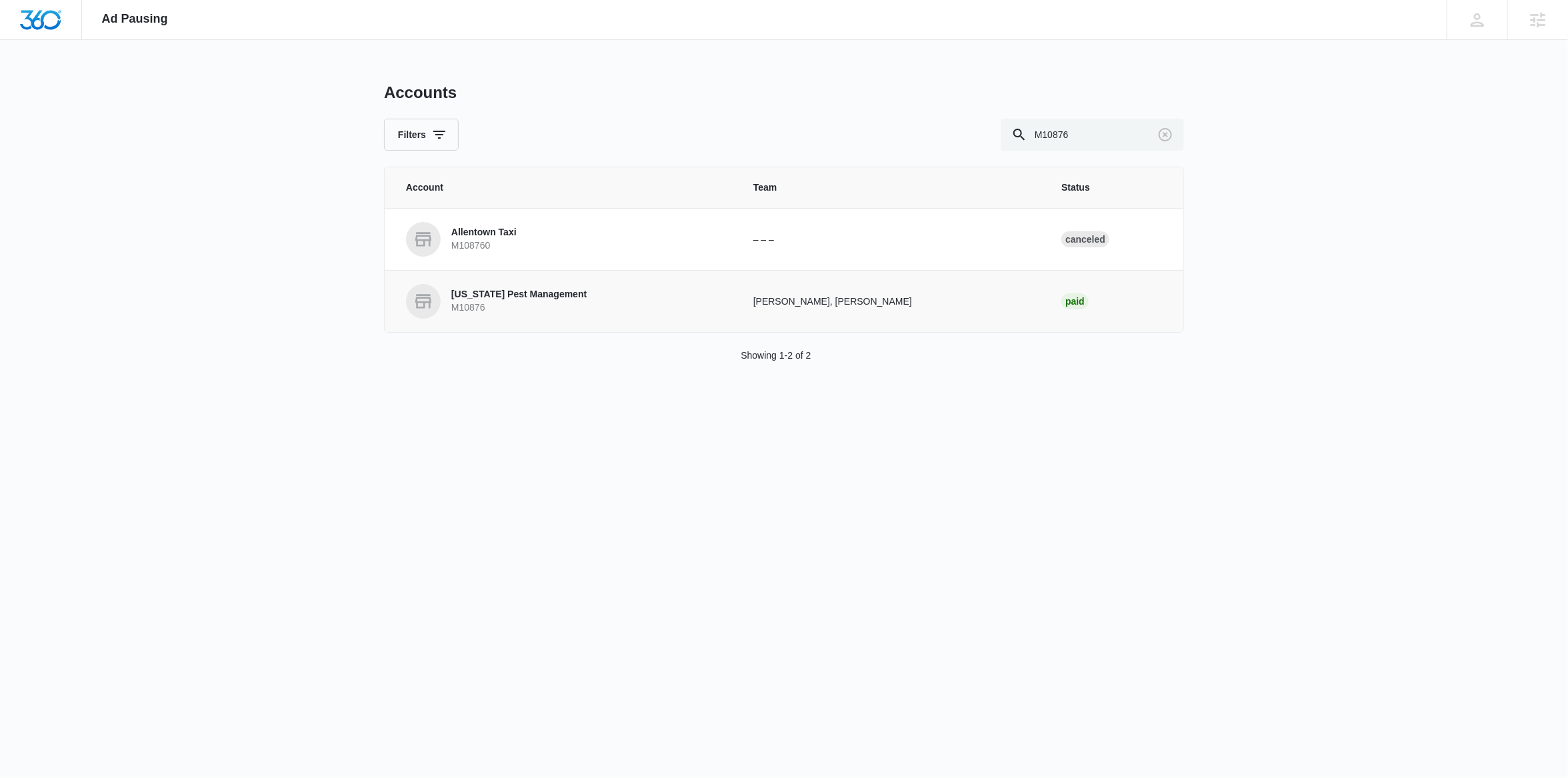
click at [525, 303] on p "M10876" at bounding box center [518, 307] width 136 height 13
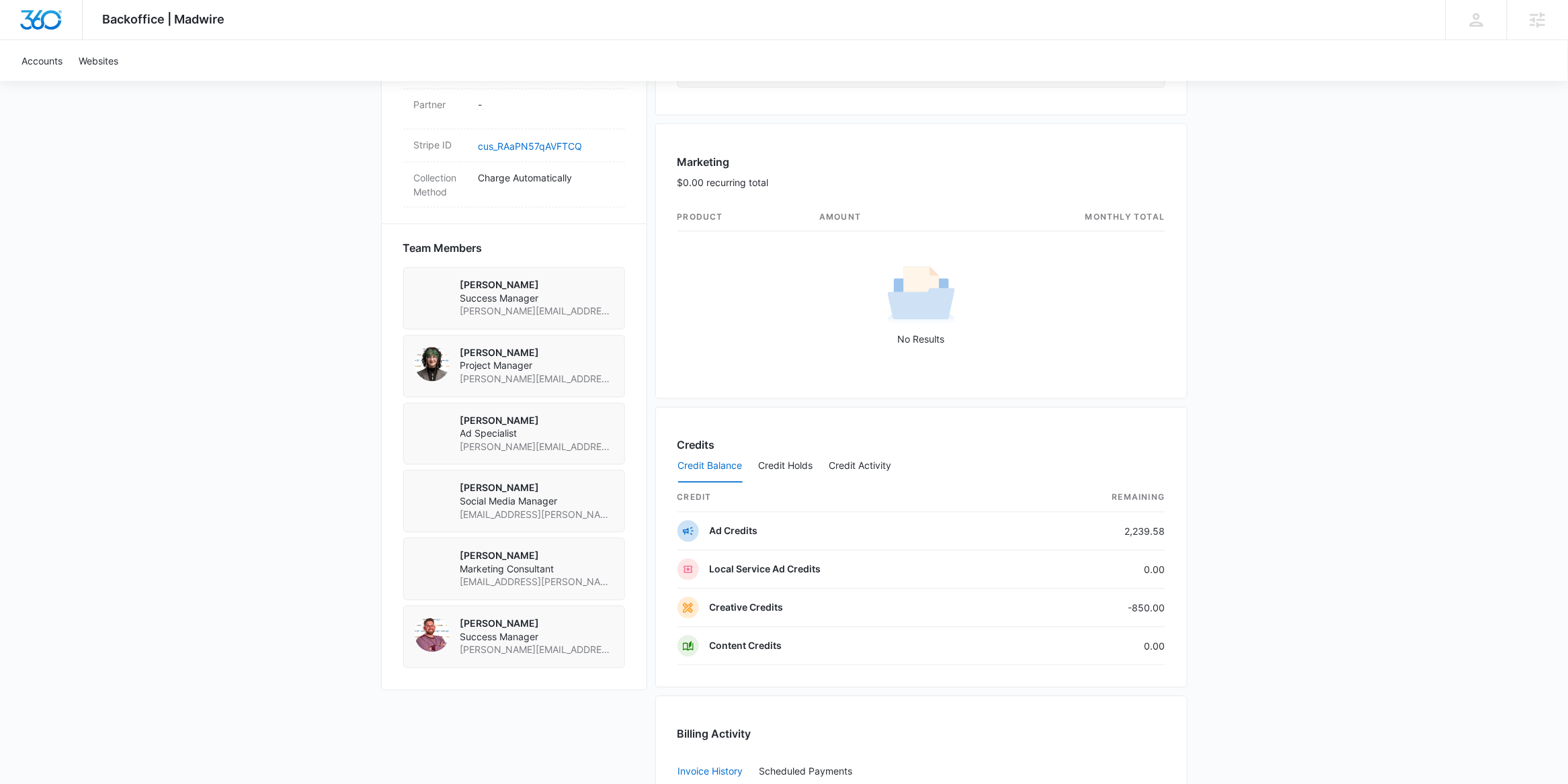
scroll to position [798, 0]
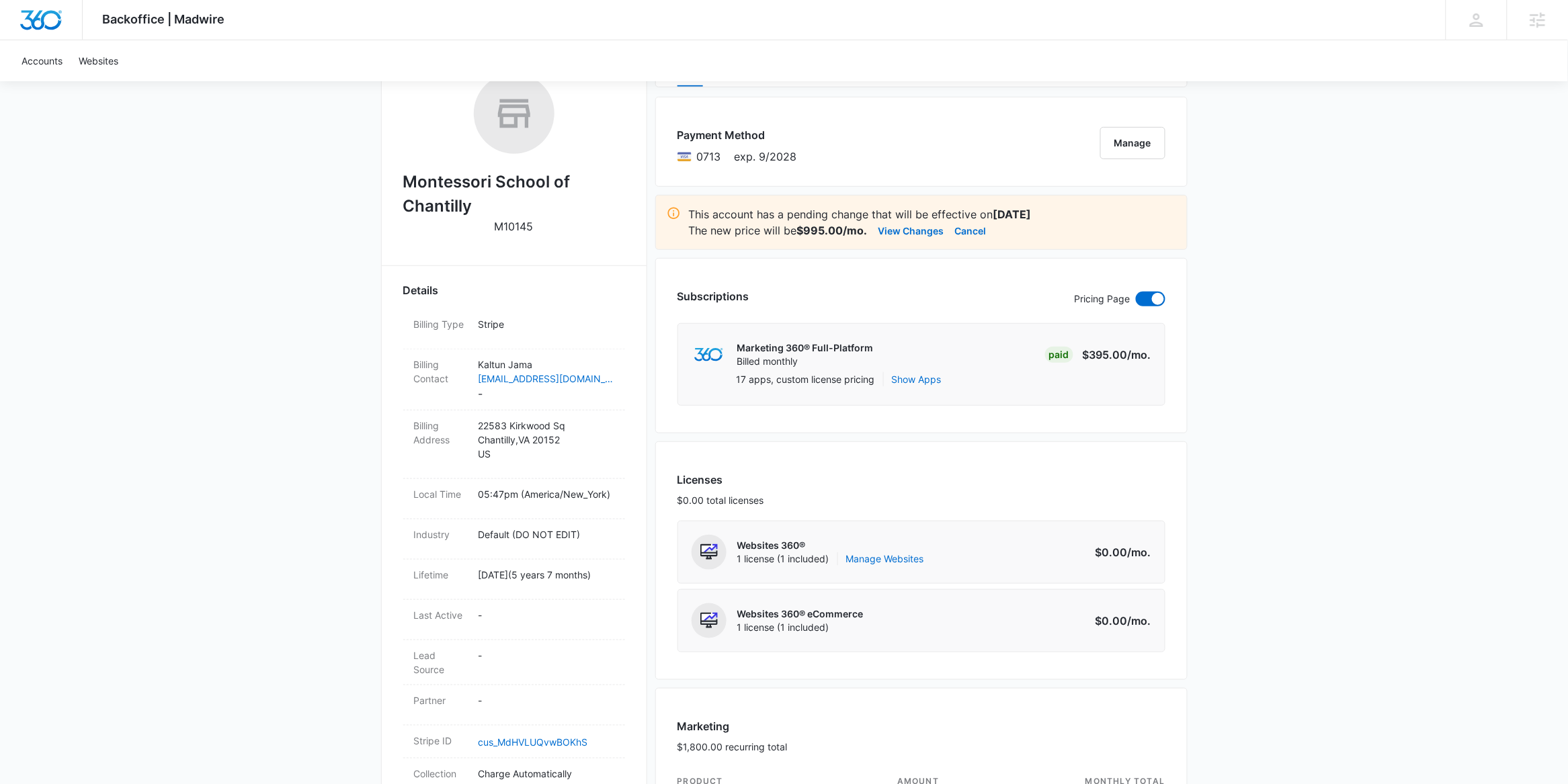
scroll to position [213, 0]
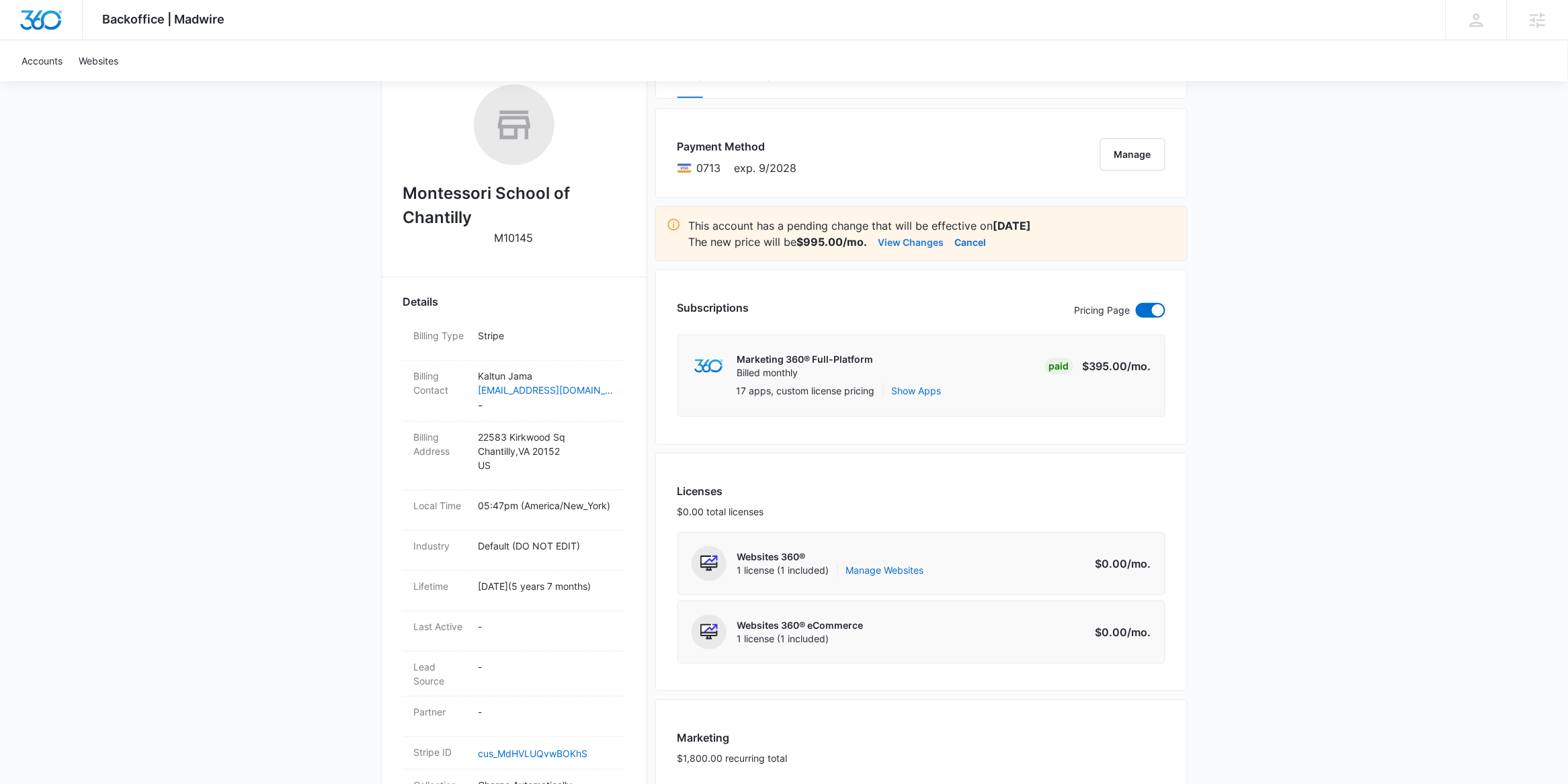
click at [922, 240] on button "View Changes" at bounding box center [911, 242] width 66 height 16
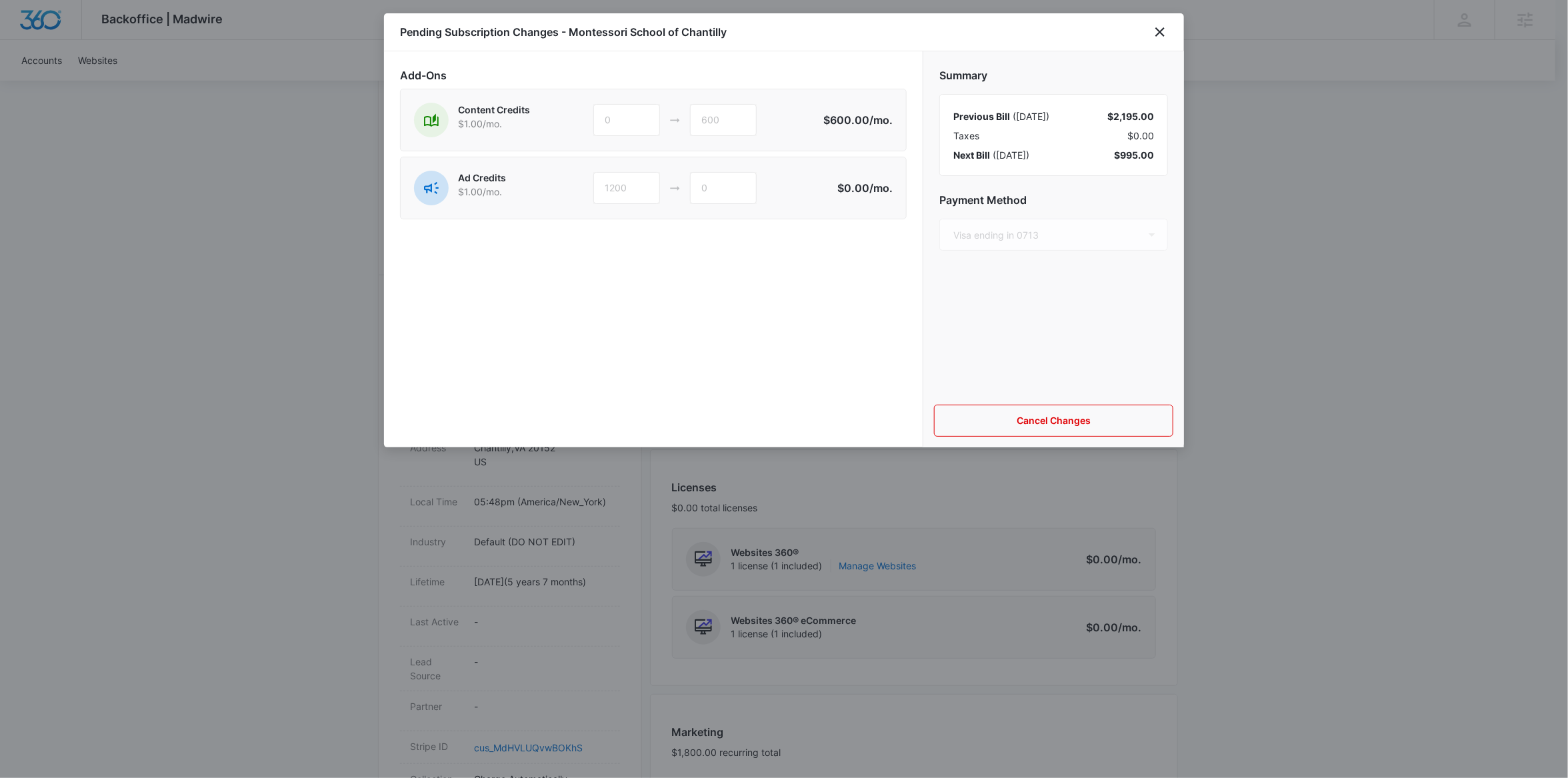
click at [1170, 35] on div "Pending Subscription Changes - Montessori School of Chantilly" at bounding box center [784, 32] width 800 height 38
click at [1166, 35] on icon "close" at bounding box center [1160, 32] width 16 height 16
